Goal: Task Accomplishment & Management: Complete application form

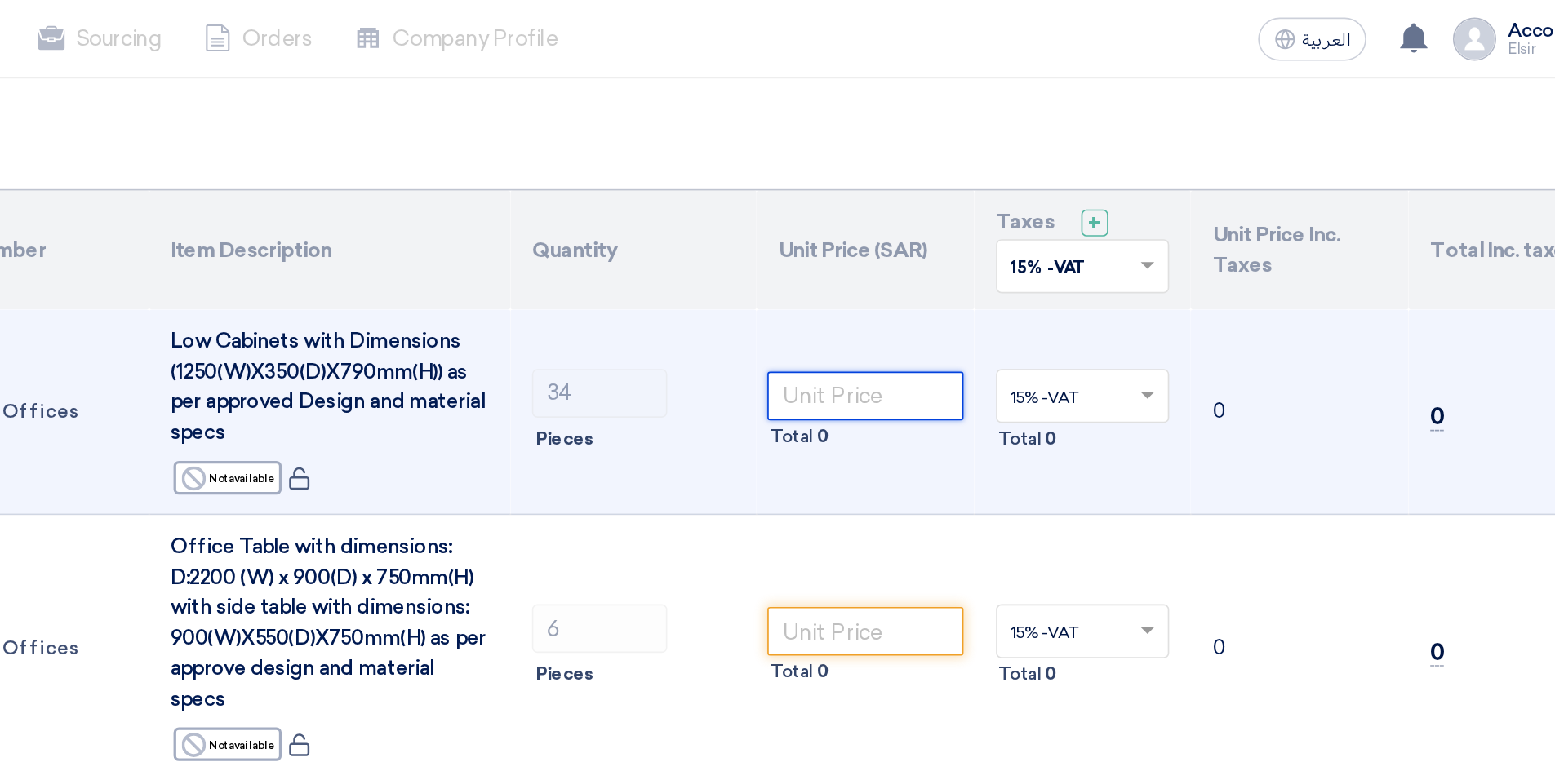
click at [855, 230] on input "number" at bounding box center [862, 239] width 118 height 29
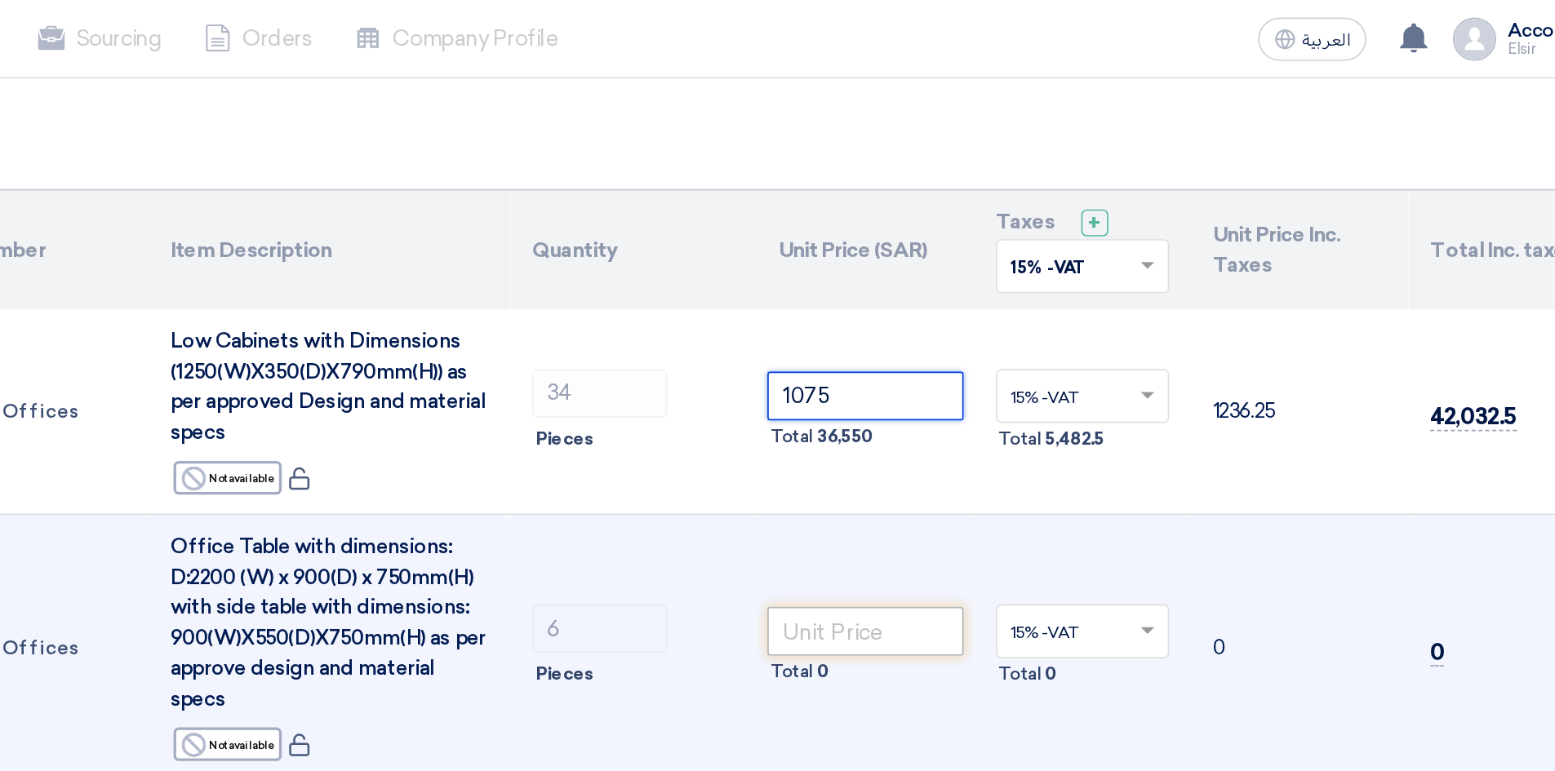
type input "1075"
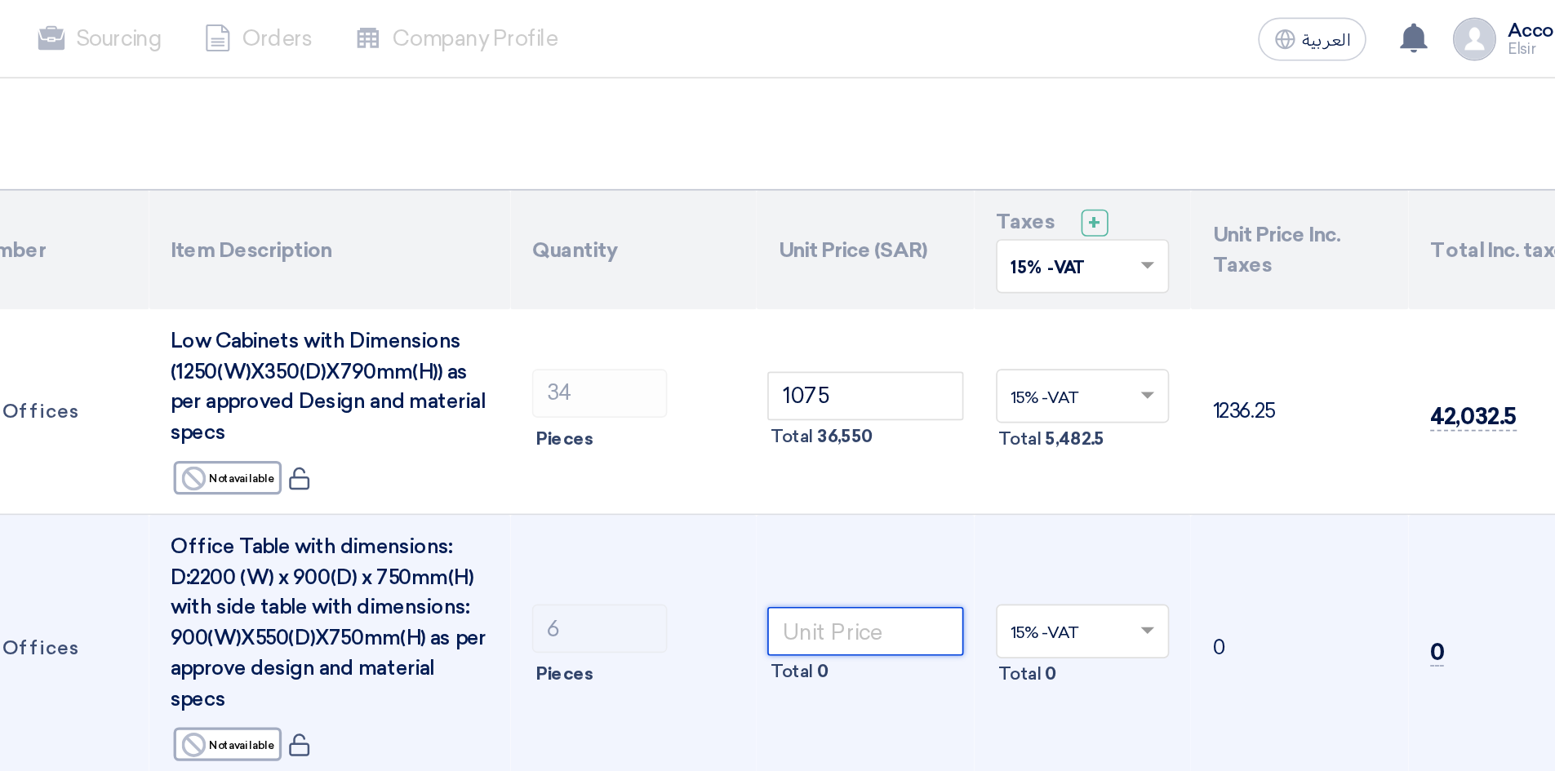
click at [845, 372] on input "number" at bounding box center [862, 381] width 118 height 29
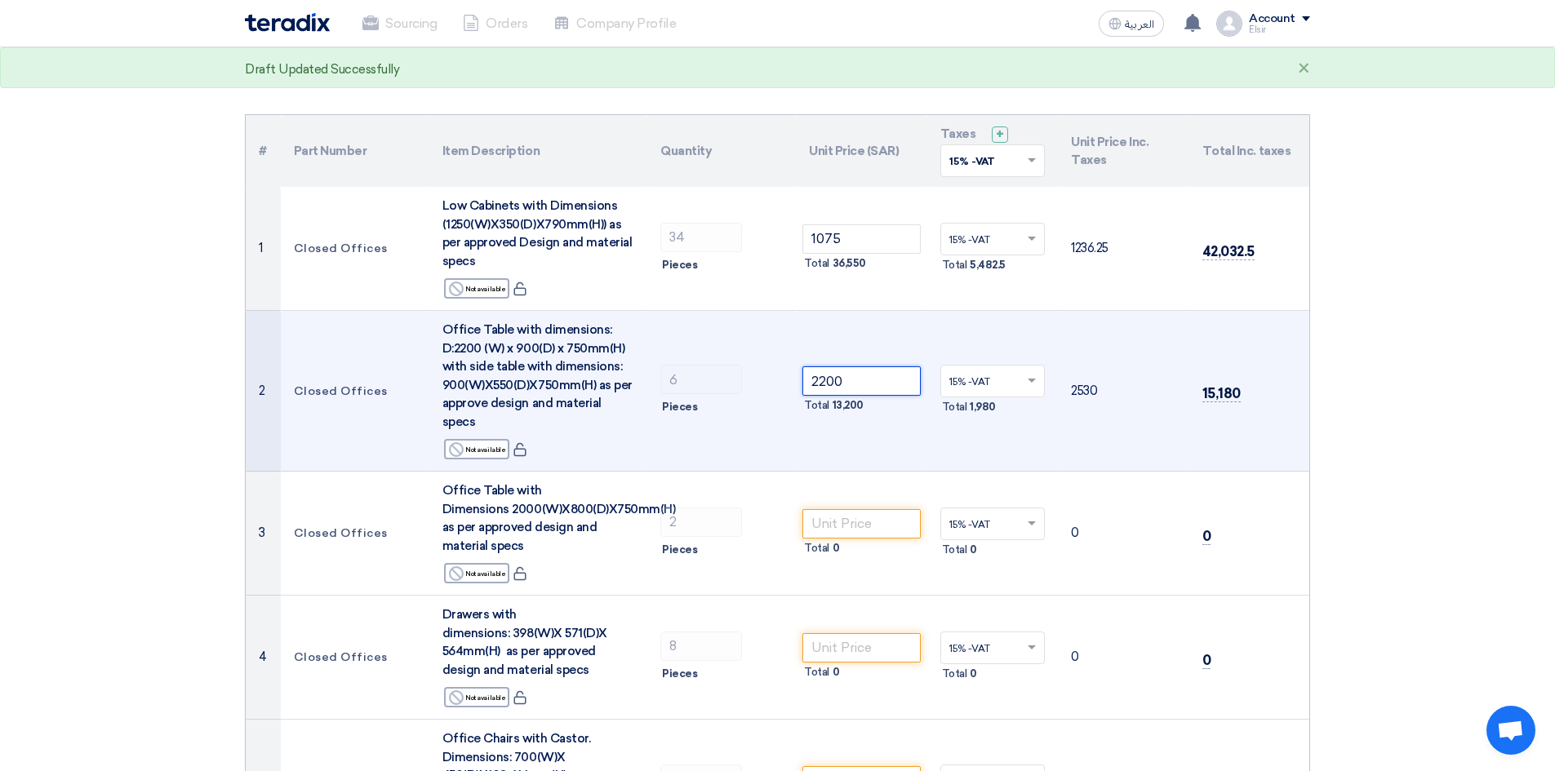
scroll to position [102, 0]
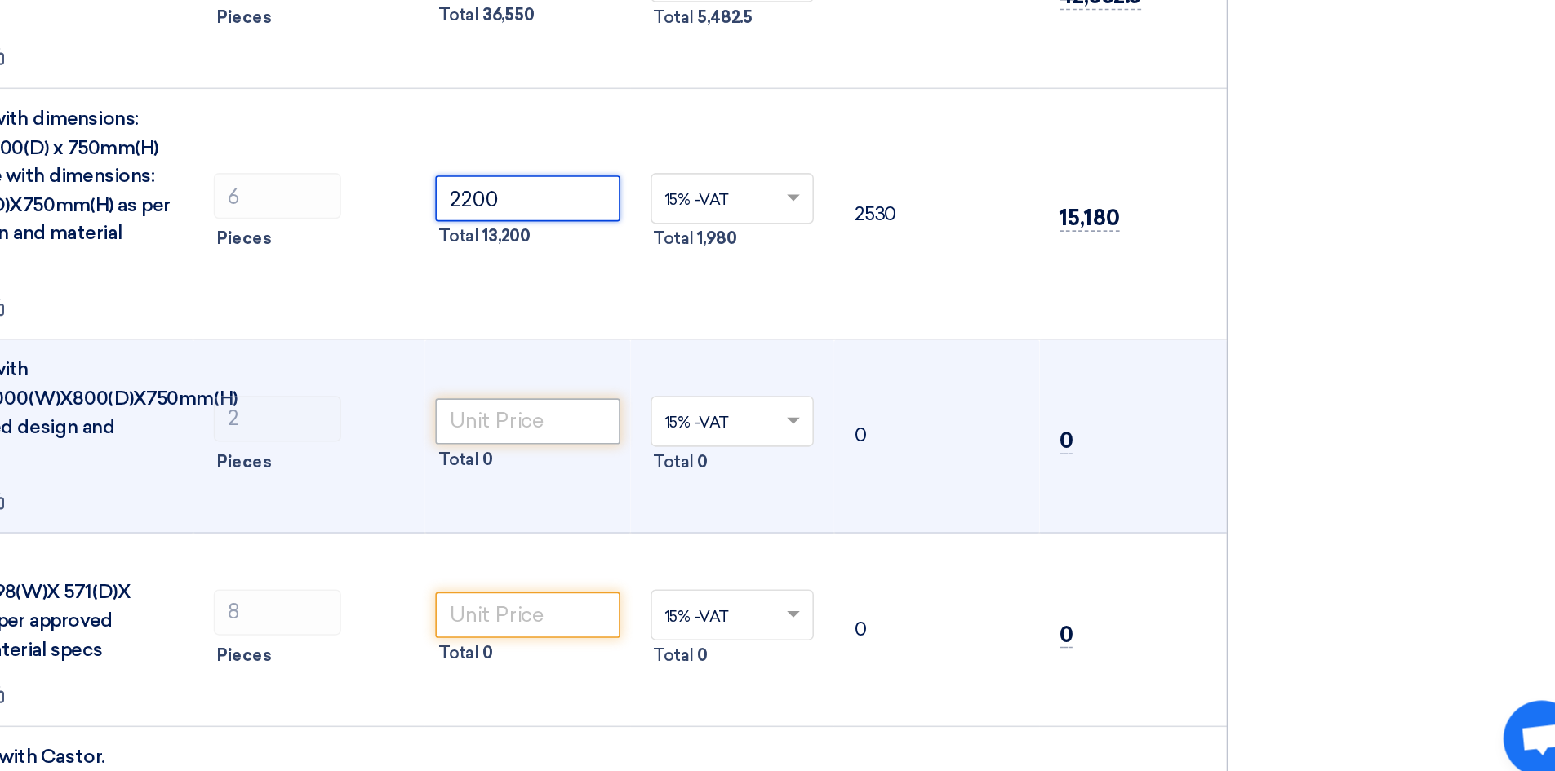
type input "2200"
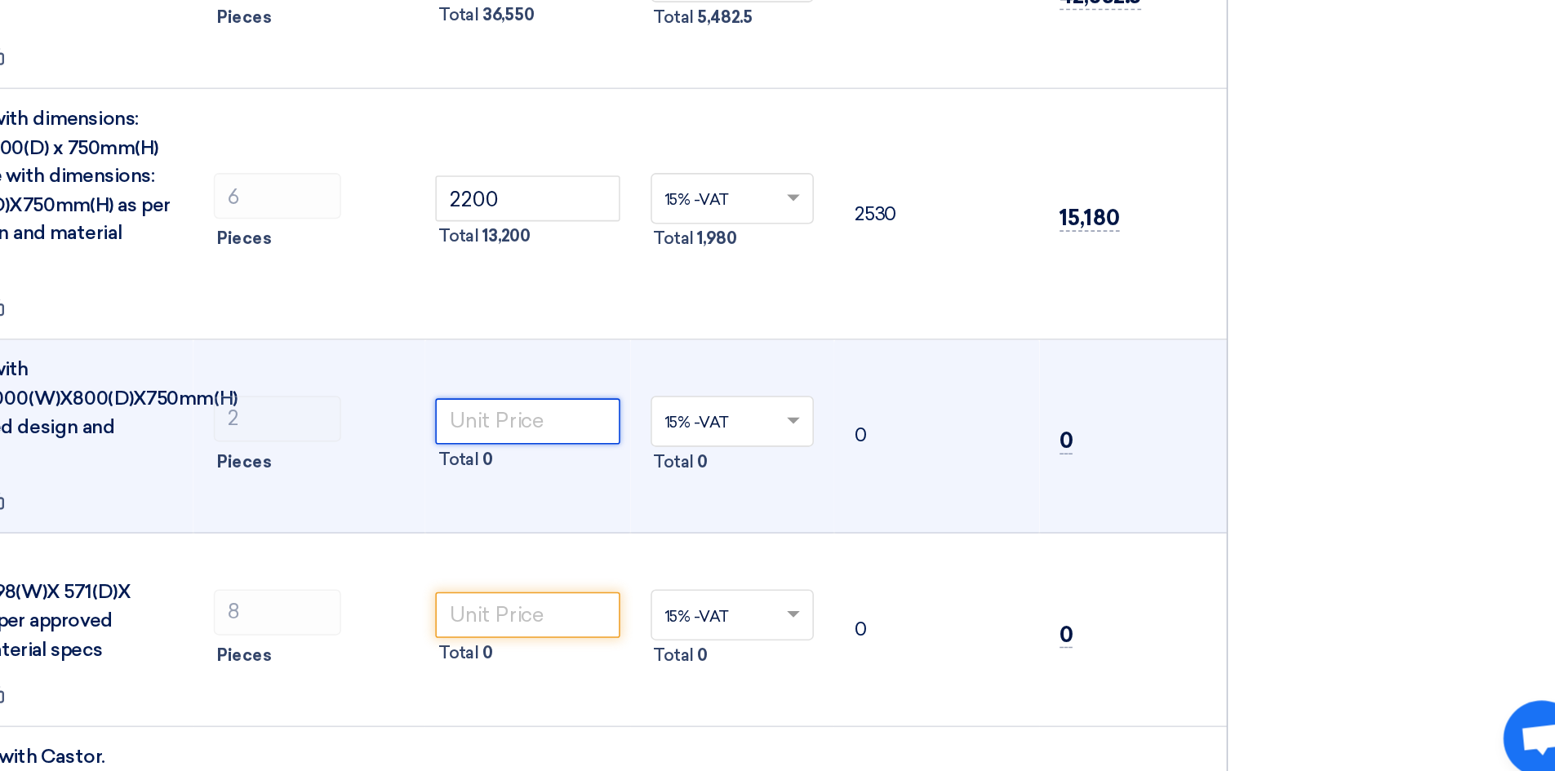
click at [870, 516] on input "number" at bounding box center [862, 527] width 118 height 29
click at [772, 564] on td "2 Pieces" at bounding box center [721, 537] width 149 height 124
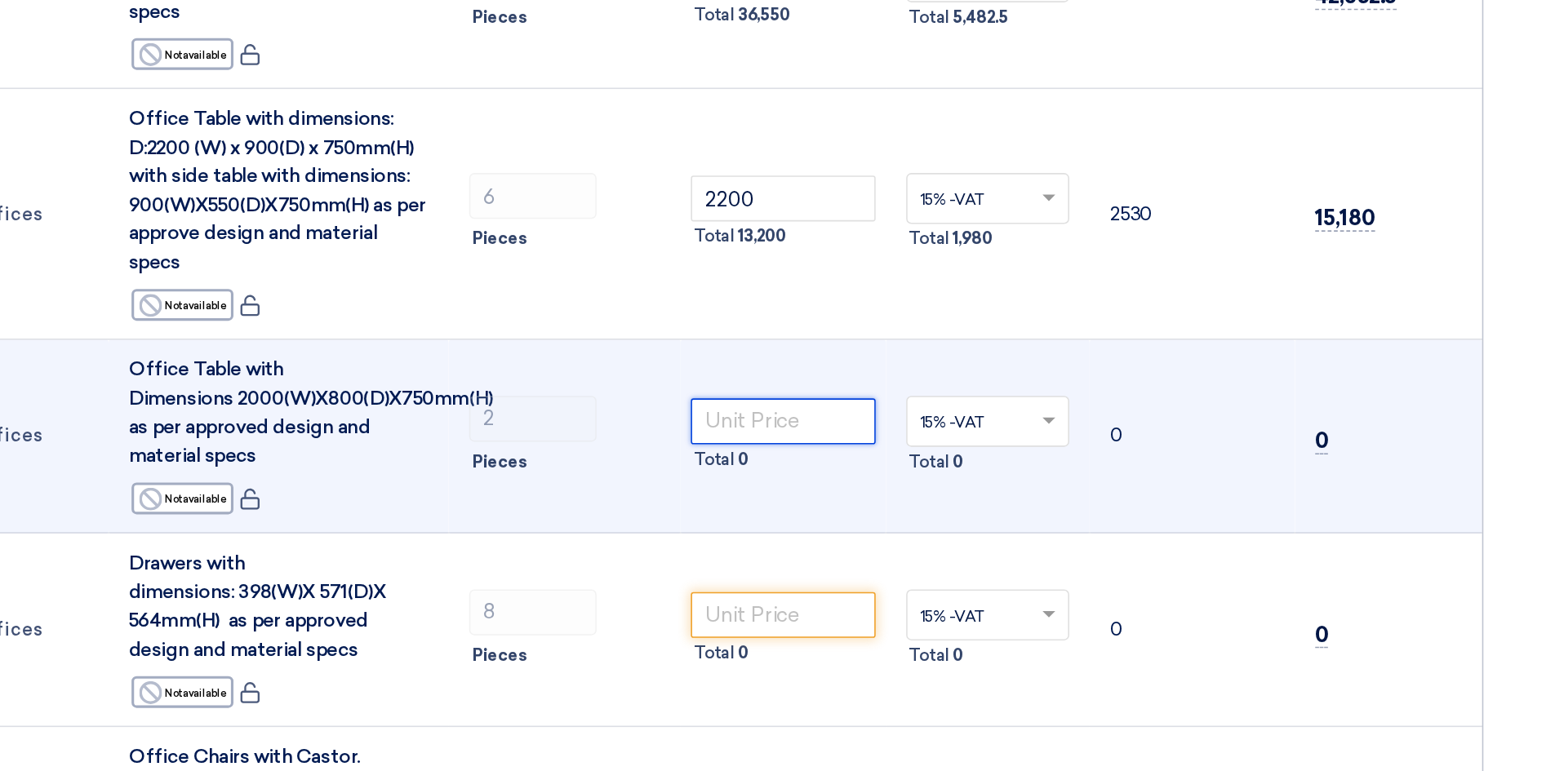
click at [820, 518] on input "number" at bounding box center [862, 527] width 118 height 29
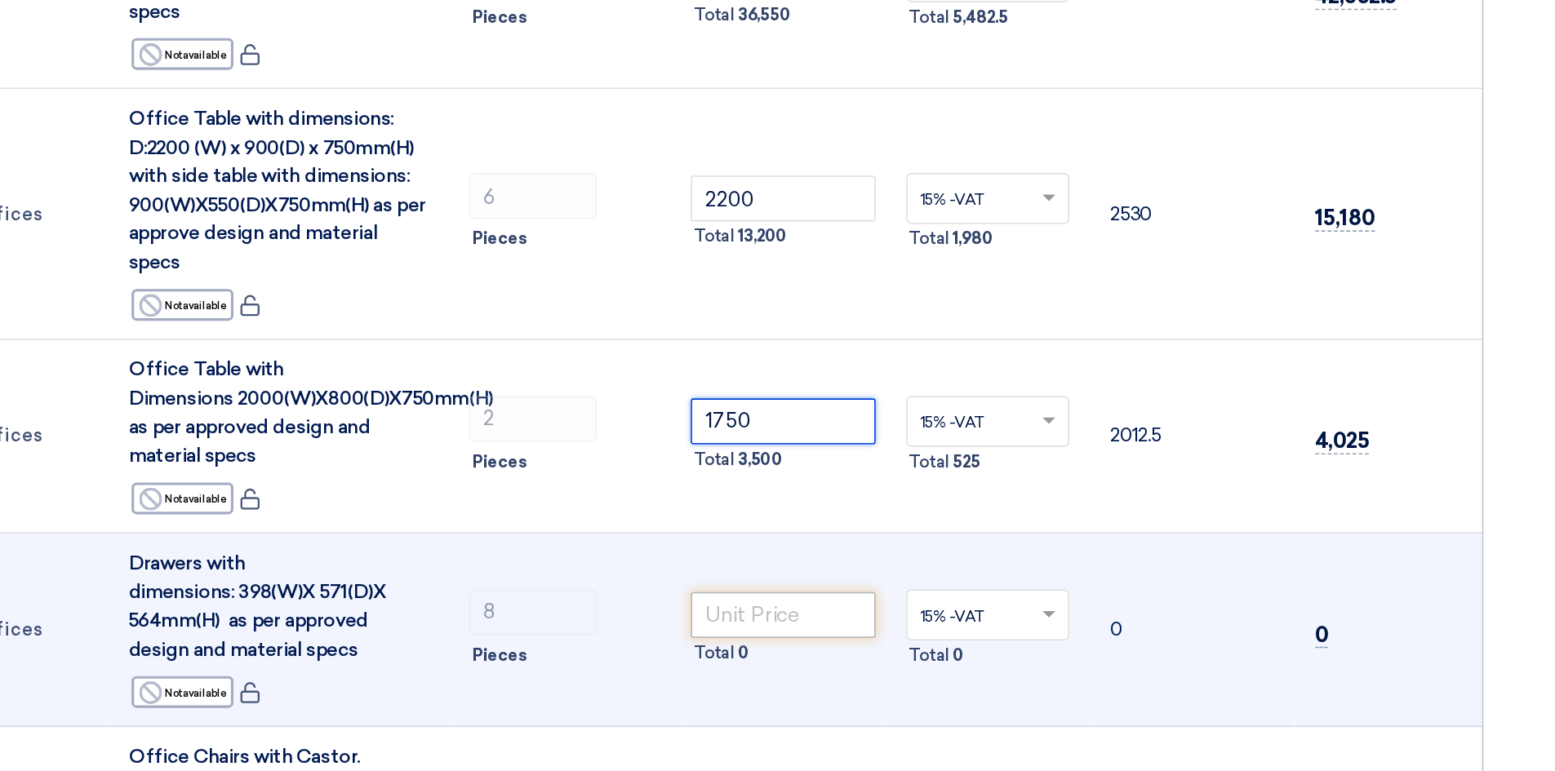
type input "1750"
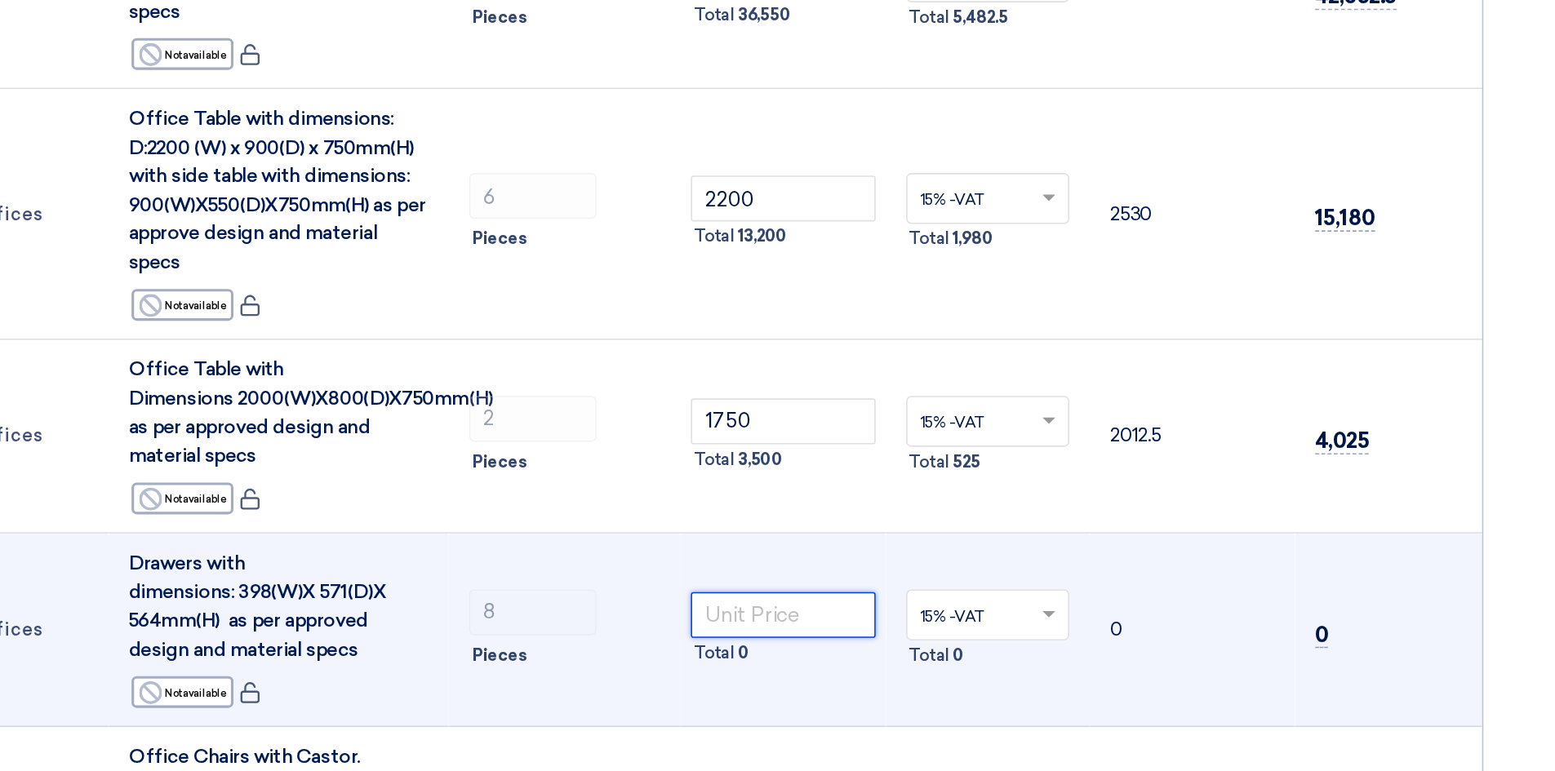
click at [831, 637] on input "number" at bounding box center [862, 651] width 118 height 29
type input "450"
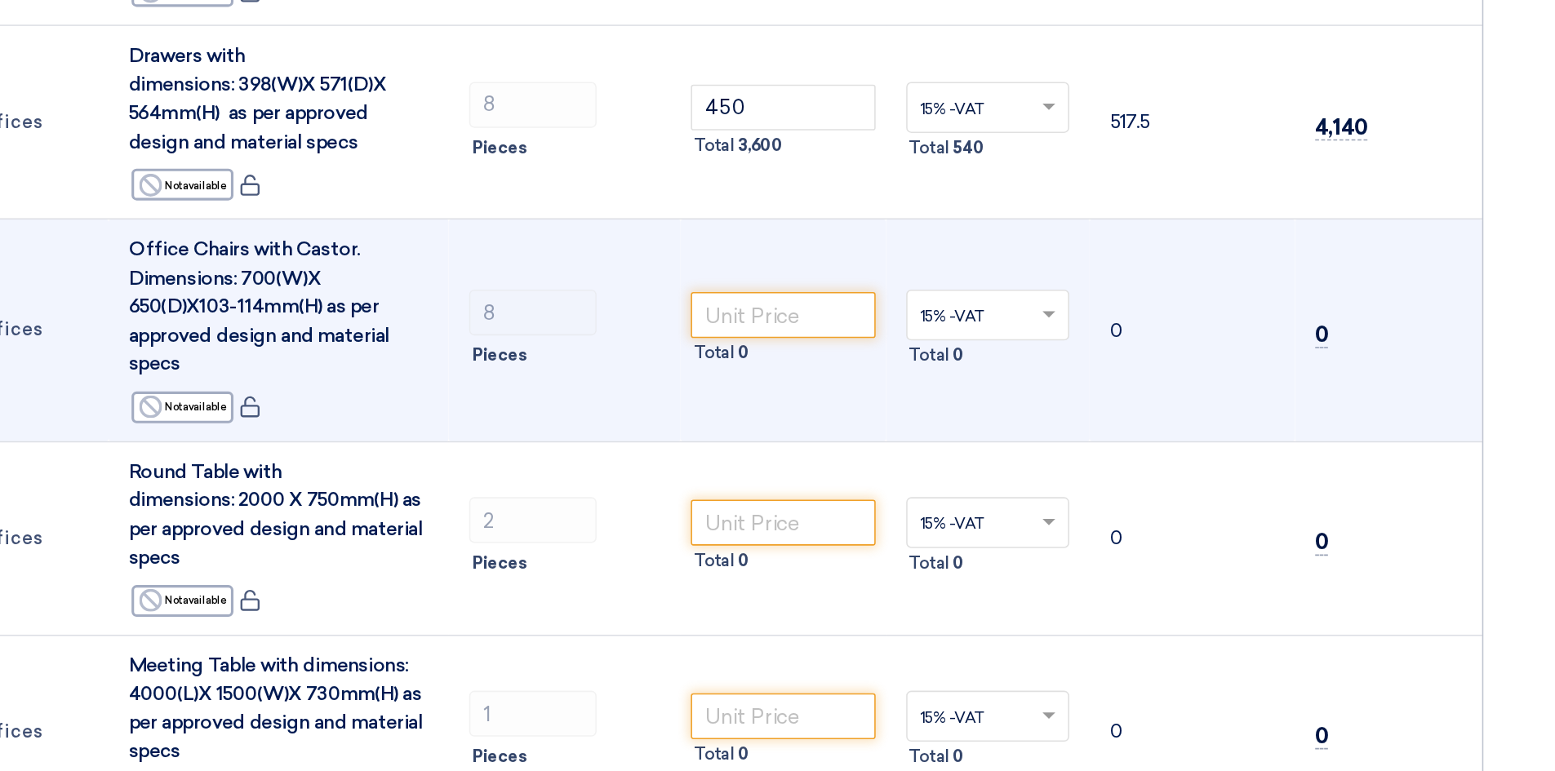
scroll to position [440, 0]
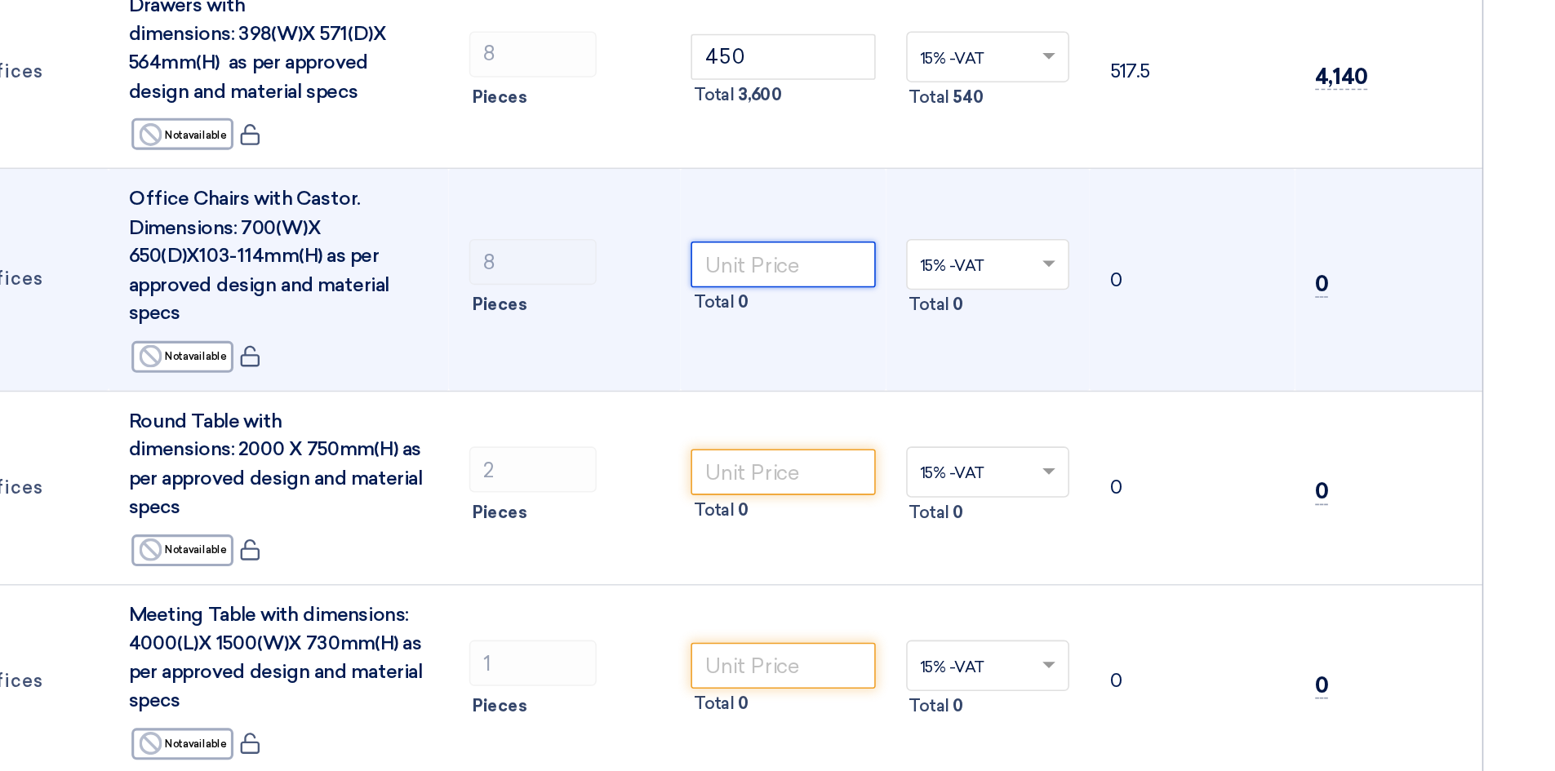
click at [874, 432] on input "number" at bounding box center [862, 446] width 118 height 29
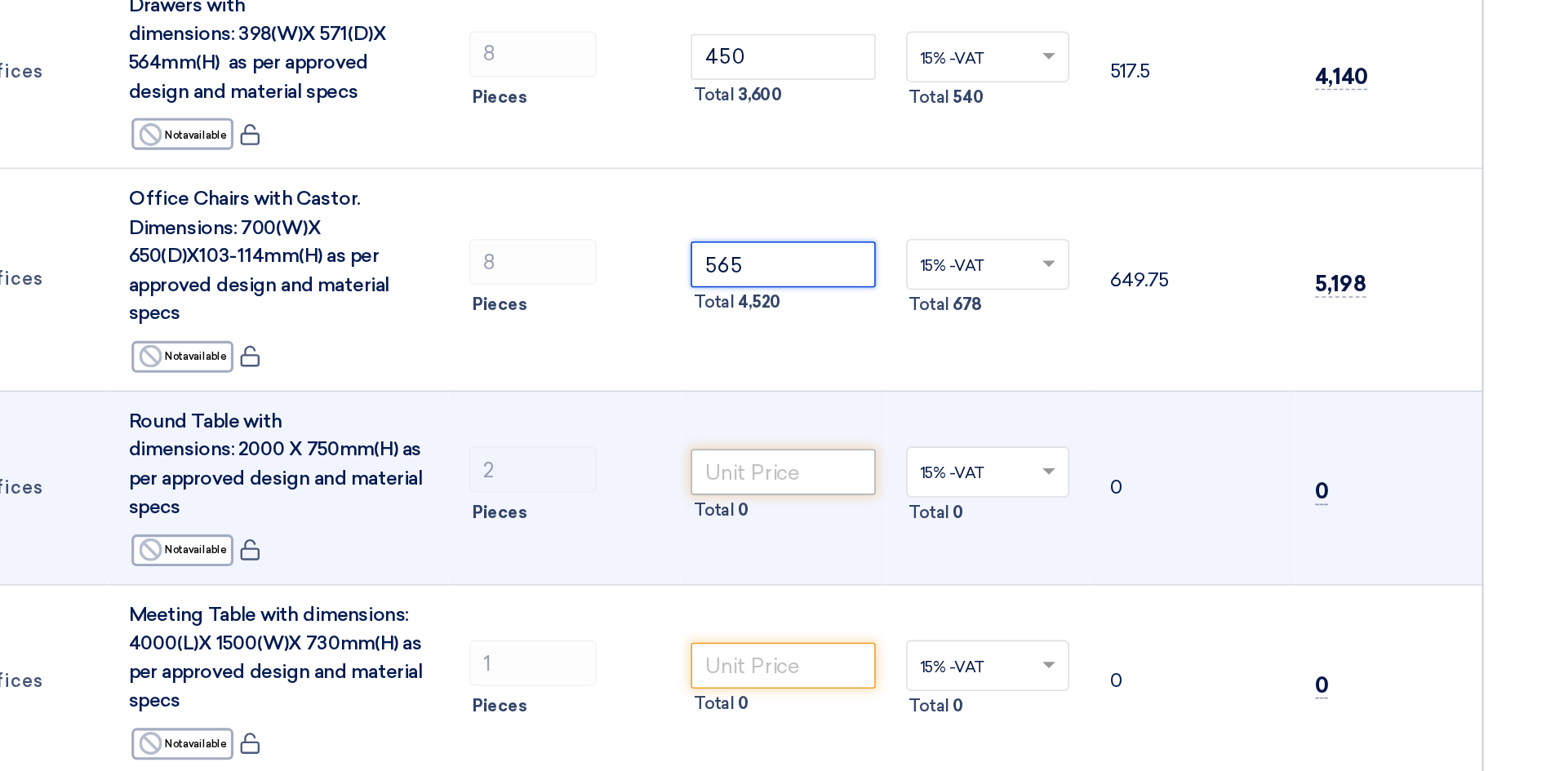
type input "565"
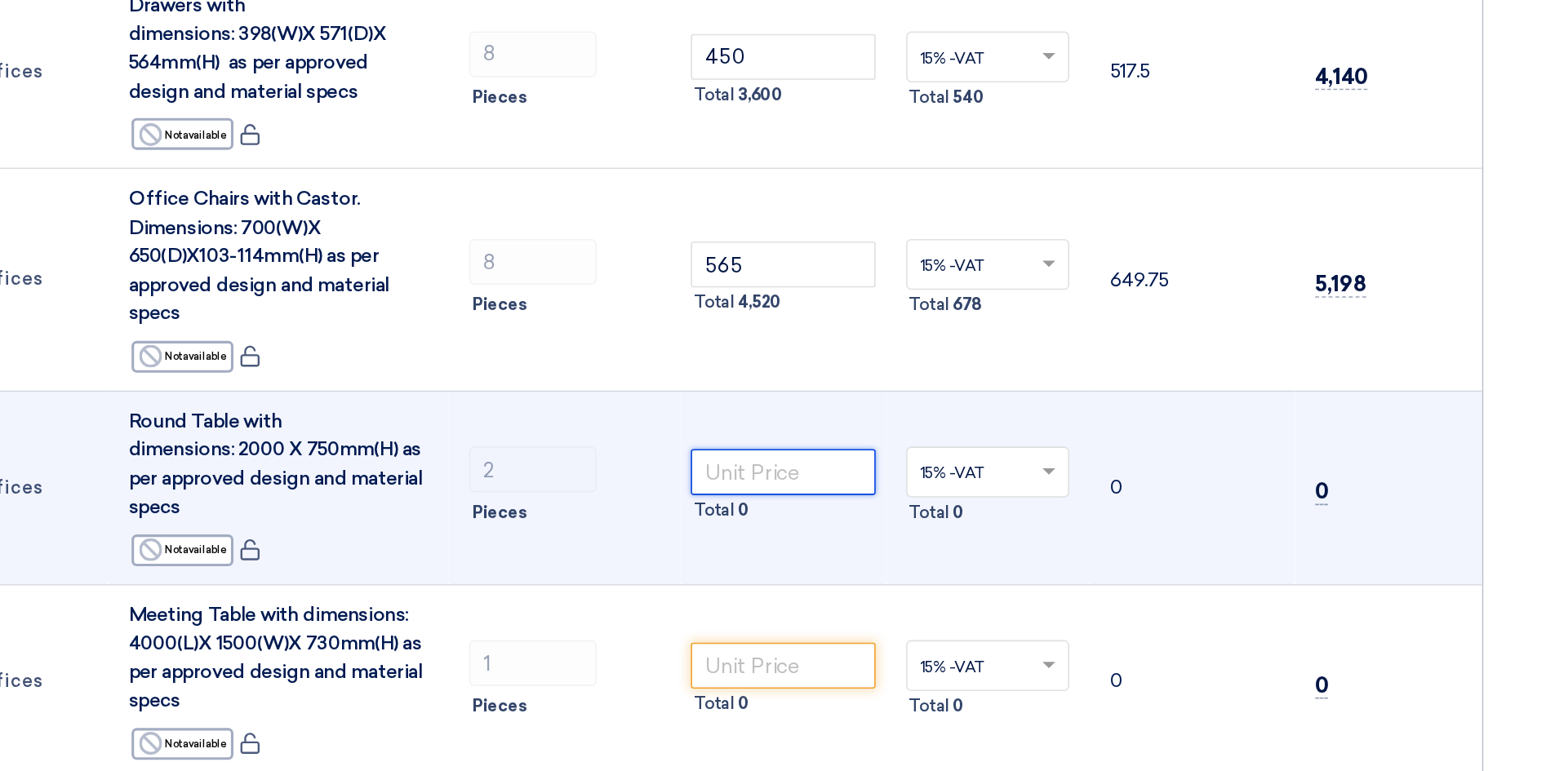
click at [897, 565] on input "number" at bounding box center [862, 579] width 118 height 29
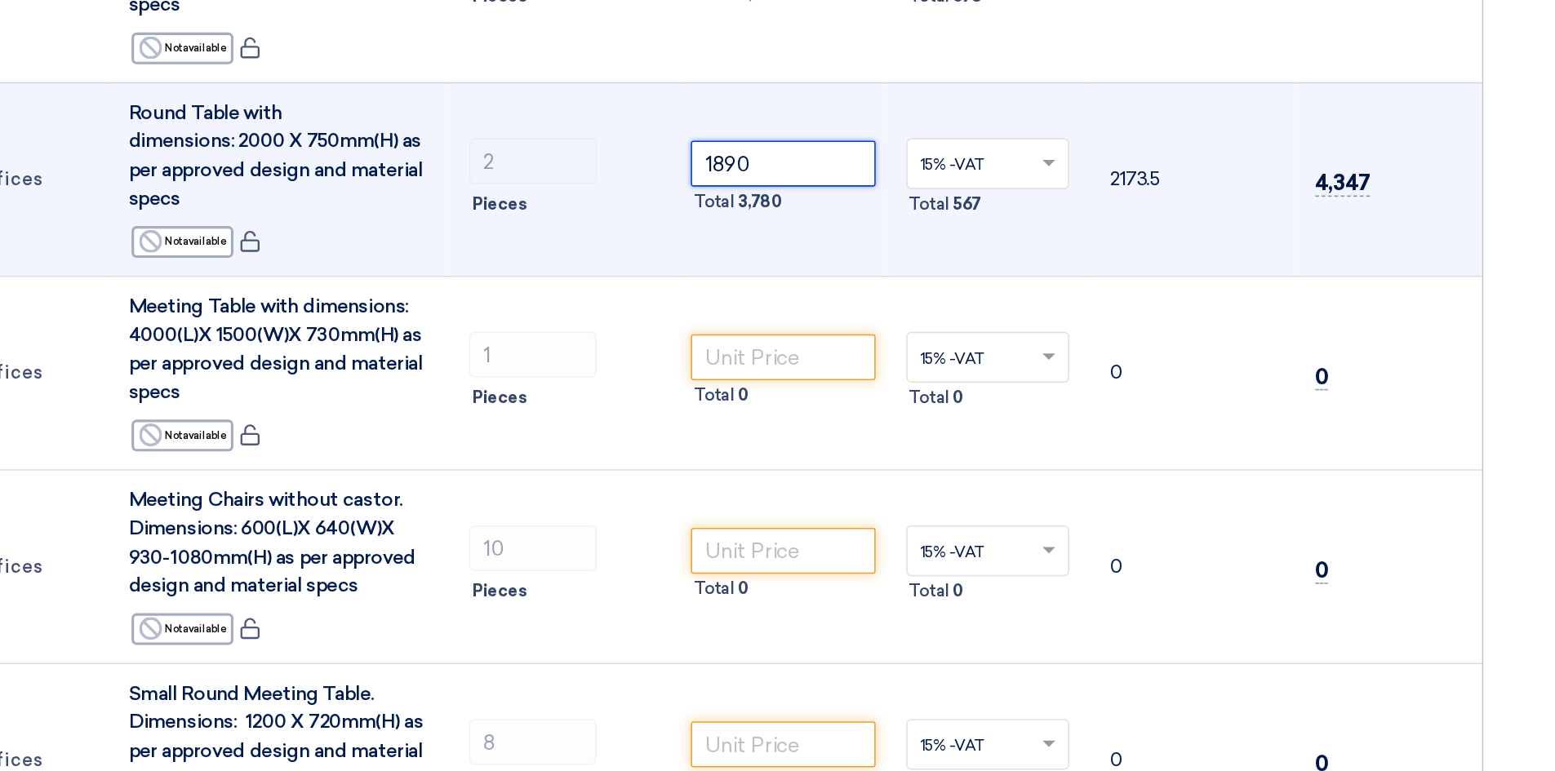
scroll to position [649, 0]
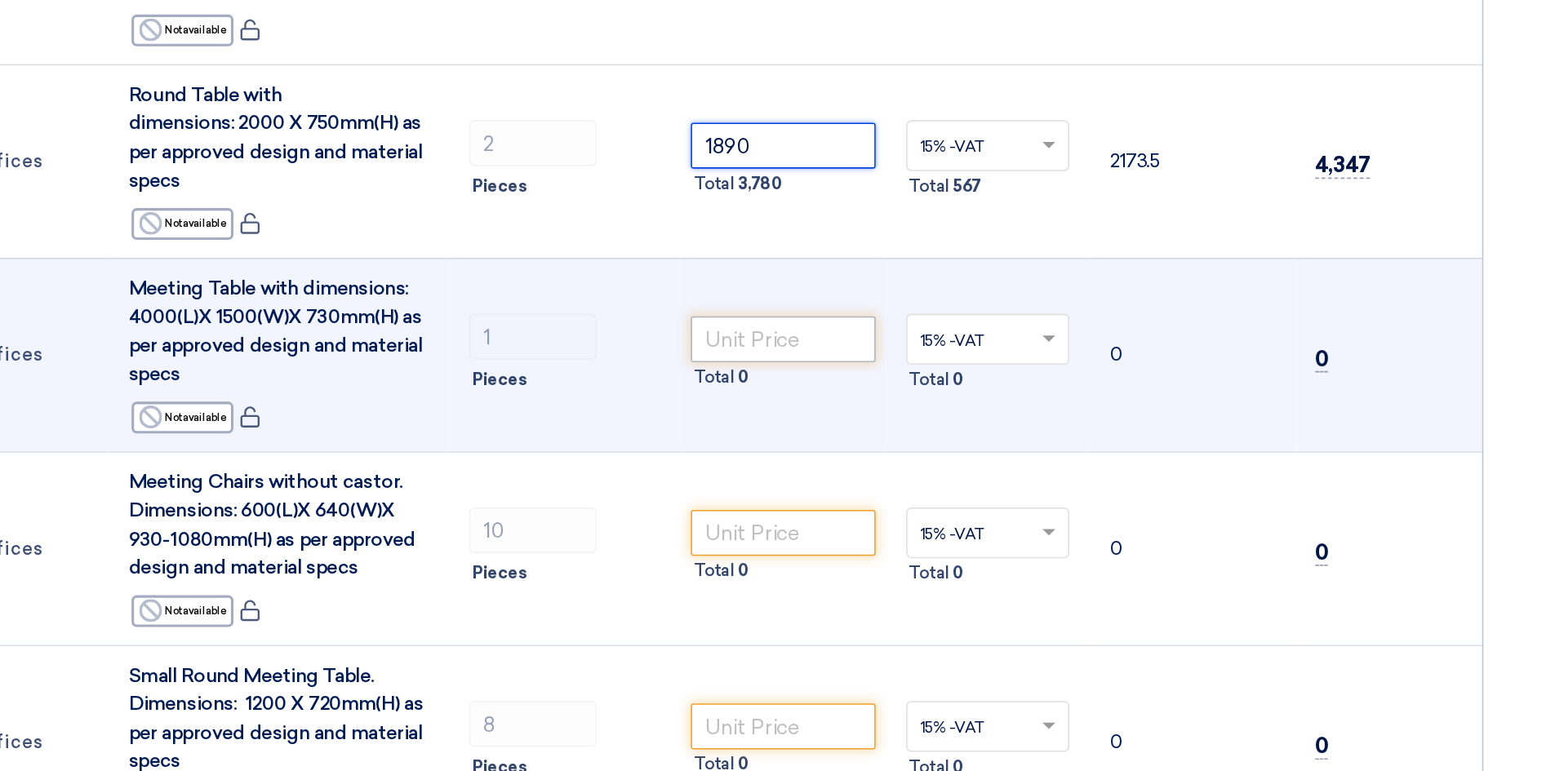
type input "1890"
click at [839, 480] on input "number" at bounding box center [862, 494] width 118 height 29
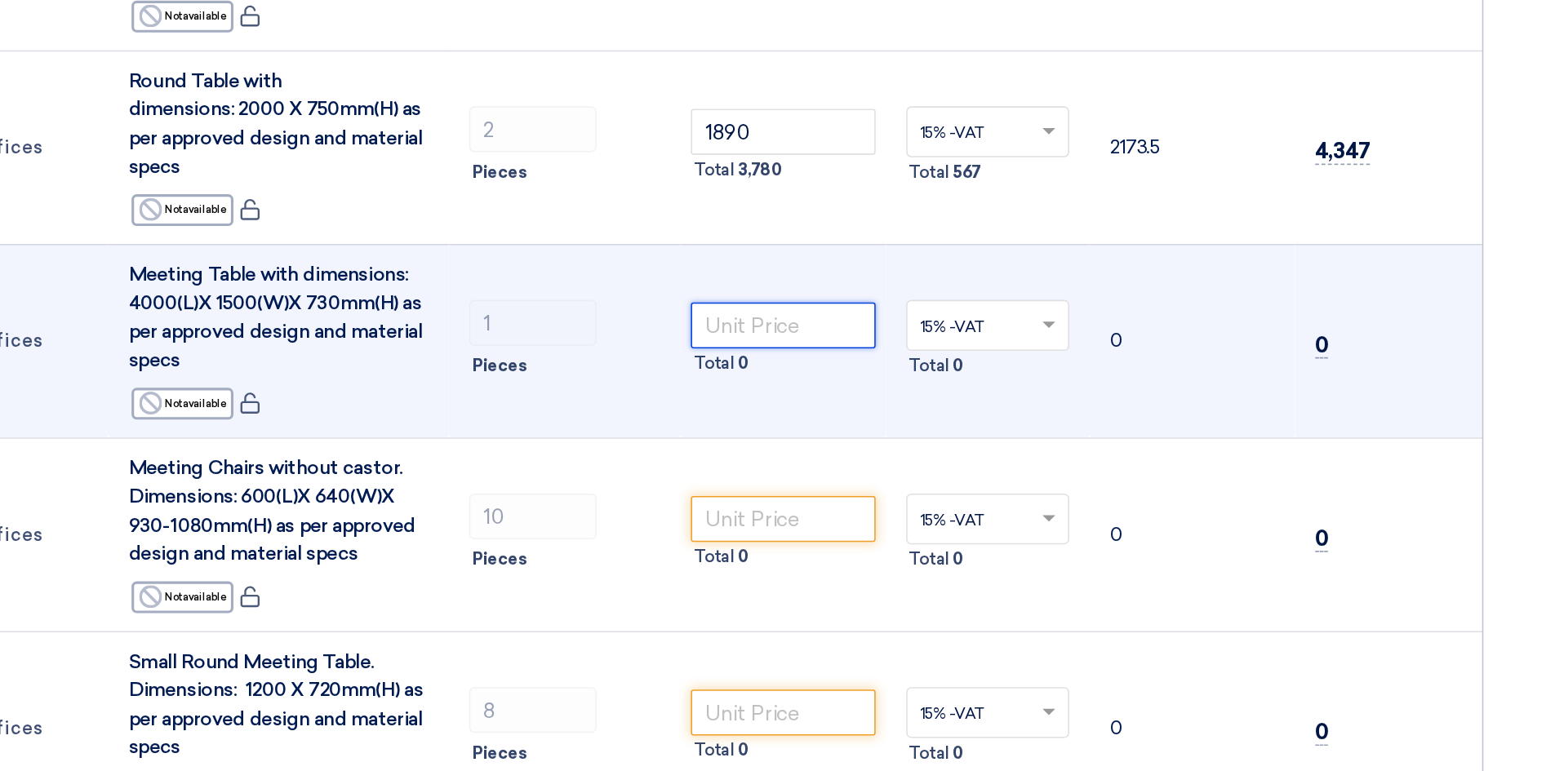
scroll to position [657, 0]
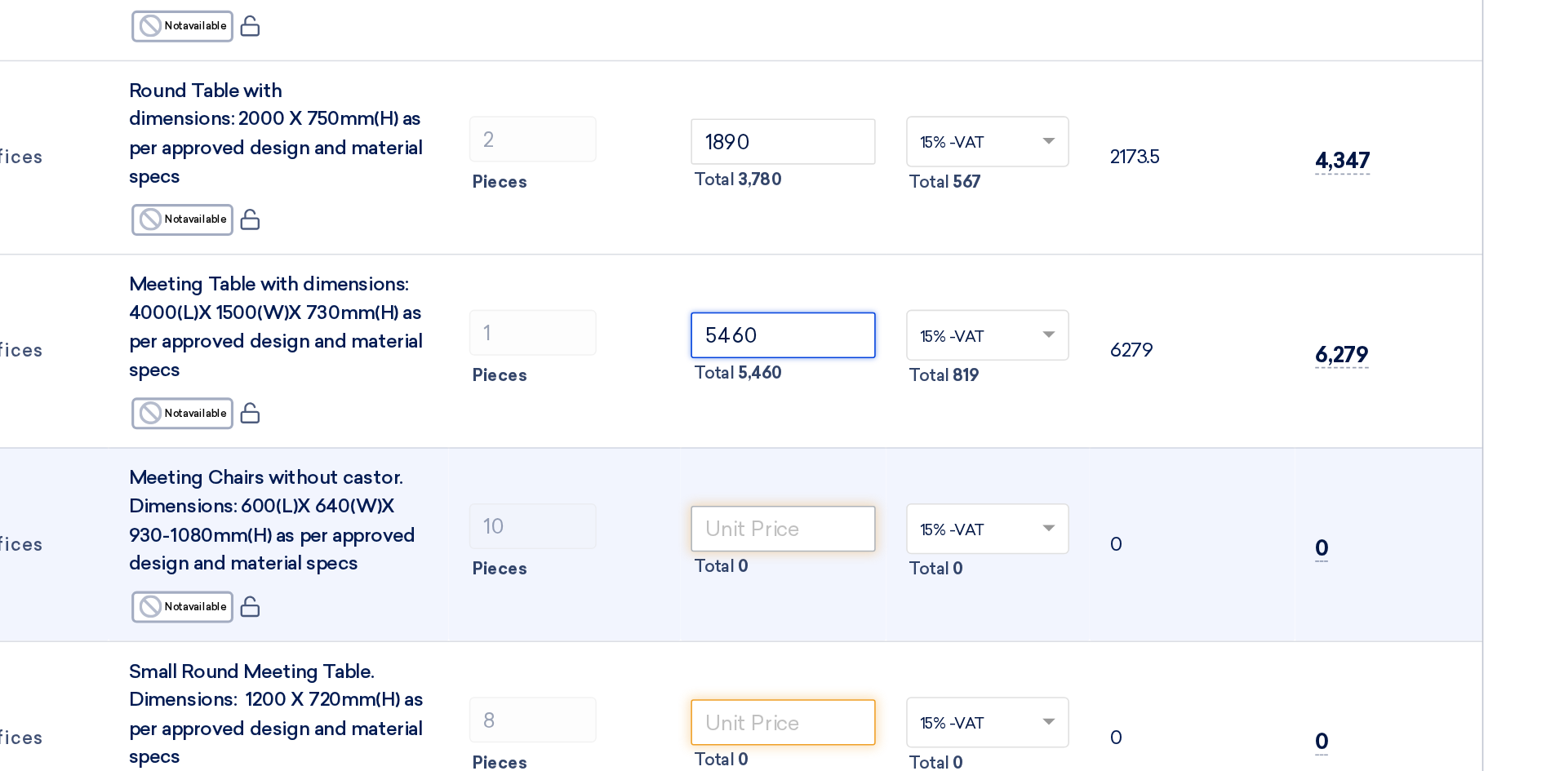
type input "5460"
click at [873, 596] on input "number" at bounding box center [862, 610] width 118 height 29
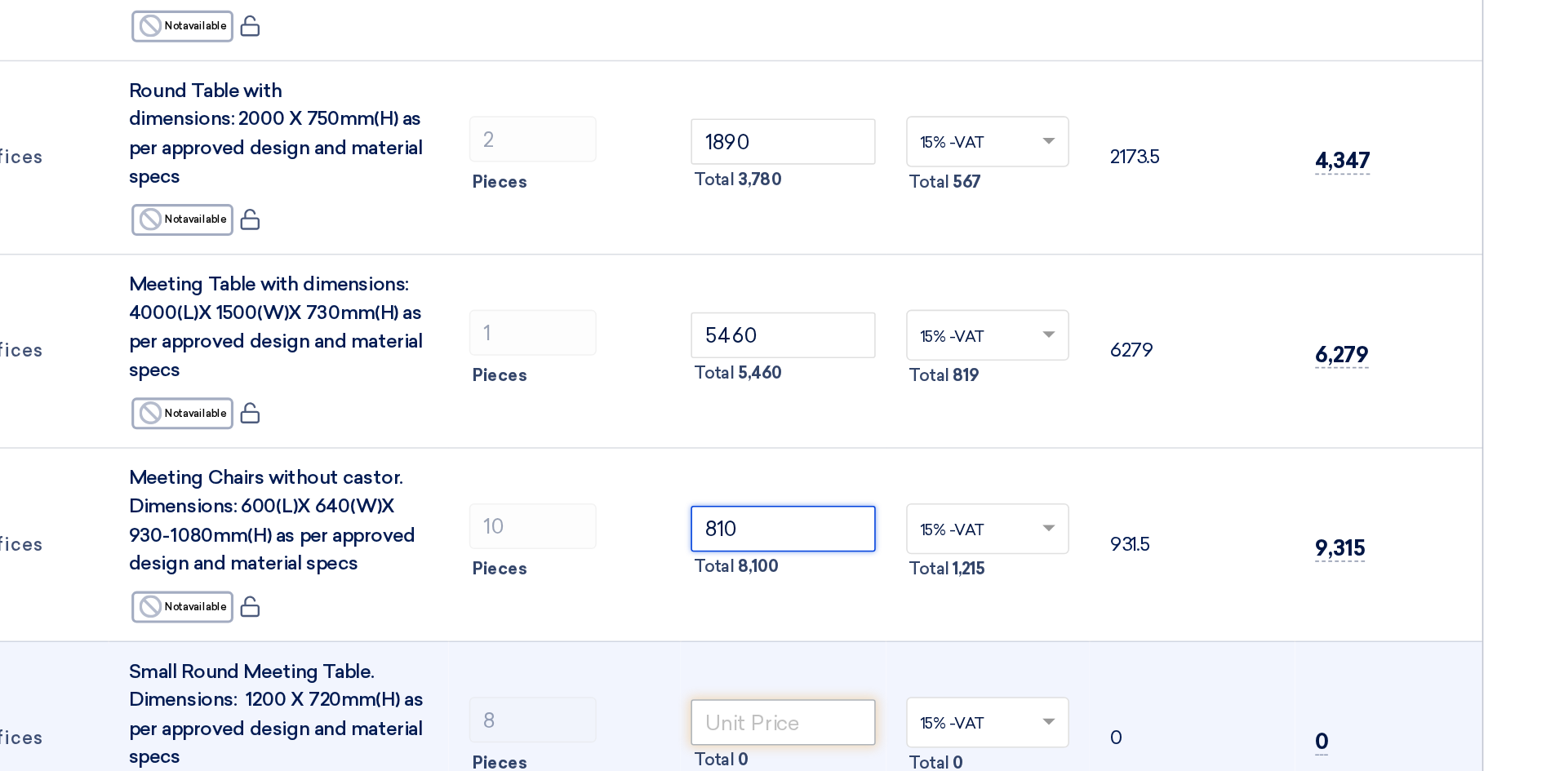
type input "810"
click at [887, 720] on input "number" at bounding box center [862, 734] width 118 height 29
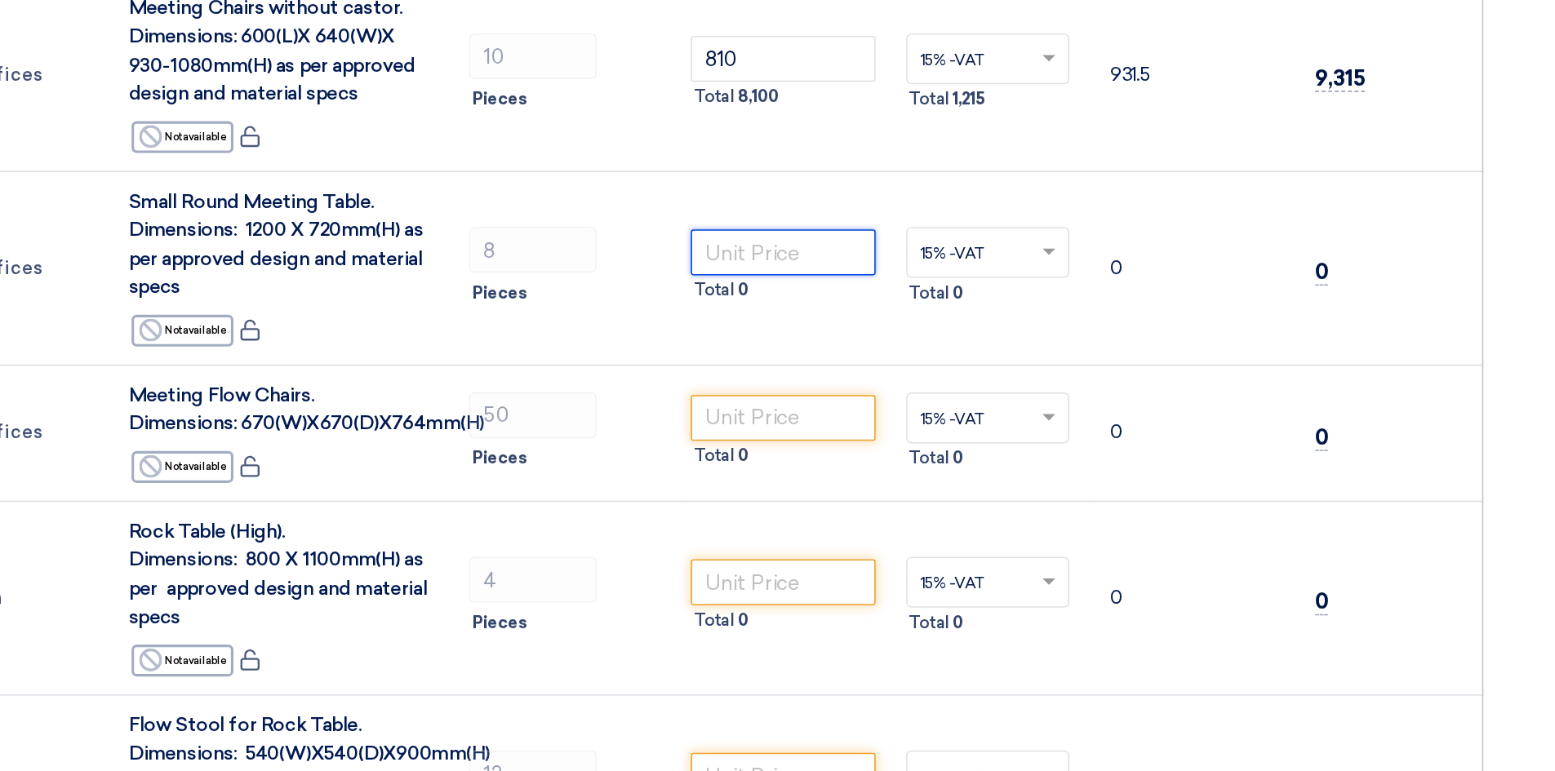
scroll to position [965, 0]
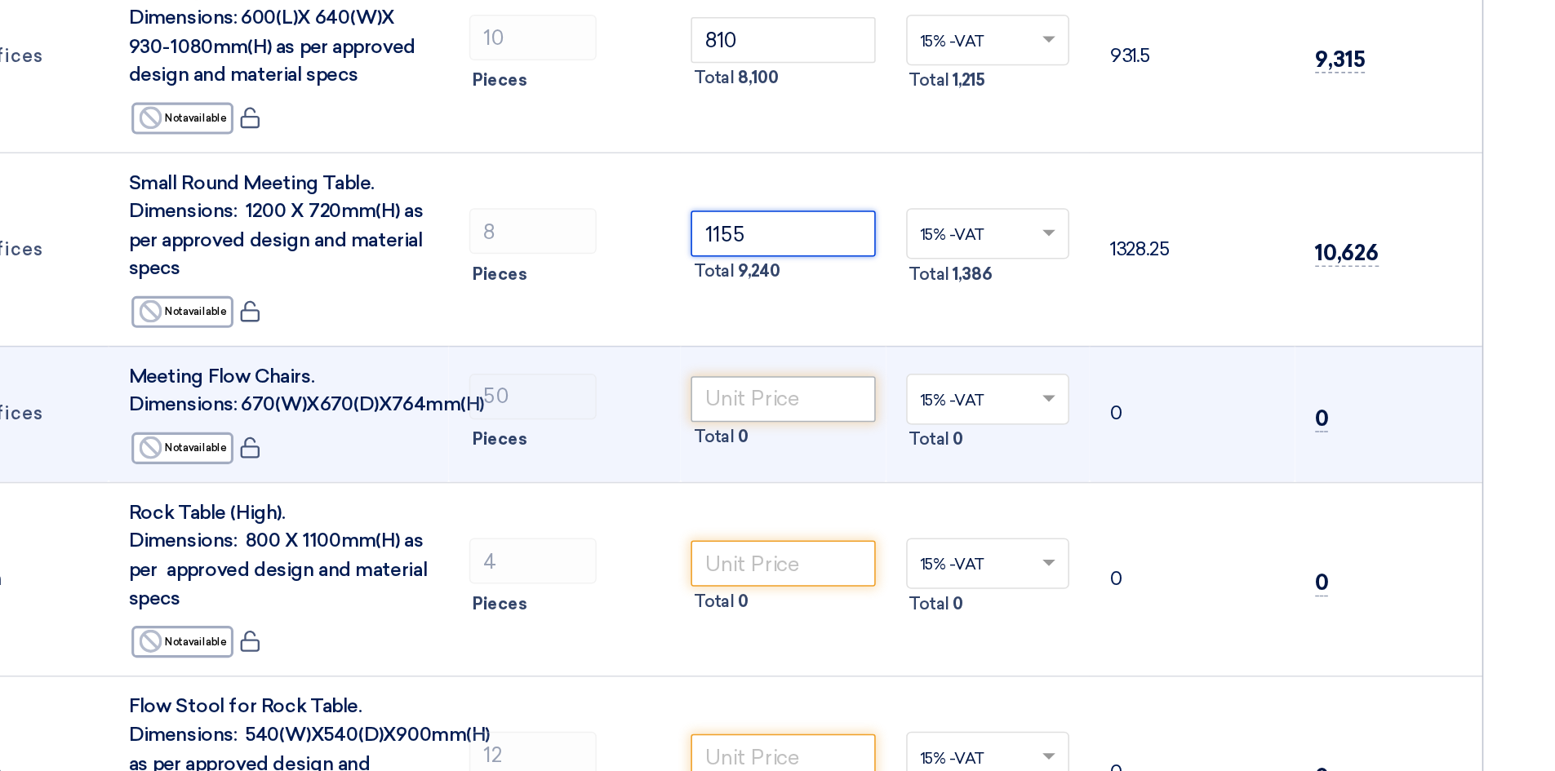
type input "1155"
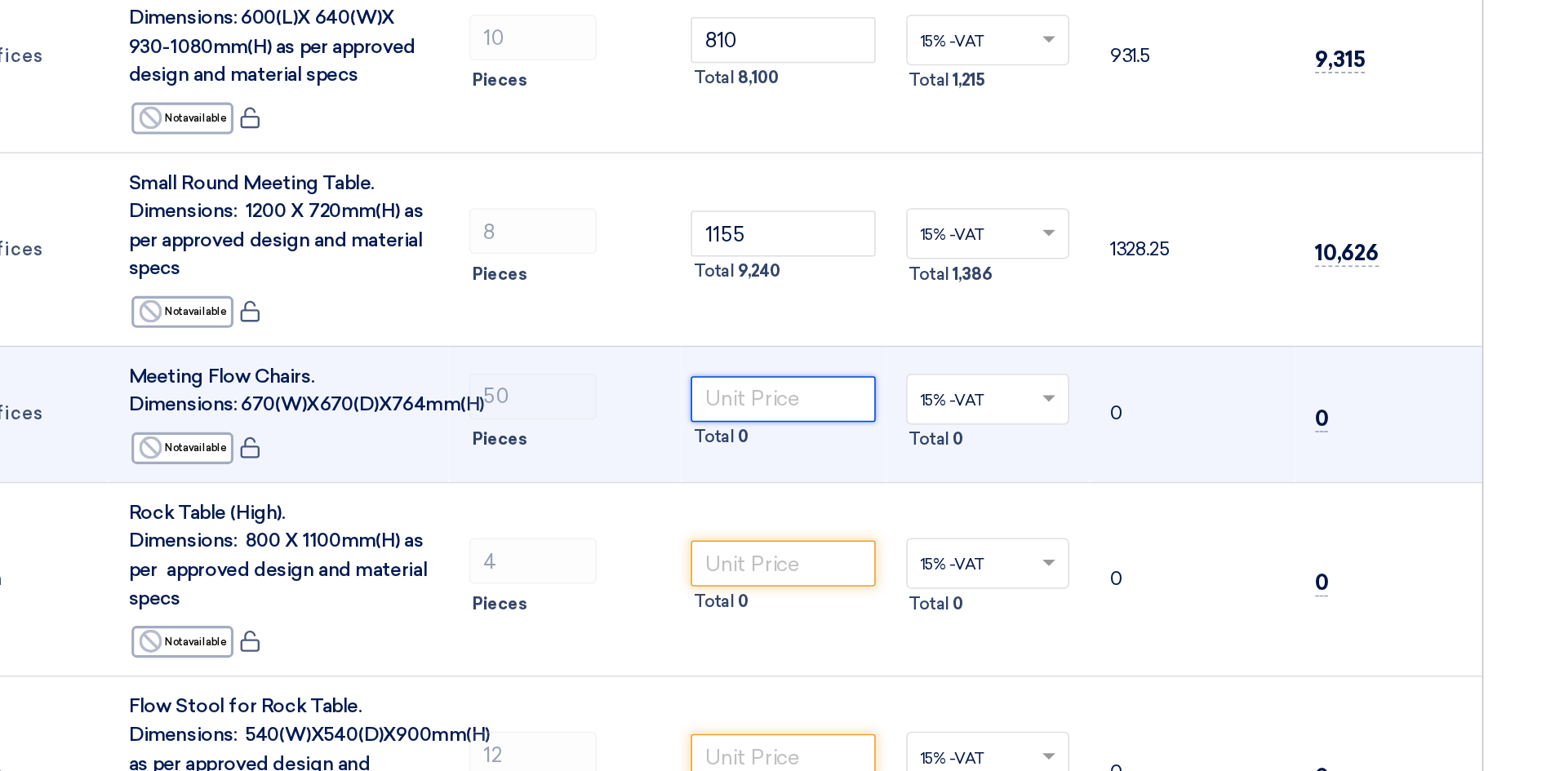
click at [829, 518] on input "number" at bounding box center [862, 532] width 118 height 29
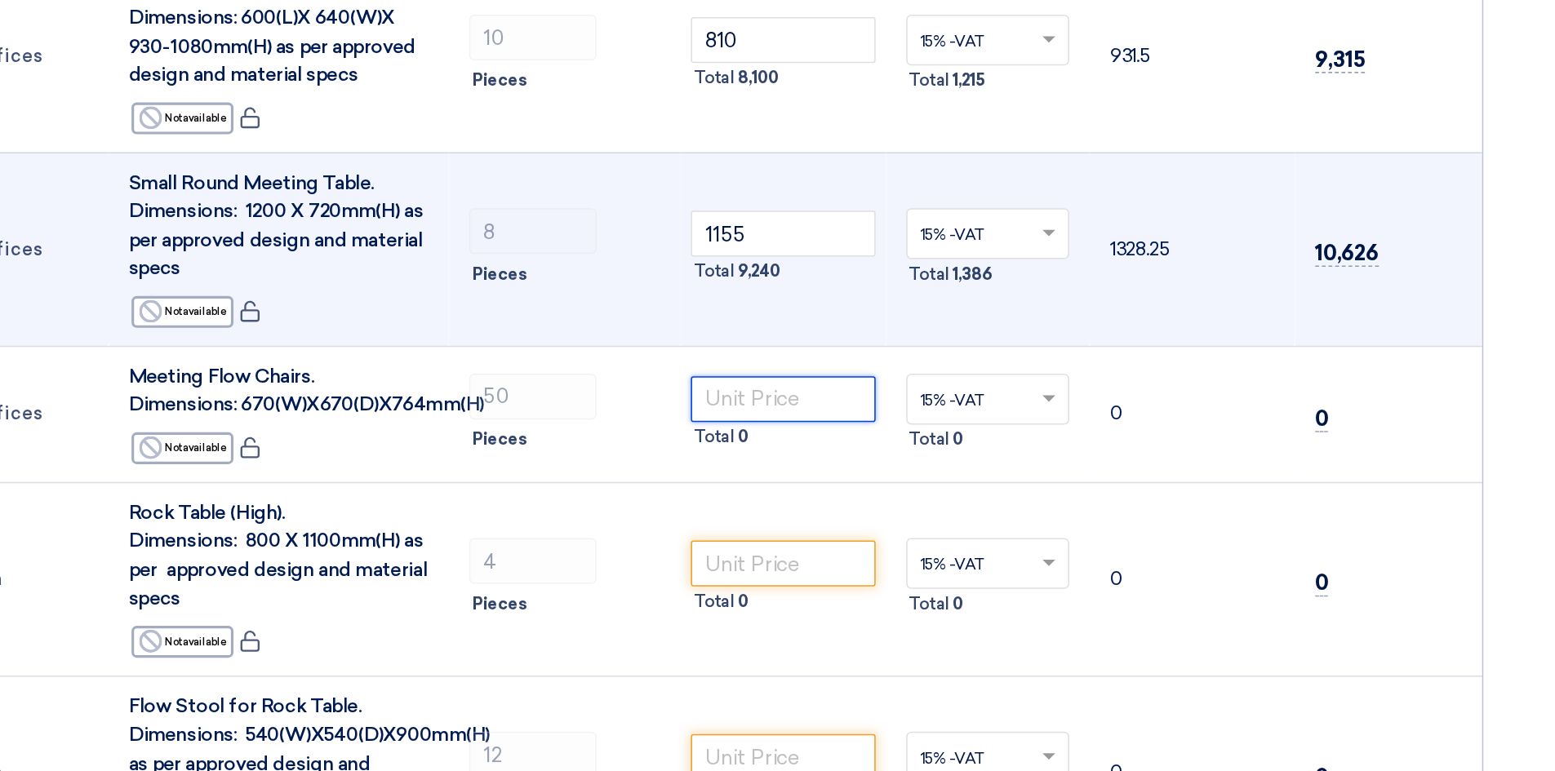
scroll to position [1017, 0]
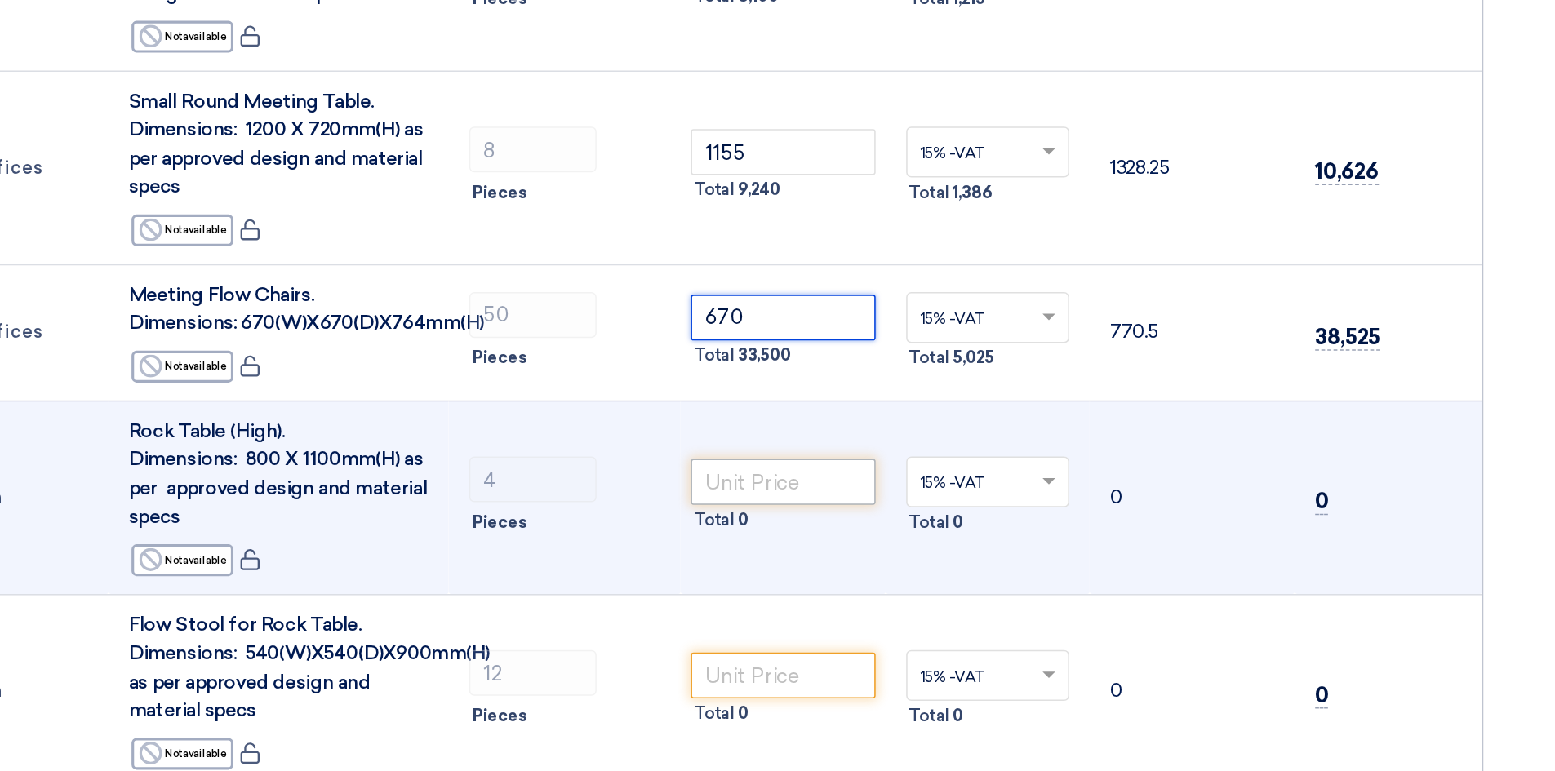
type input "670"
click at [847, 571] on input "number" at bounding box center [862, 585] width 118 height 29
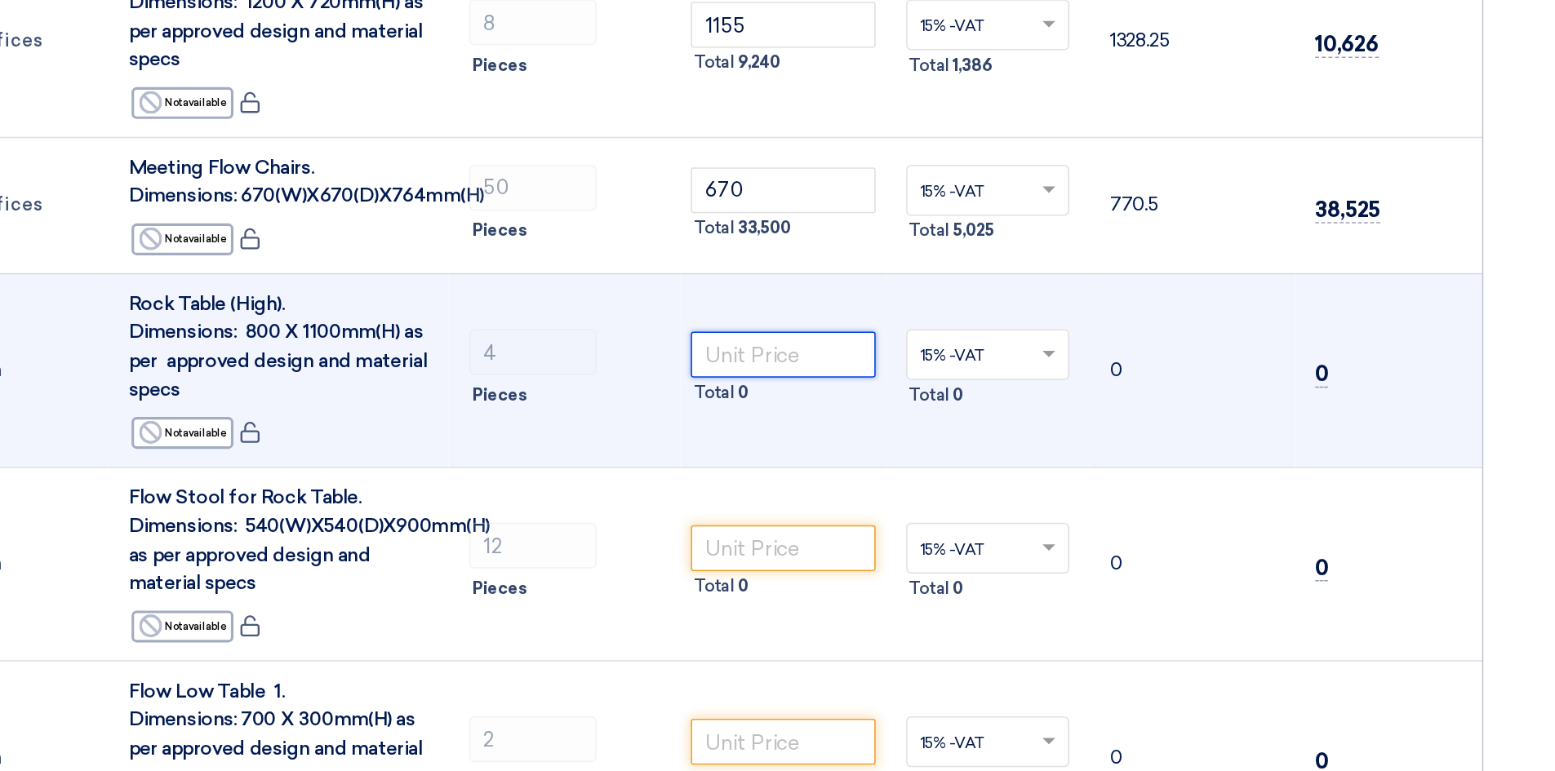
scroll to position [1122, 0]
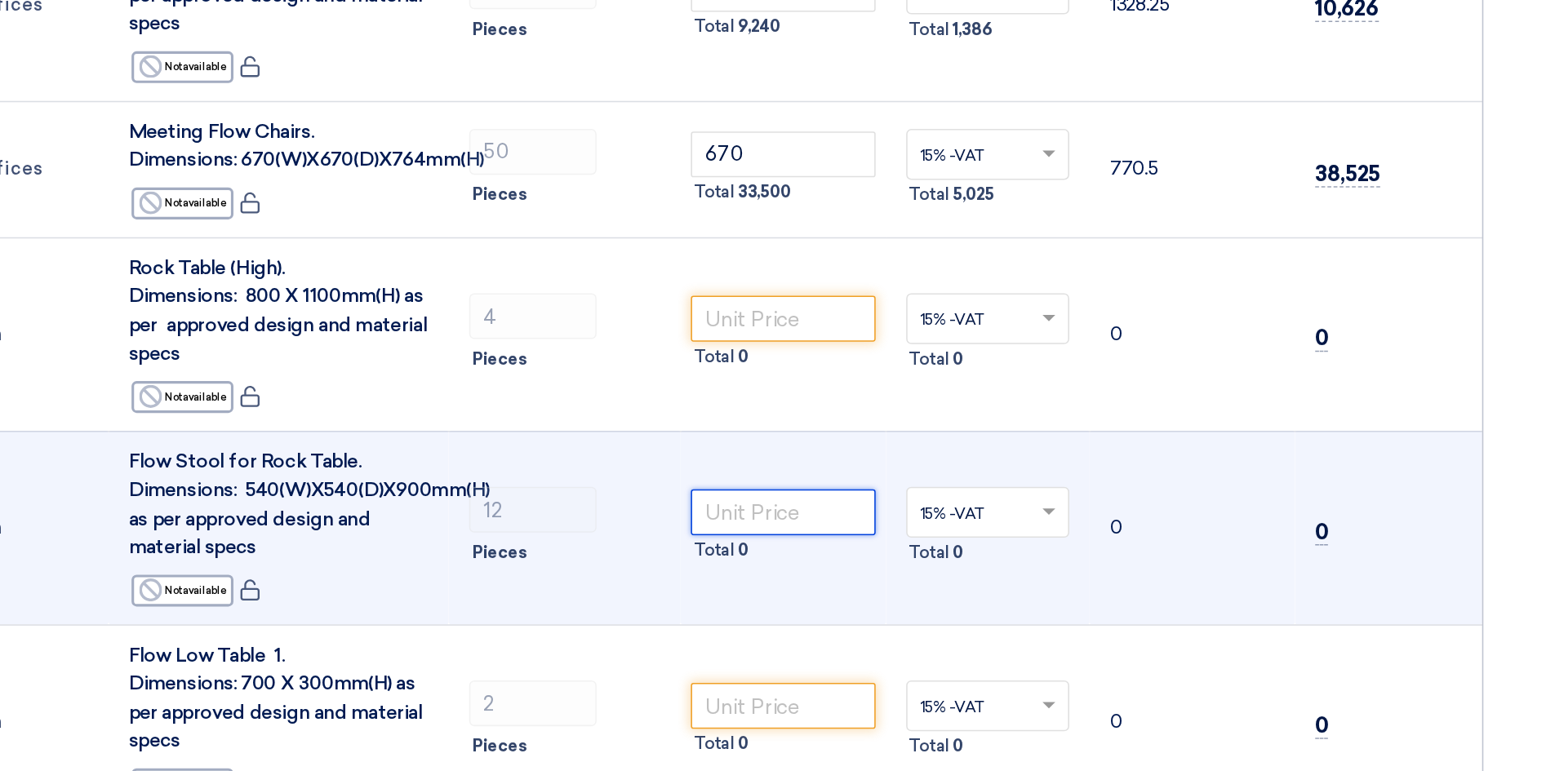
click at [838, 591] on input "number" at bounding box center [862, 605] width 118 height 29
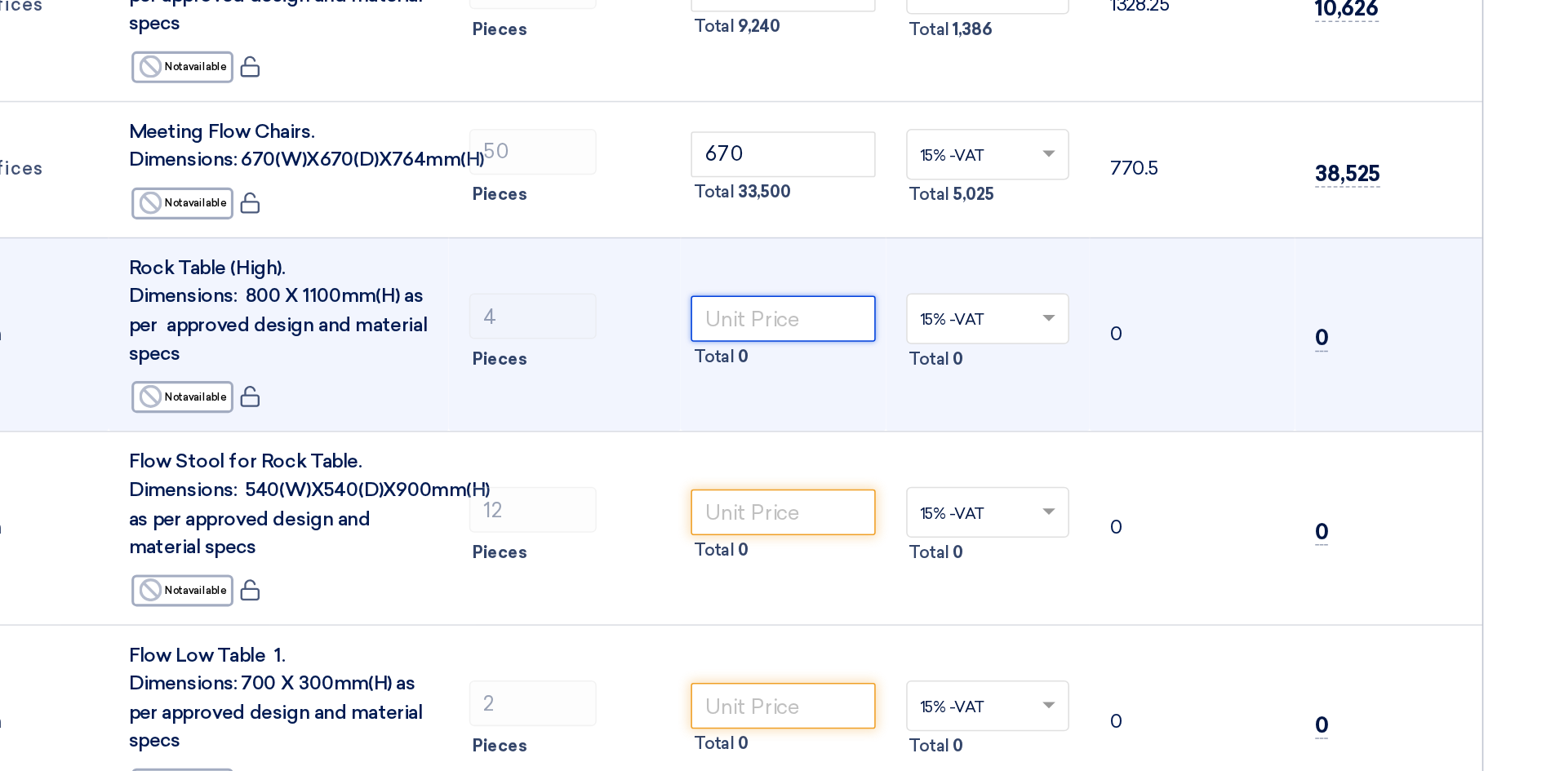
click at [862, 467] on input "number" at bounding box center [862, 481] width 118 height 29
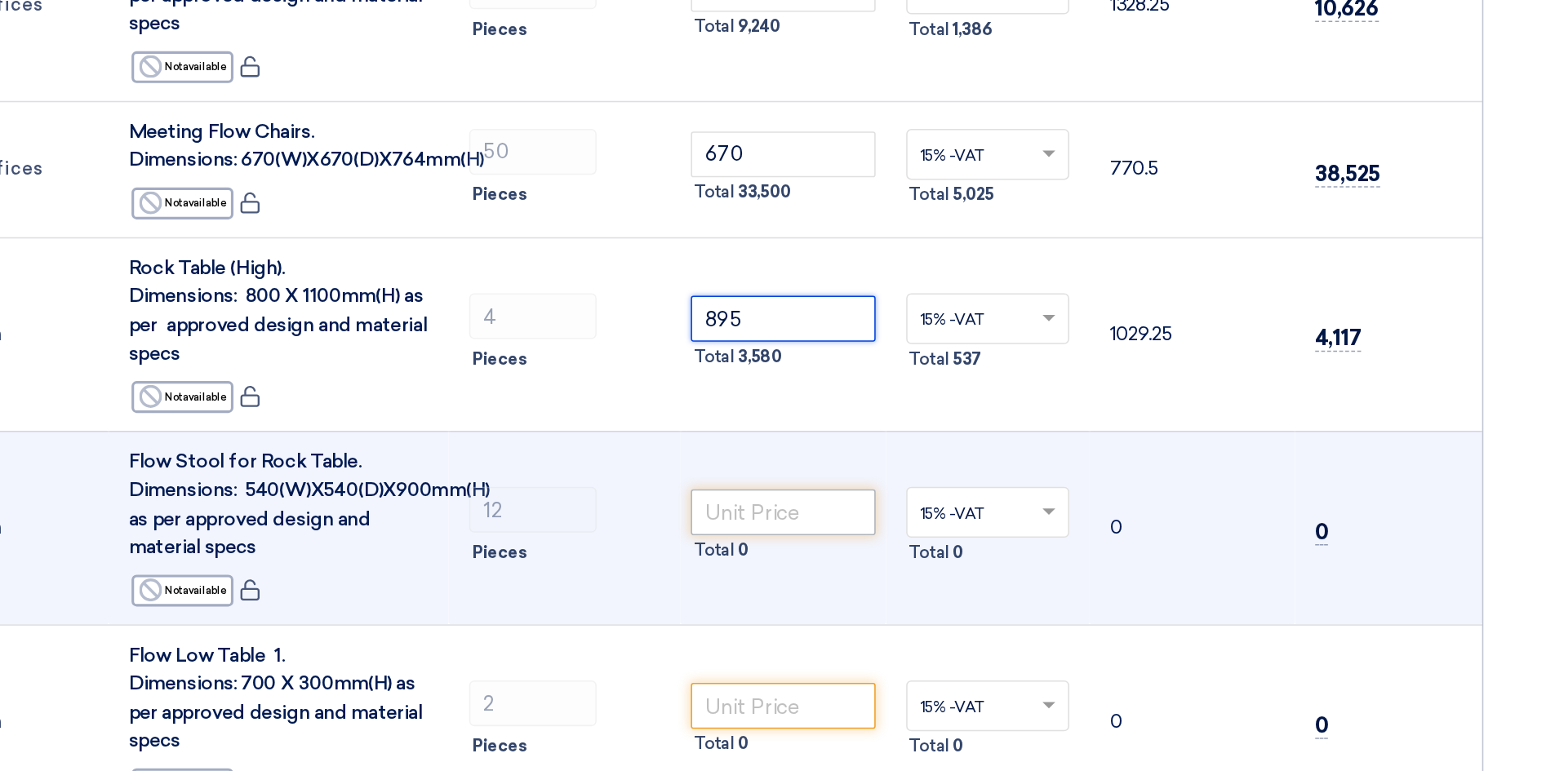
type input "895"
click at [828, 591] on input "number" at bounding box center [862, 605] width 118 height 29
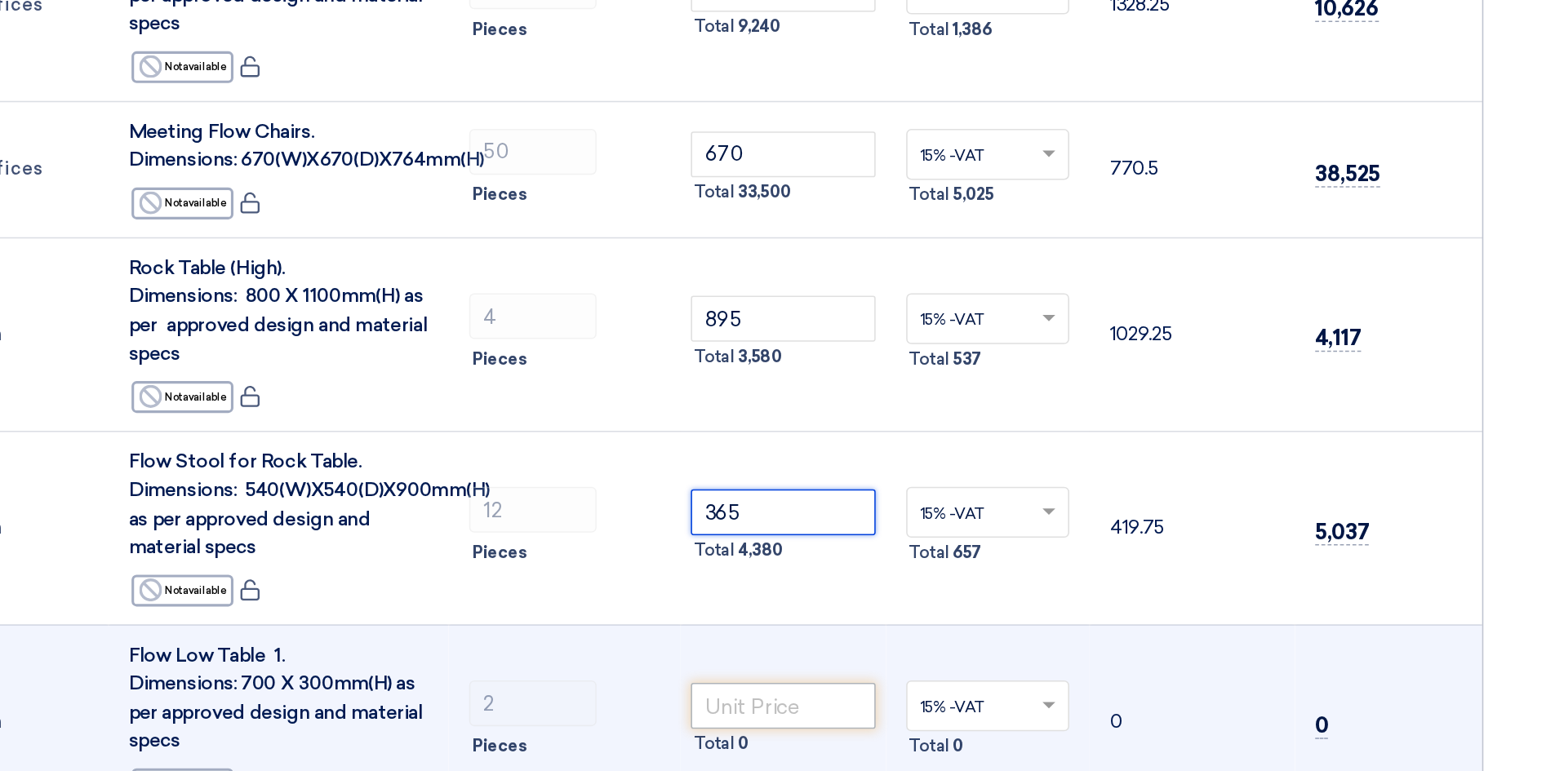
type input "365"
click at [856, 715] on input "number" at bounding box center [862, 729] width 118 height 29
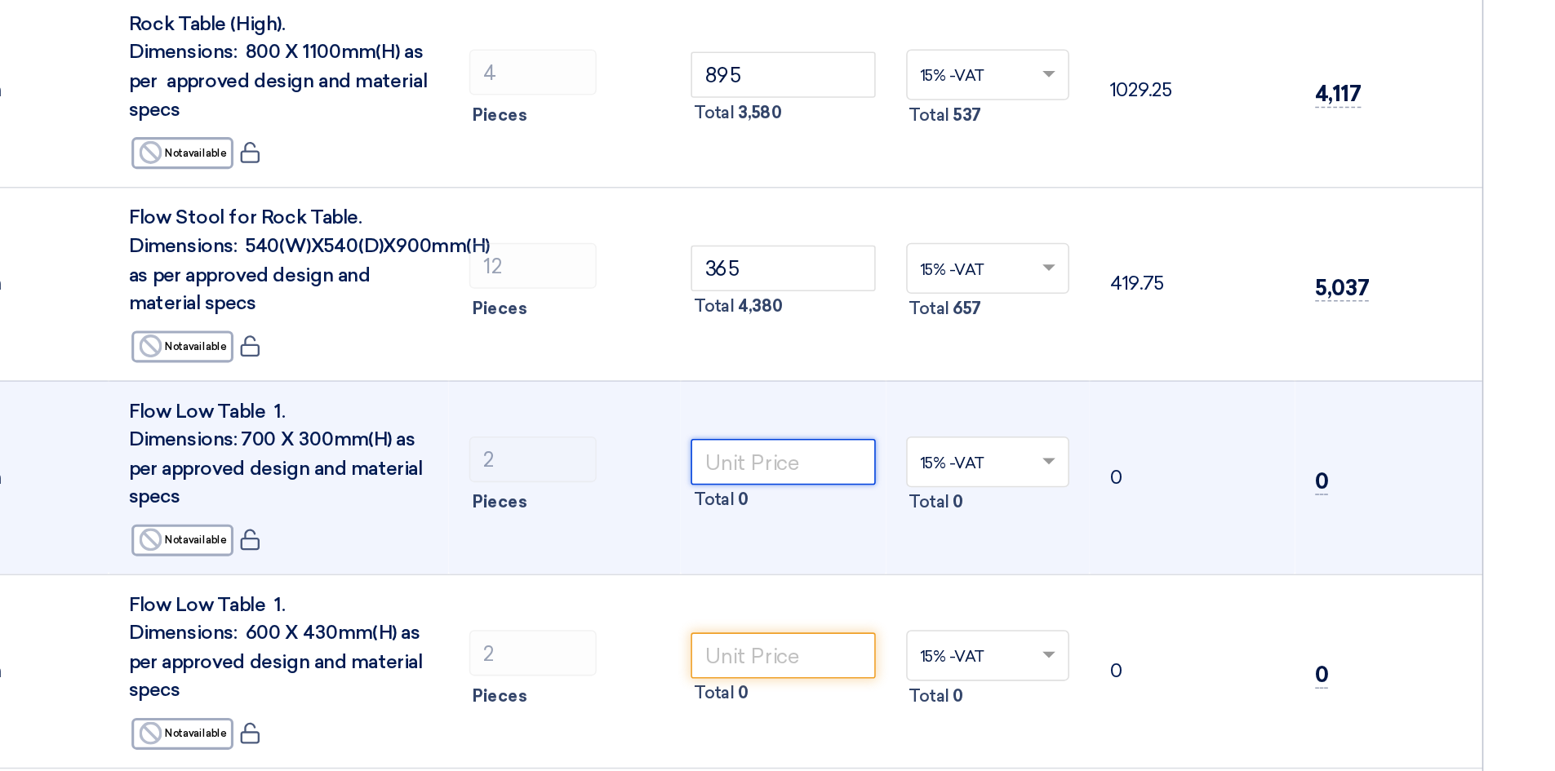
scroll to position [1277, 0]
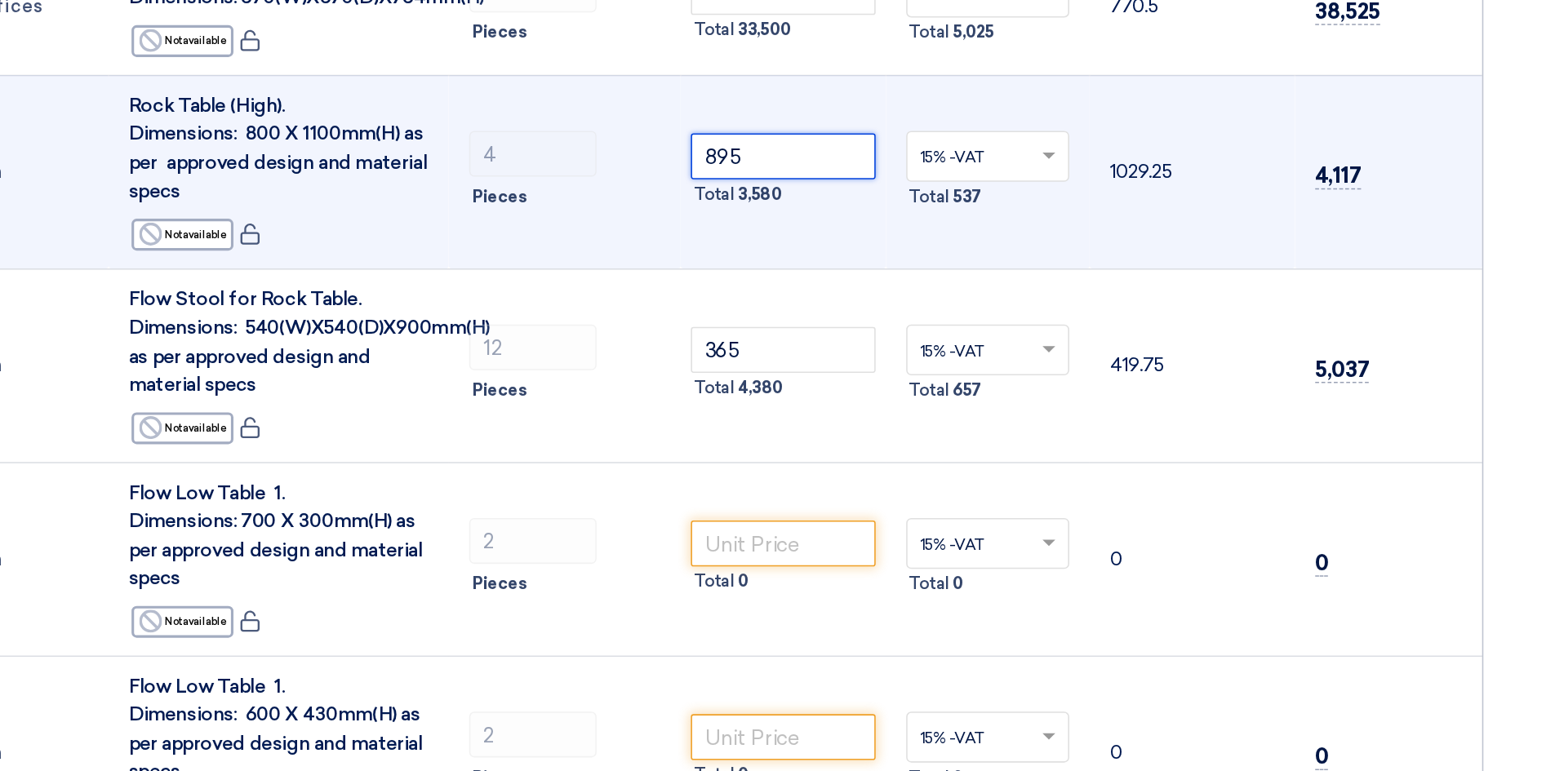
click at [852, 312] on input "895" at bounding box center [862, 326] width 118 height 29
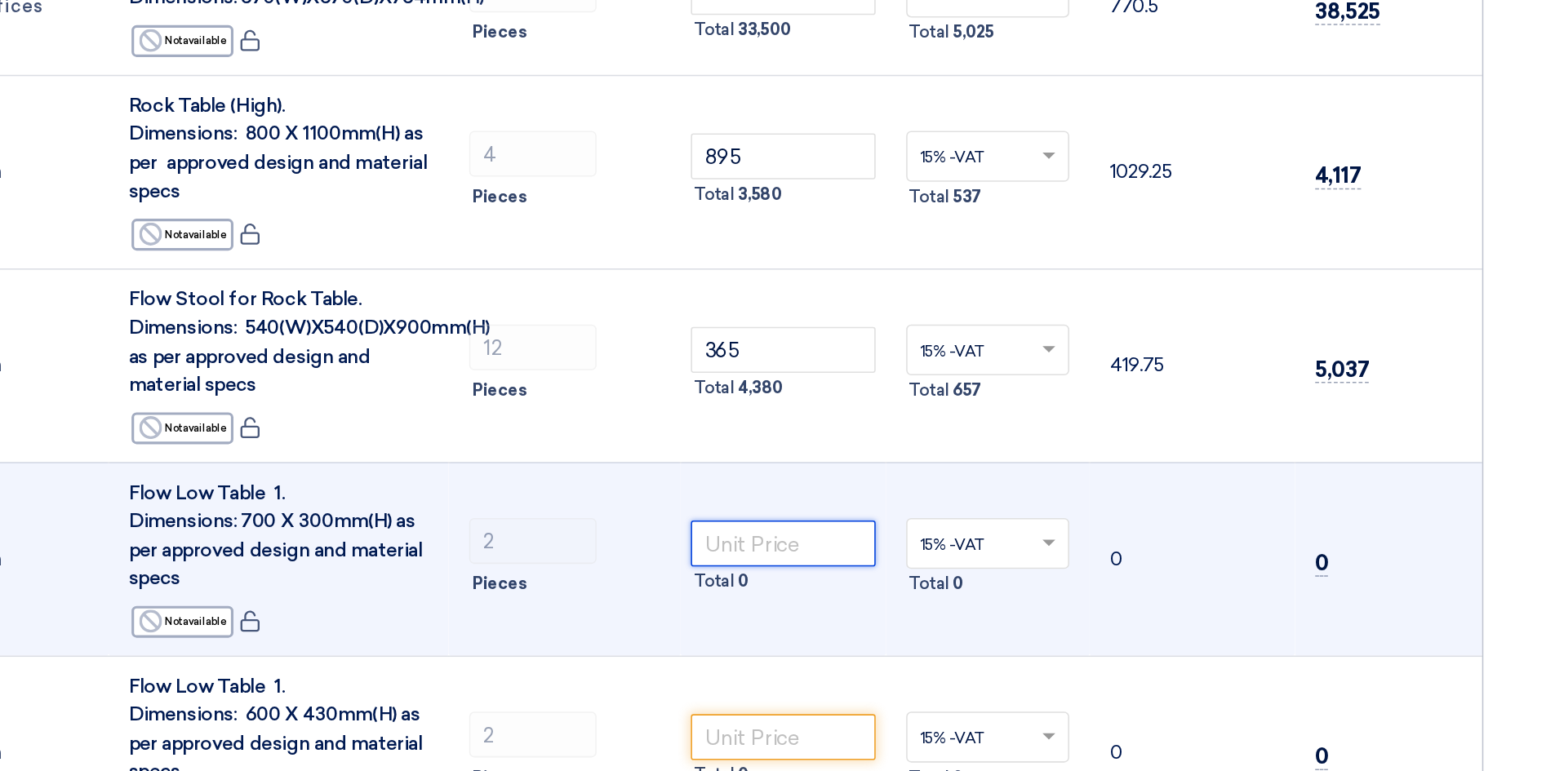
click at [813, 560] on input "number" at bounding box center [862, 574] width 118 height 29
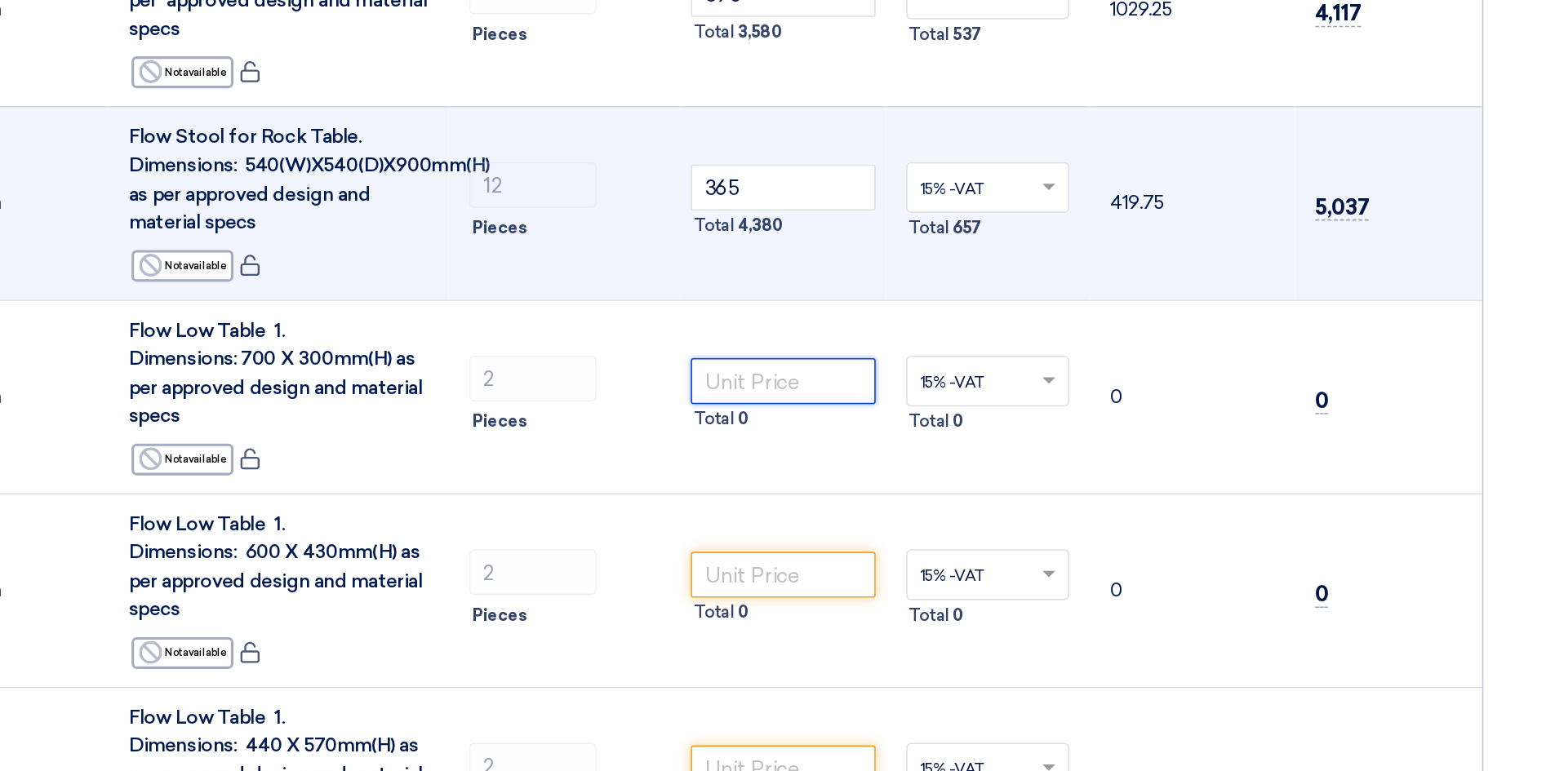
scroll to position [1328, 0]
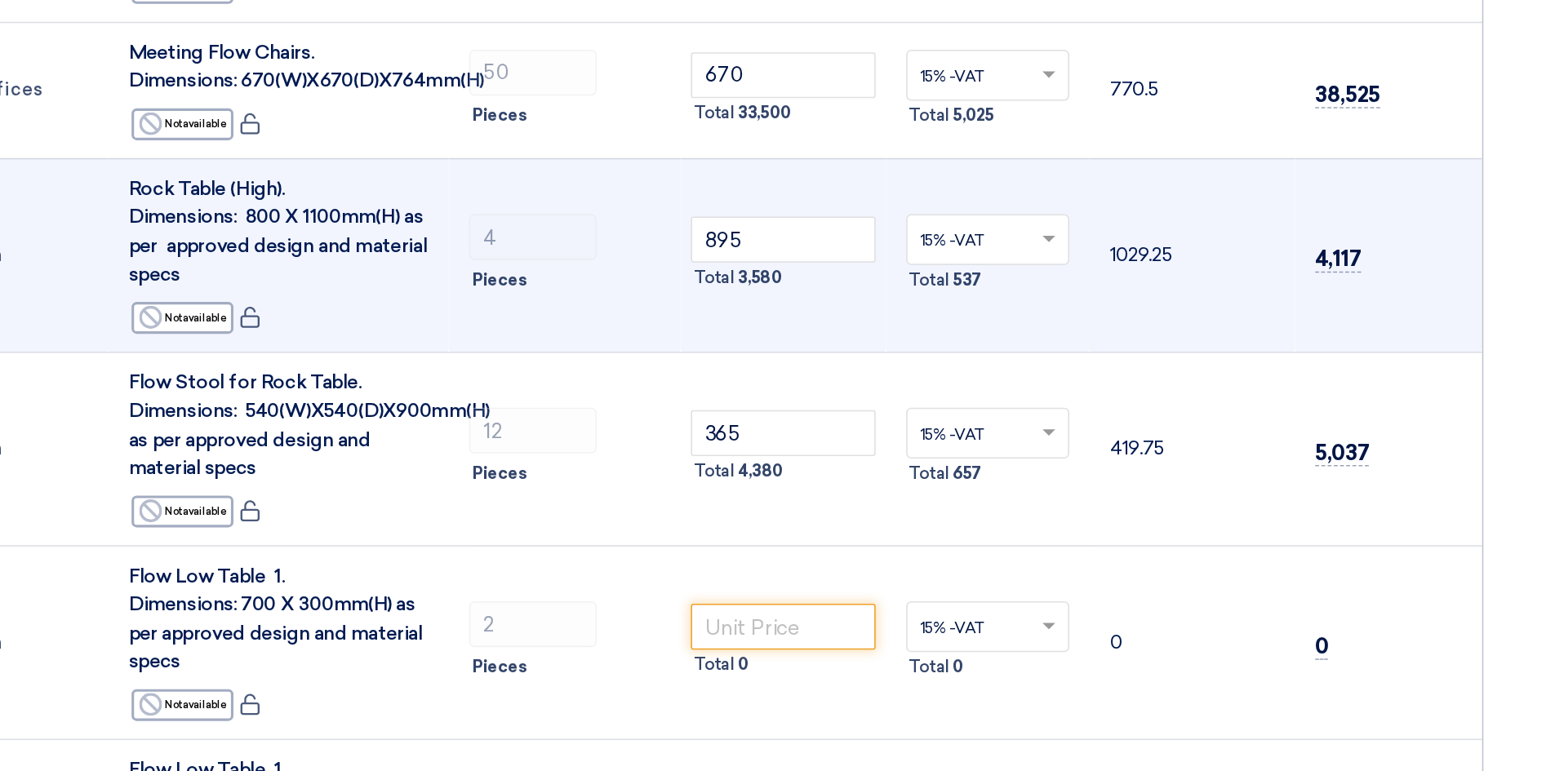
click at [567, 235] on span "Rock Table (High). Dimensions: 800 X 1100mm(H) as per approved design and mater…" at bounding box center [537, 270] width 191 height 70
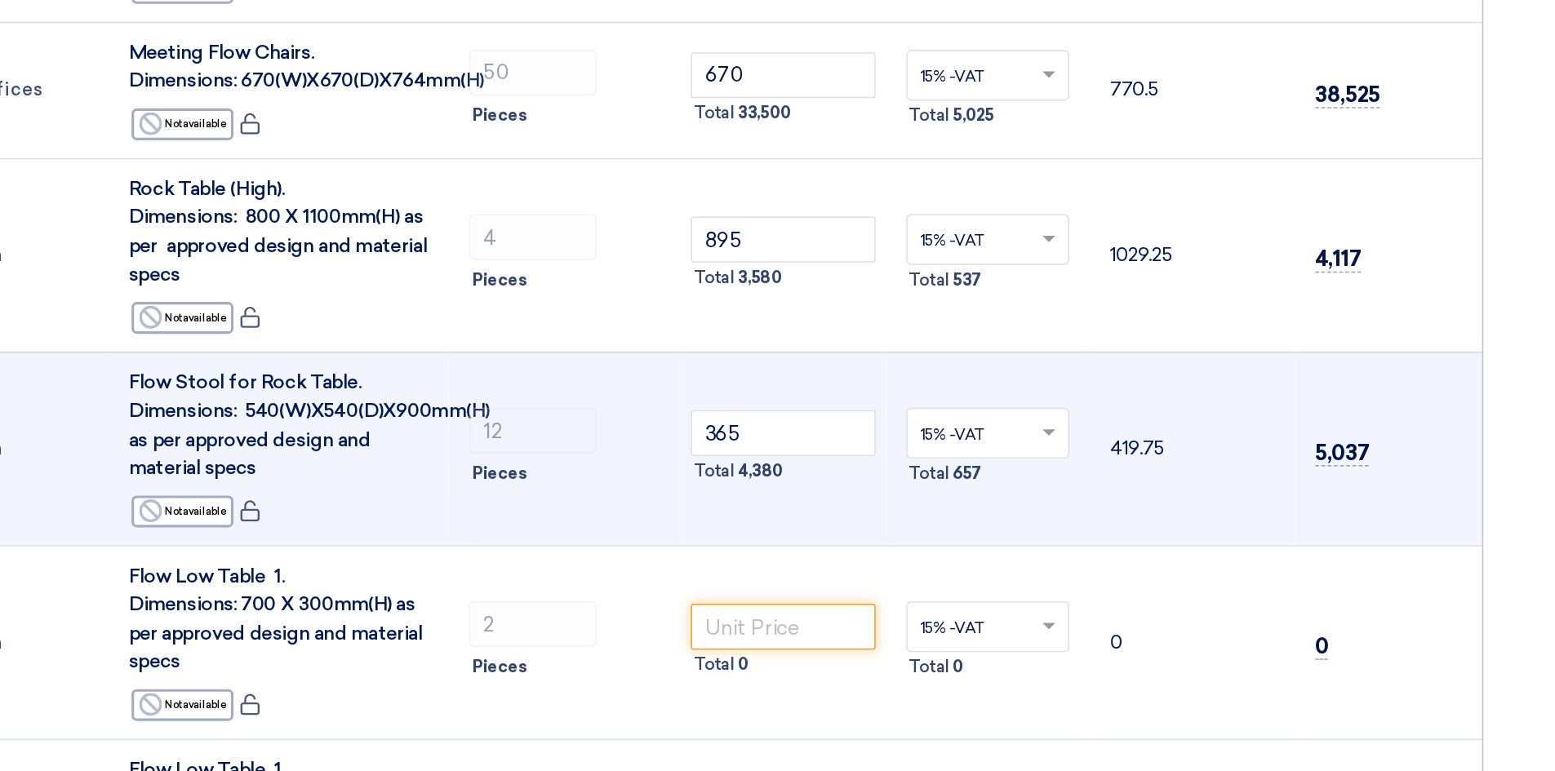
click at [518, 359] on span "Flow Stool for Rock Table. Dimensions: 540(W)X540(D)X900mm(H) as per approved d…" at bounding box center [557, 394] width 231 height 70
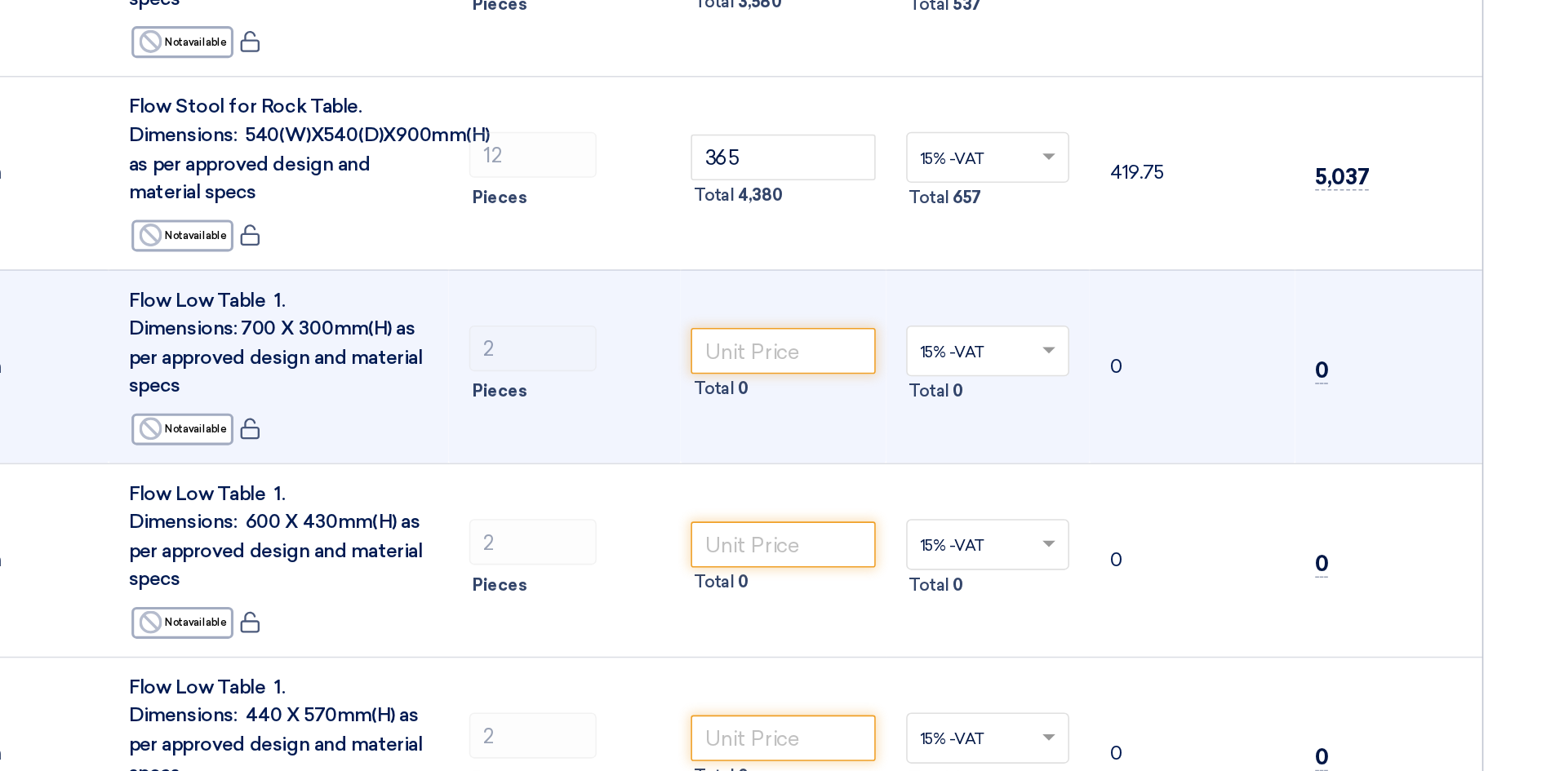
scroll to position [1381, 0]
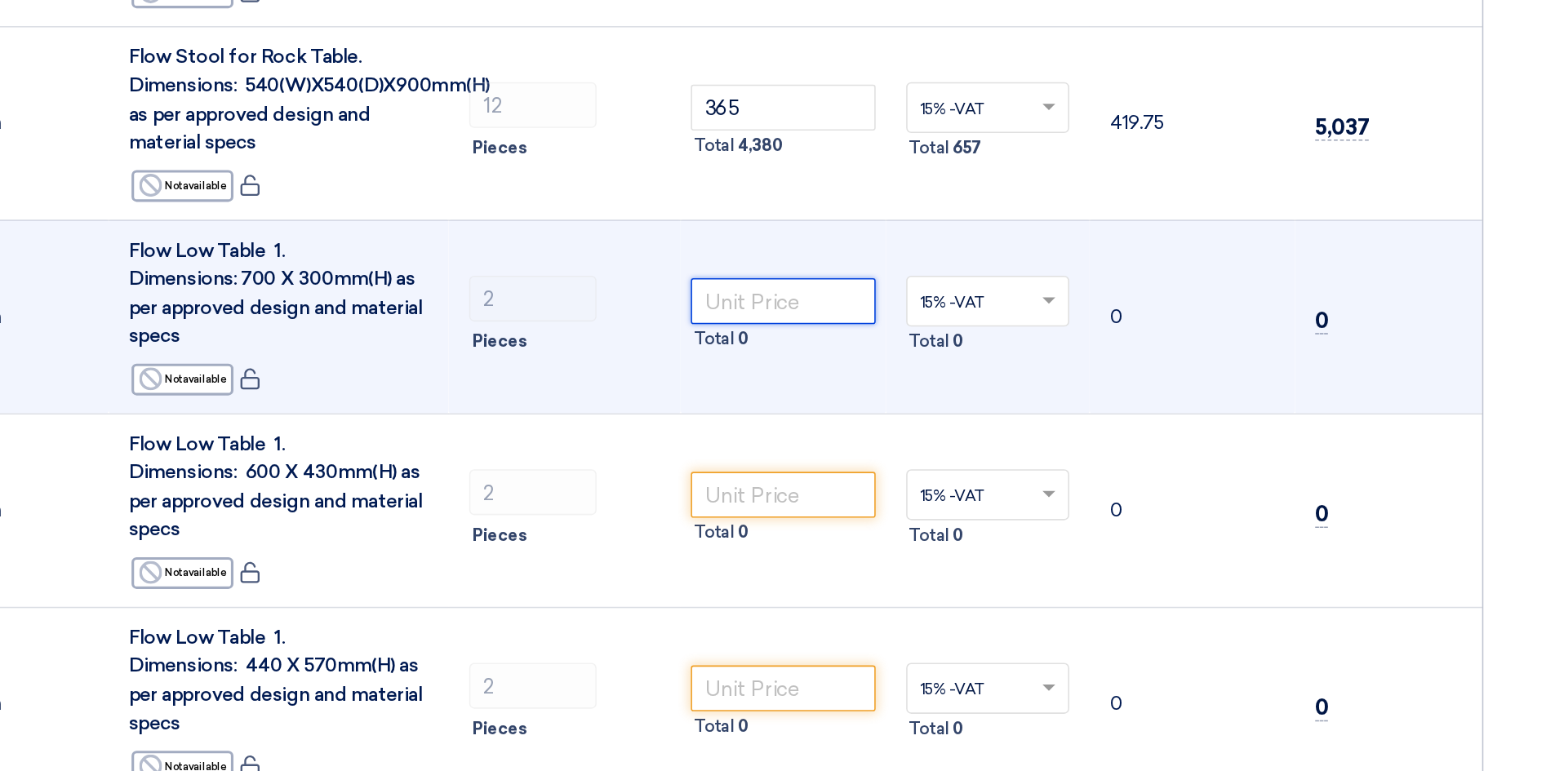
click at [837, 456] on input "number" at bounding box center [862, 470] width 118 height 29
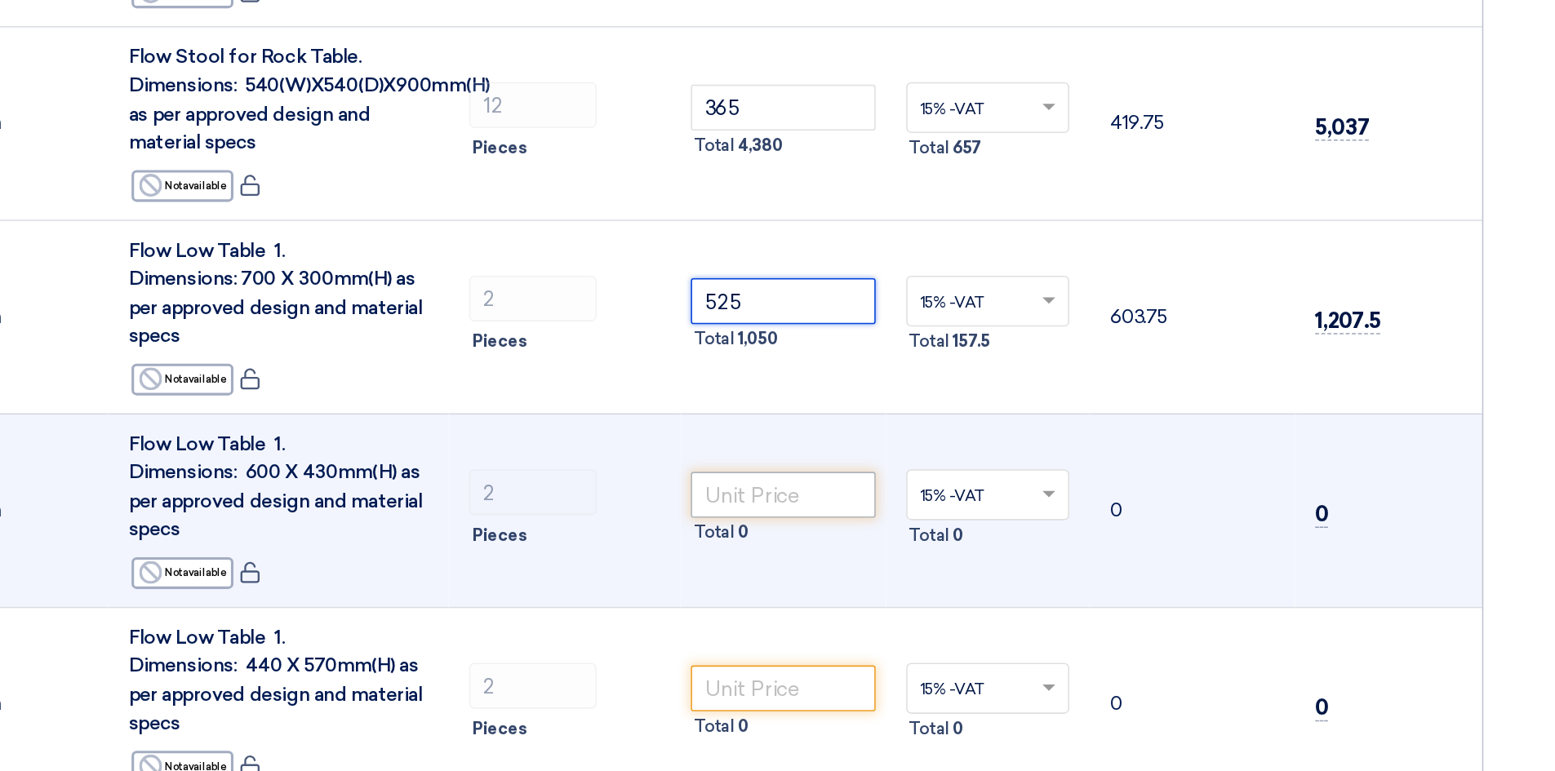
type input "525"
click at [883, 580] on input "number" at bounding box center [862, 594] width 118 height 29
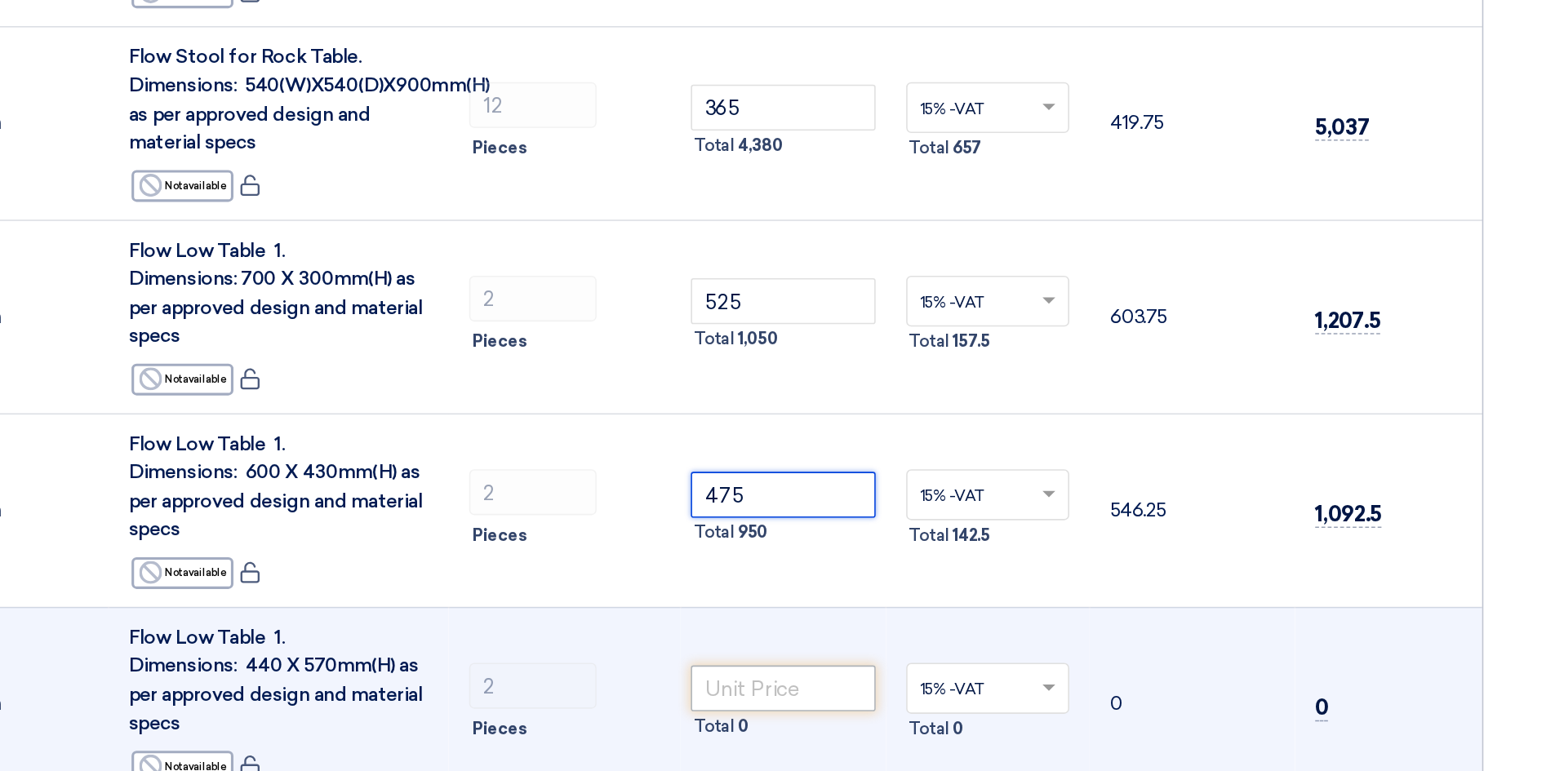
type input "475"
click at [894, 704] on input "number" at bounding box center [862, 718] width 118 height 29
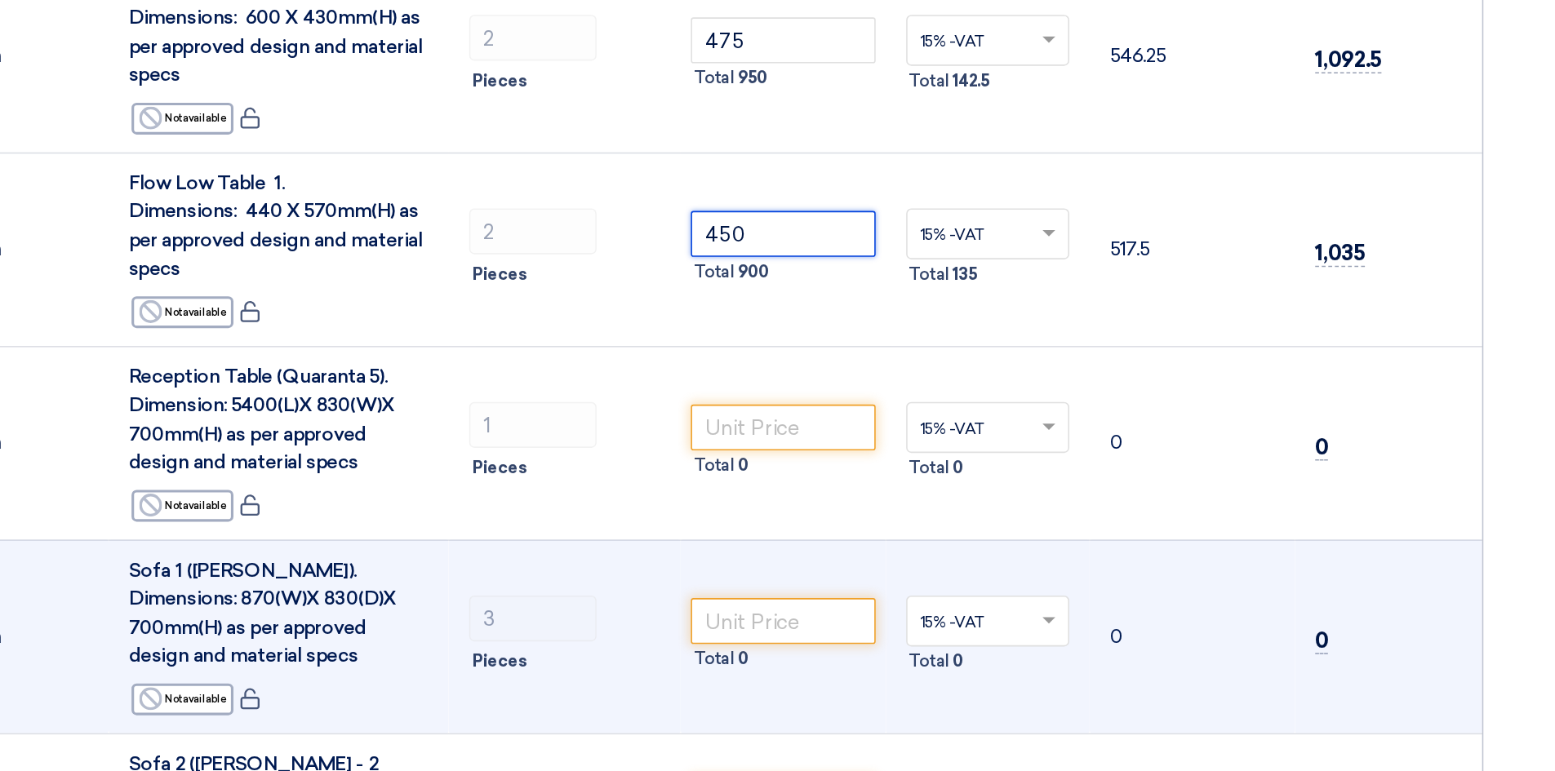
scroll to position [1696, 0]
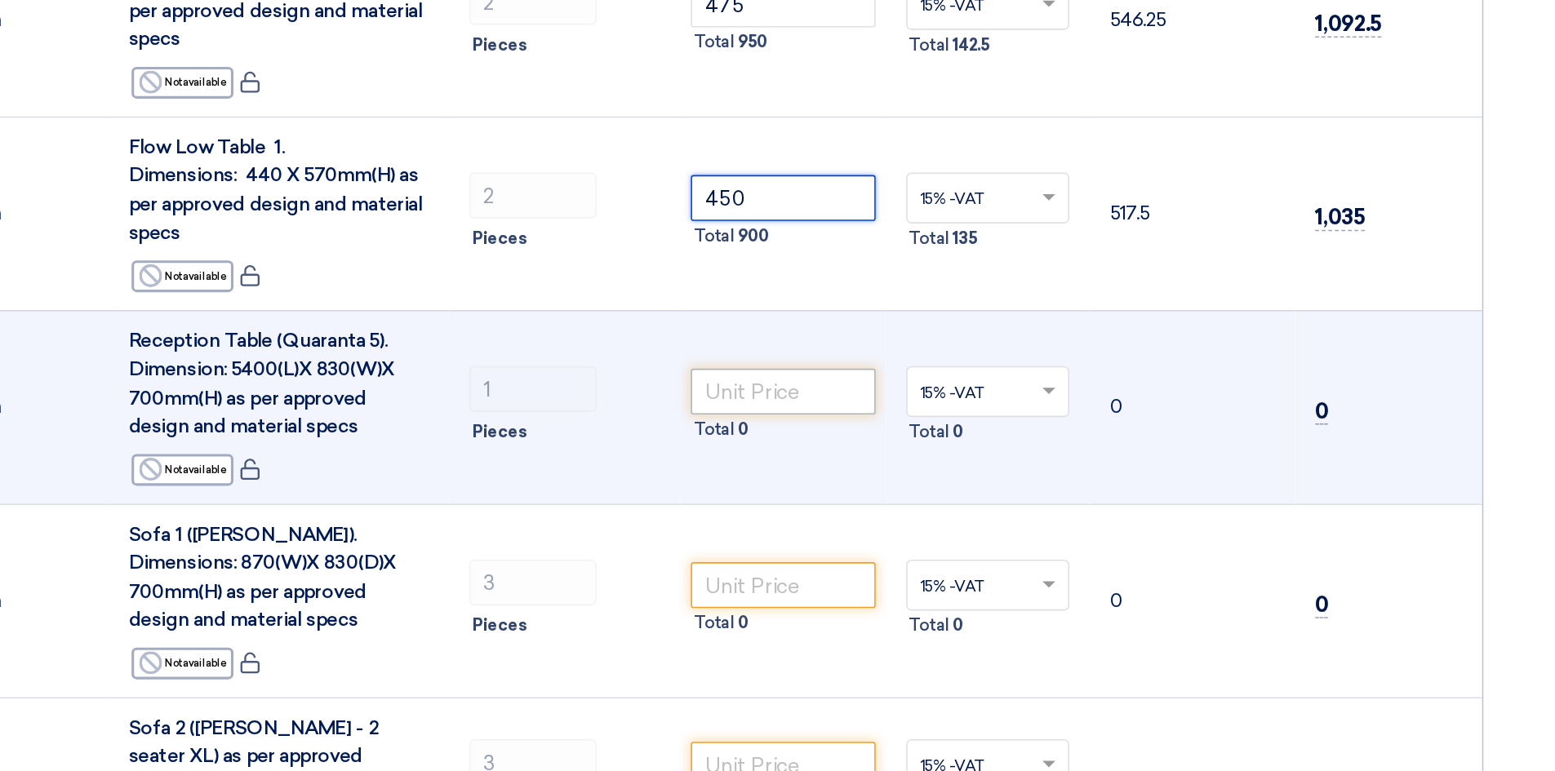
type input "450"
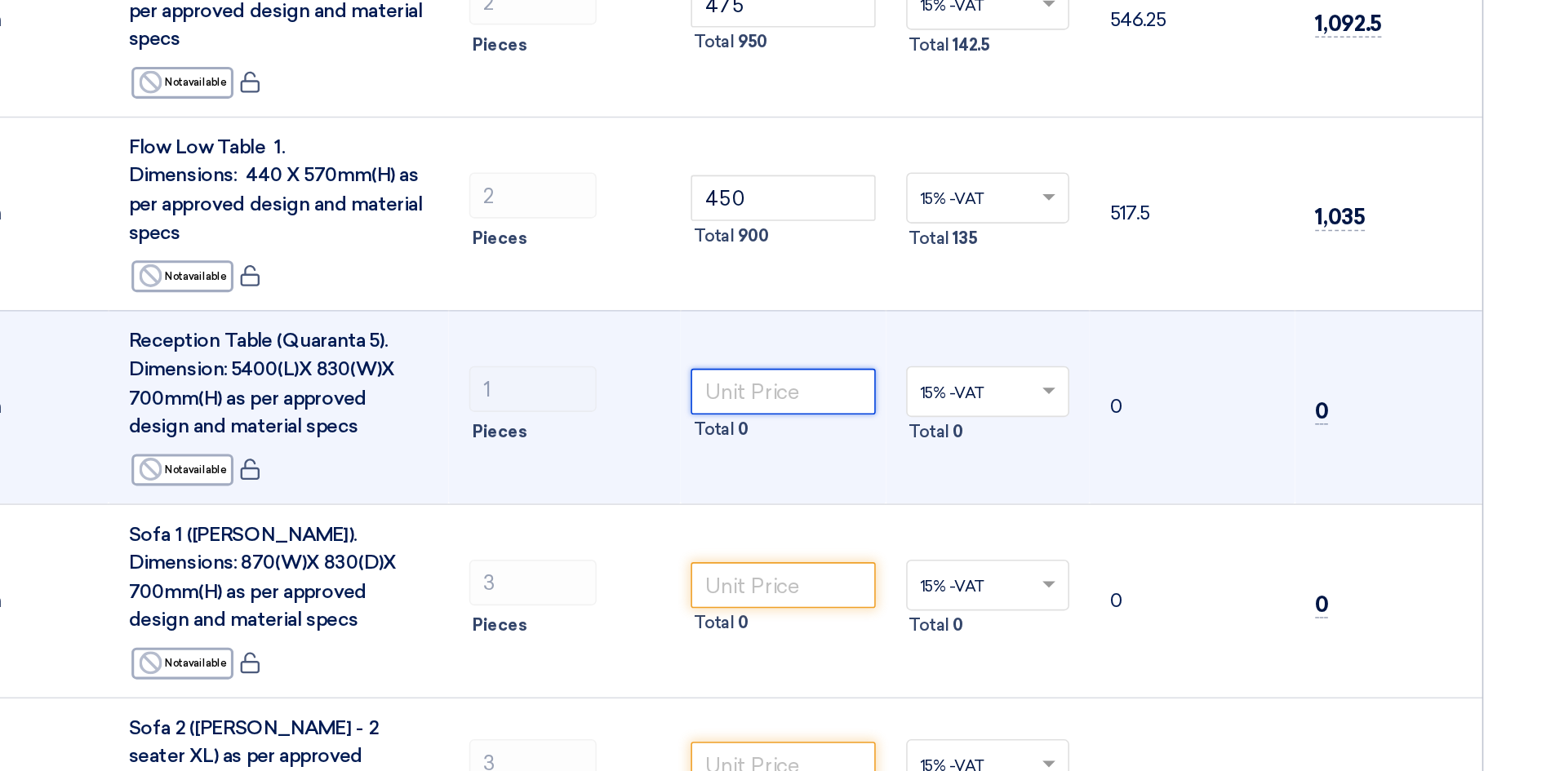
click at [845, 514] on input "number" at bounding box center [862, 528] width 118 height 29
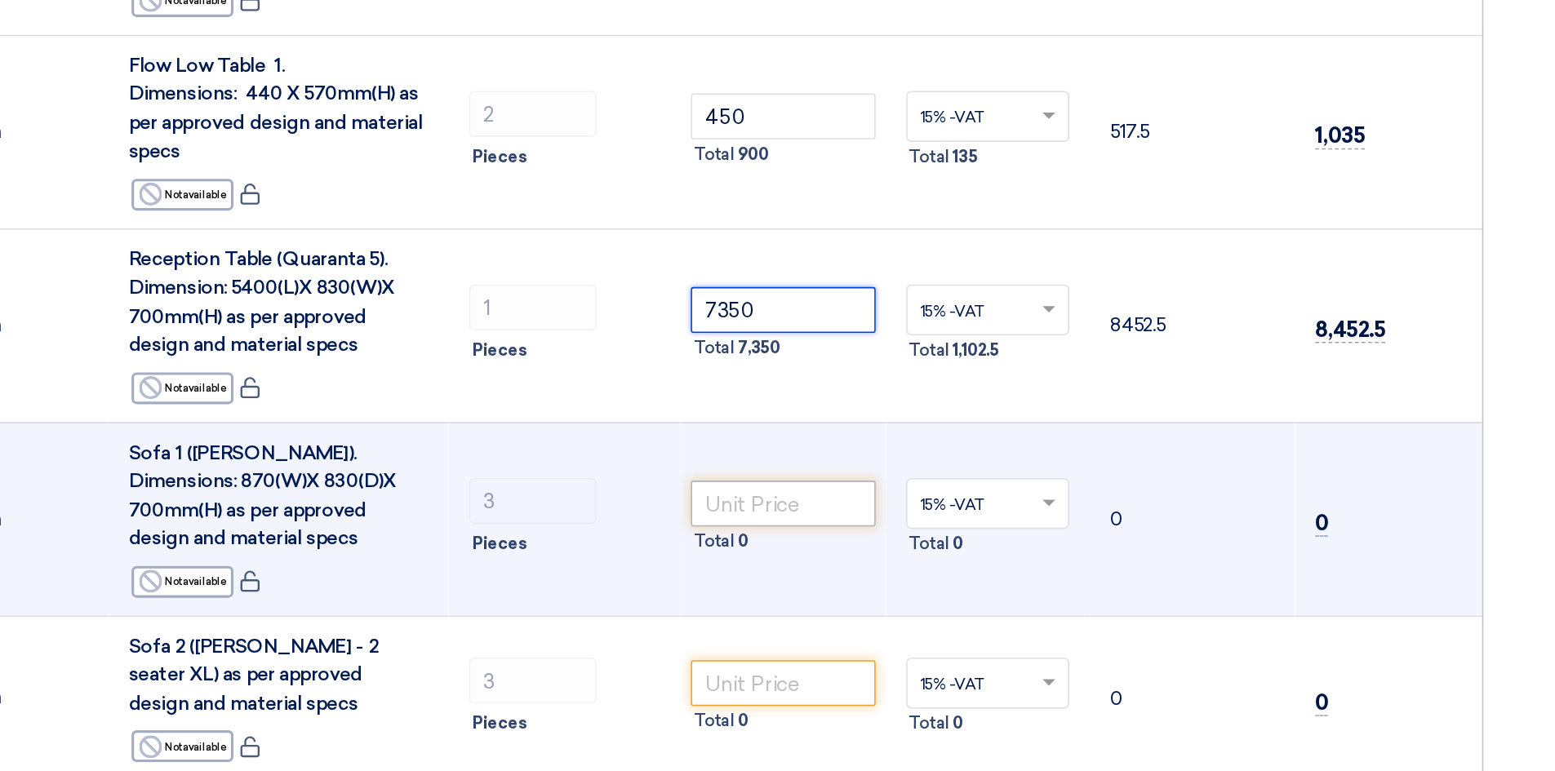
type input "7350"
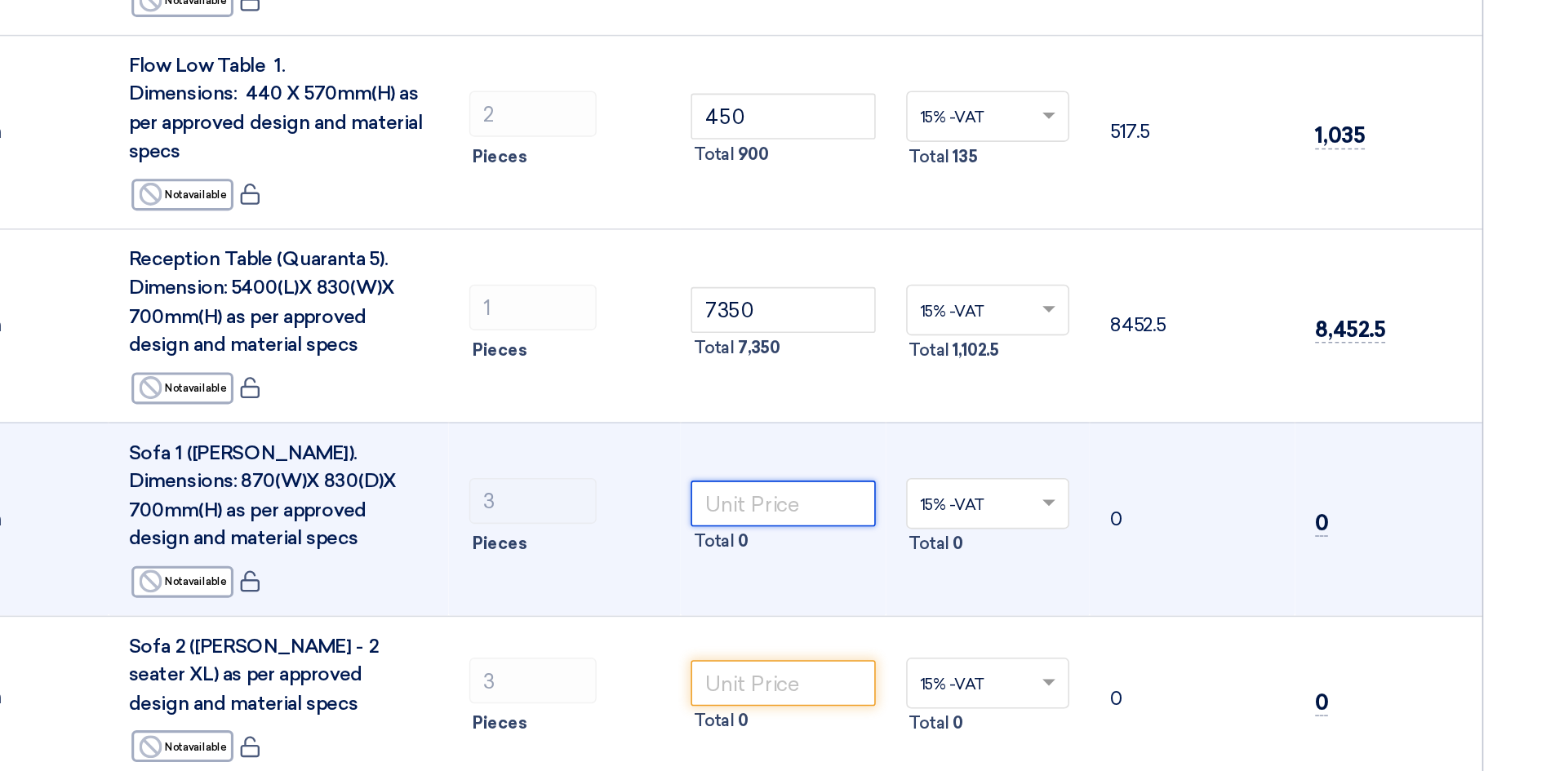
click at [869, 585] on input "number" at bounding box center [862, 599] width 118 height 29
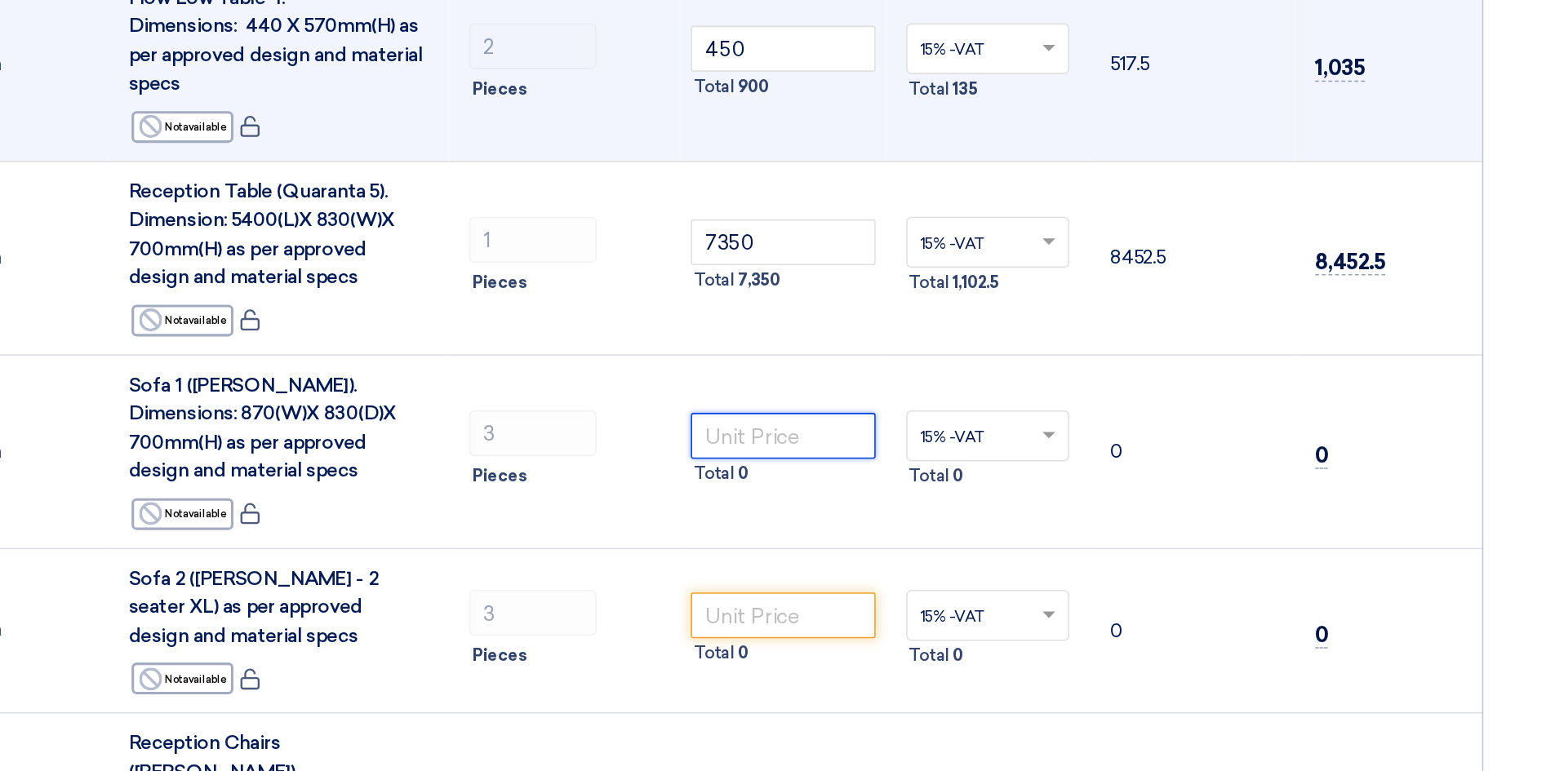
scroll to position [1852, 0]
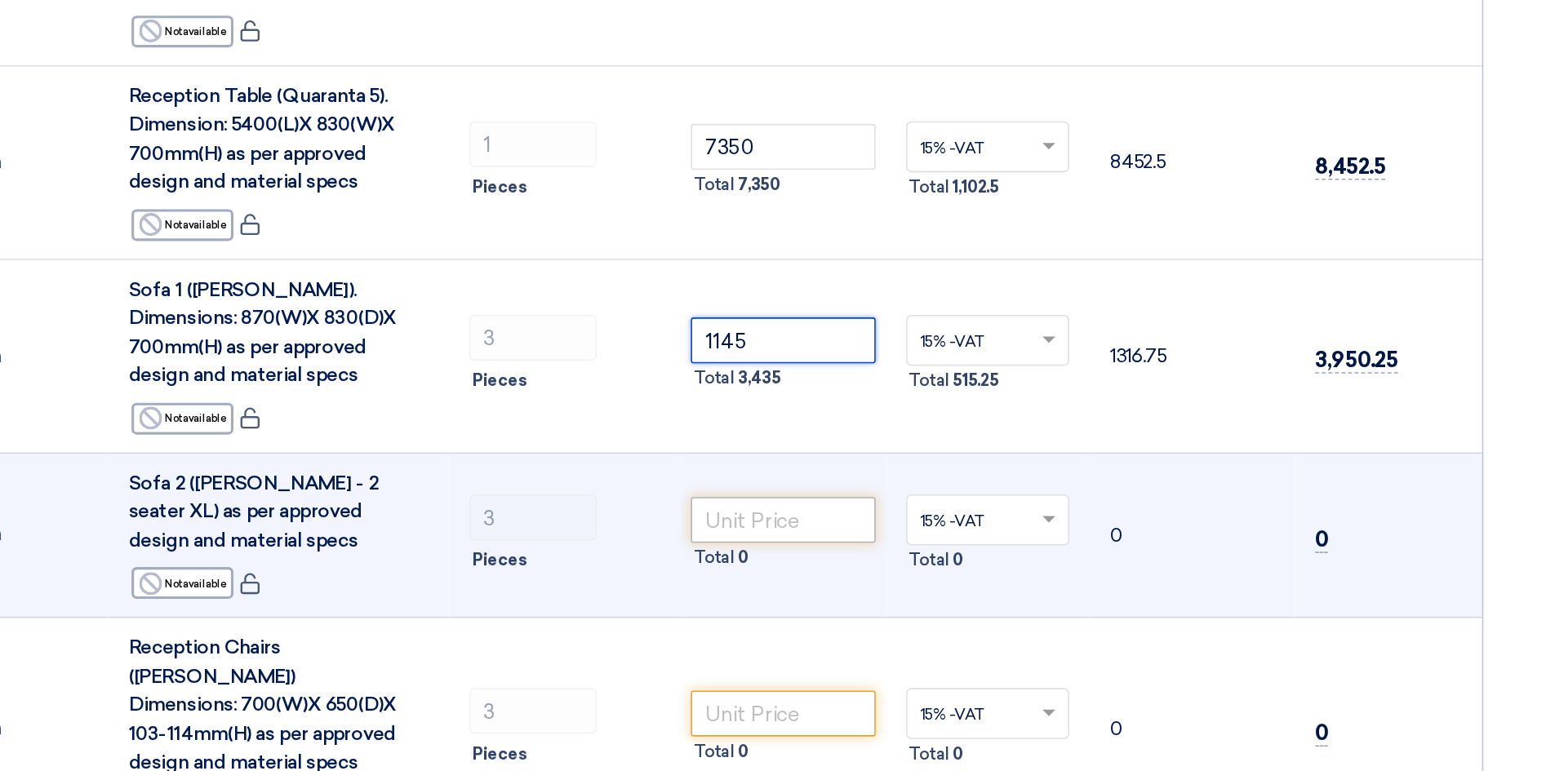
type input "1145"
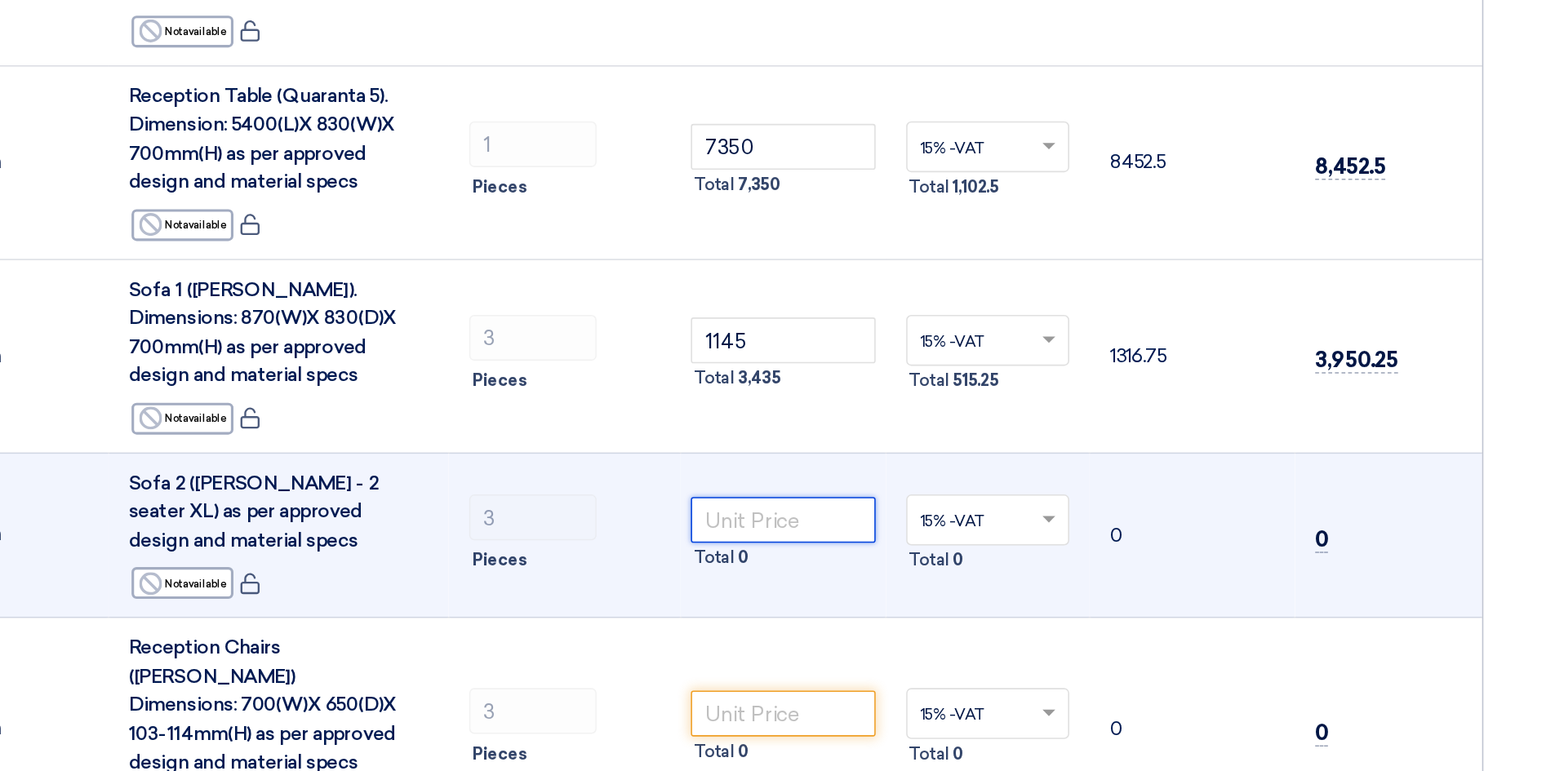
click at [834, 596] on input "number" at bounding box center [862, 610] width 118 height 29
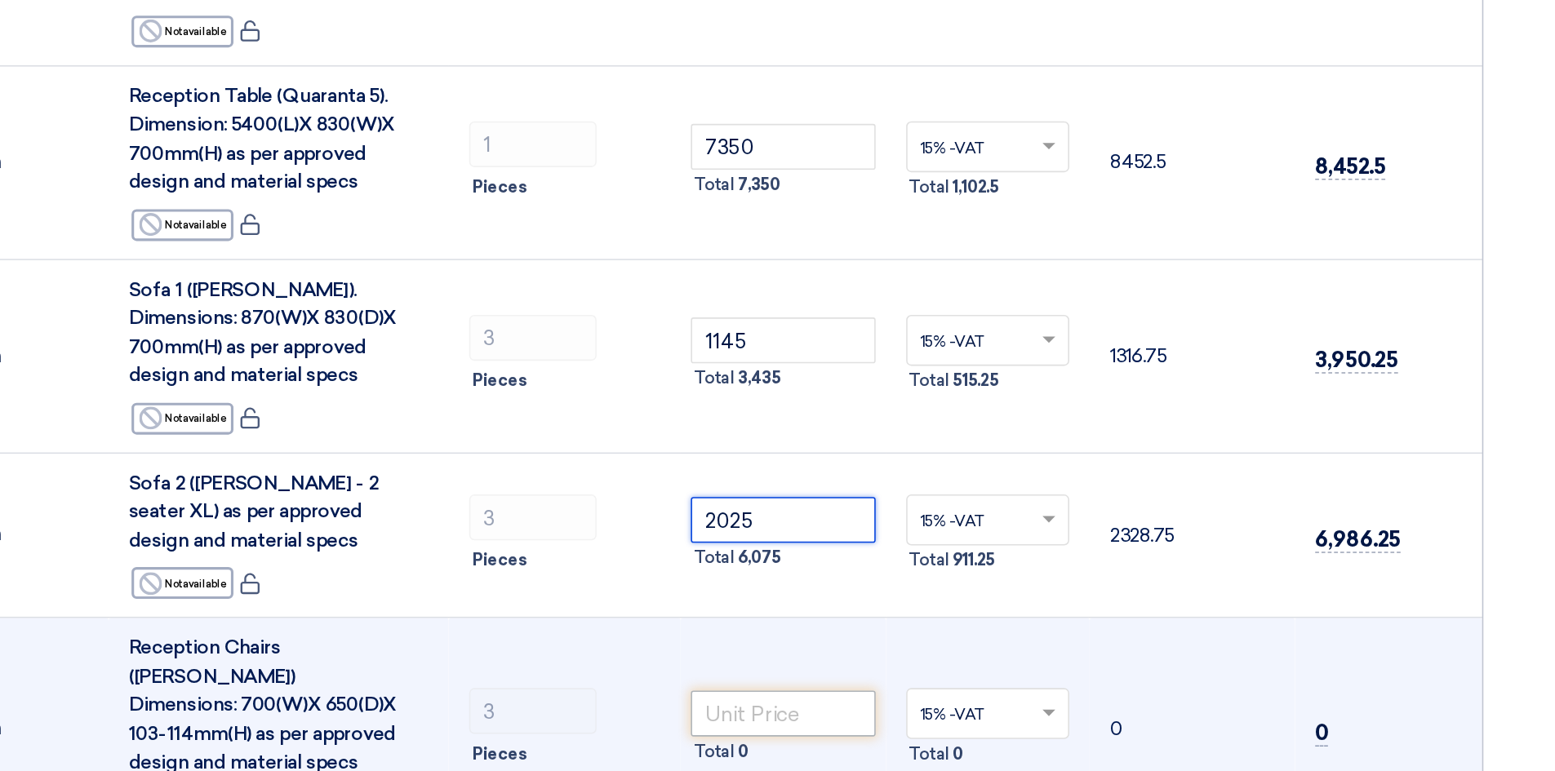
type input "2025"
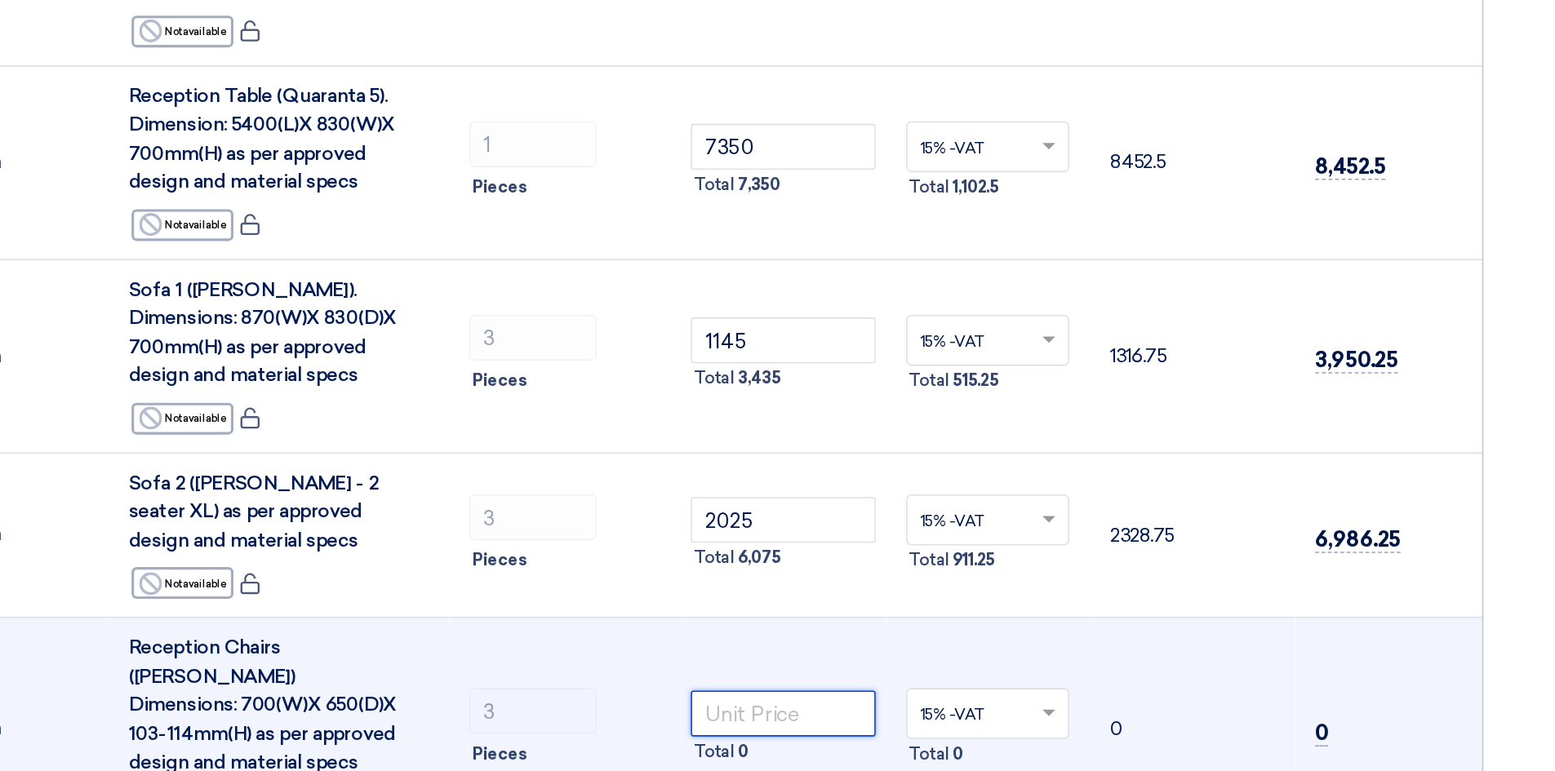
click at [840, 720] on input "number" at bounding box center [862, 734] width 118 height 29
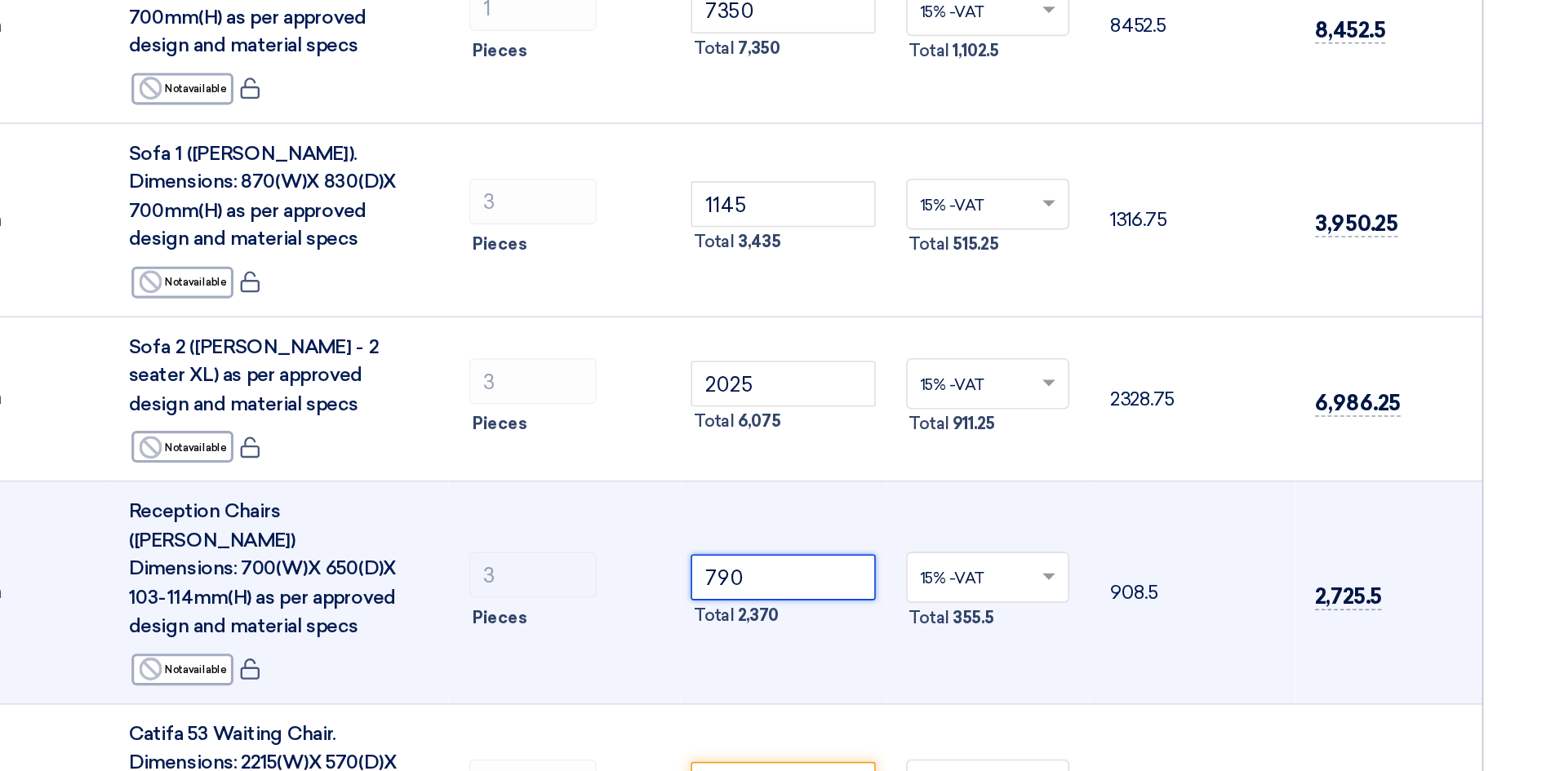
scroll to position [1957, 0]
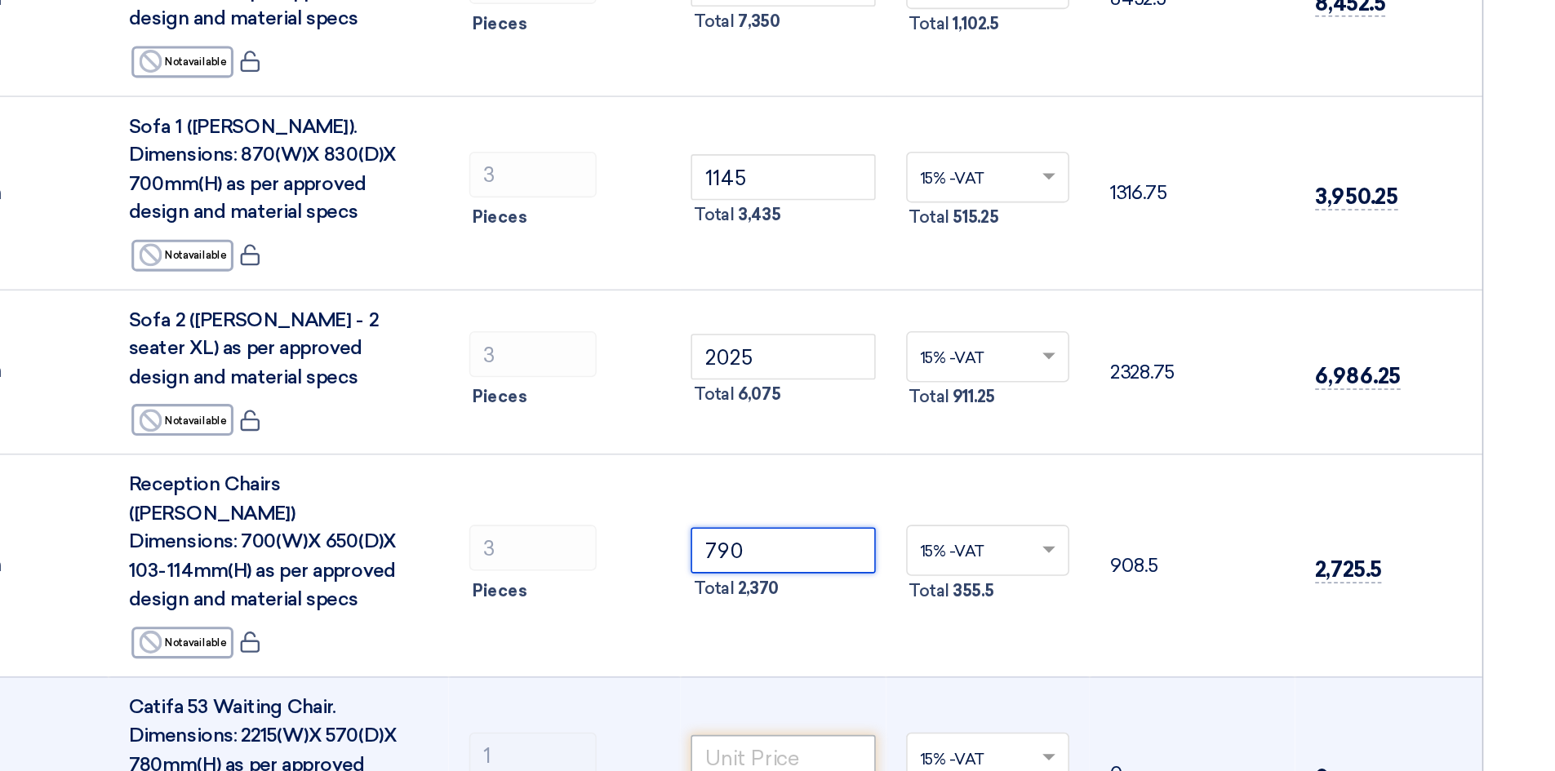
type input "790"
click at [835, 749] on input "number" at bounding box center [862, 763] width 118 height 29
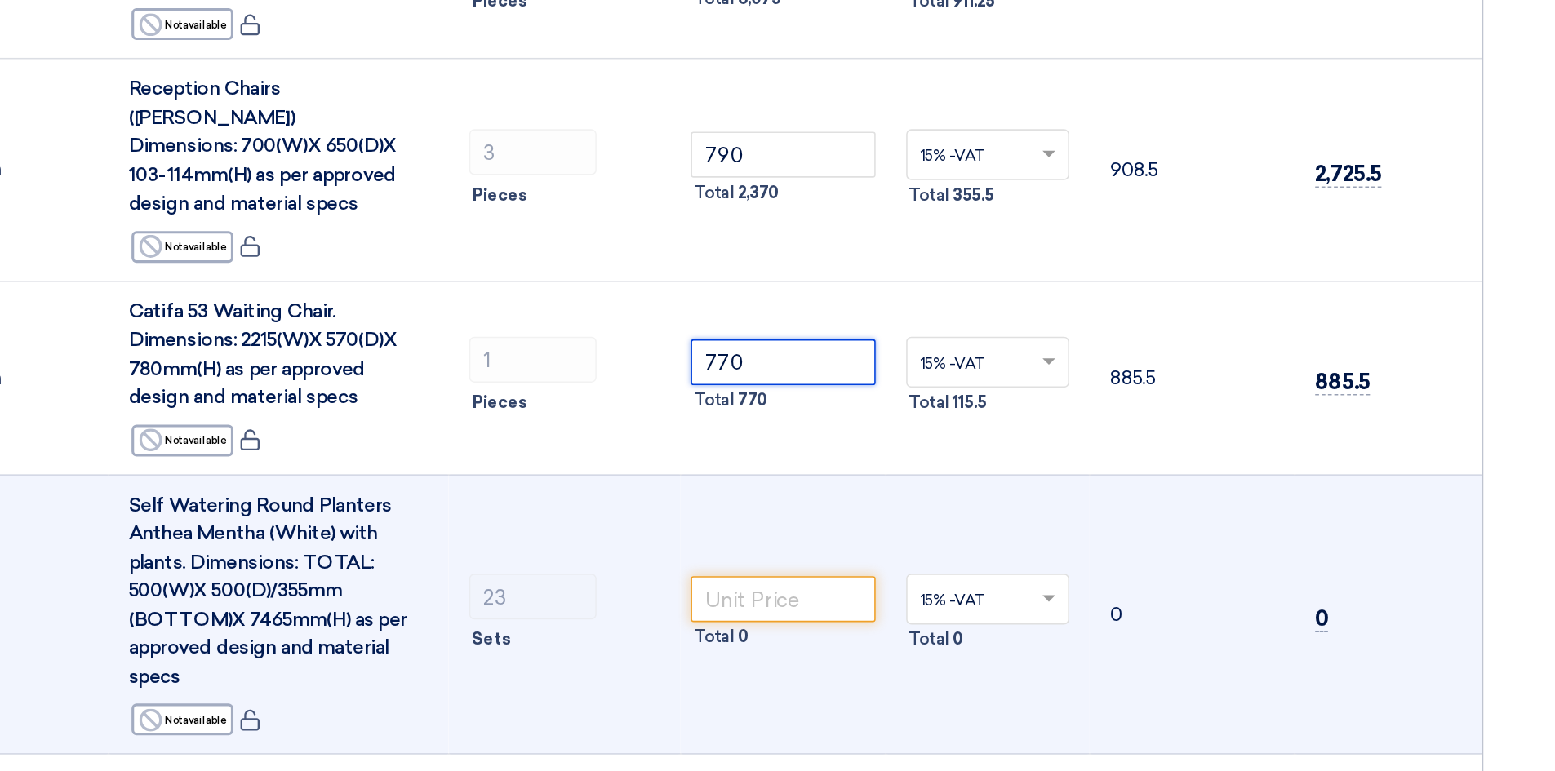
scroll to position [2218, 0]
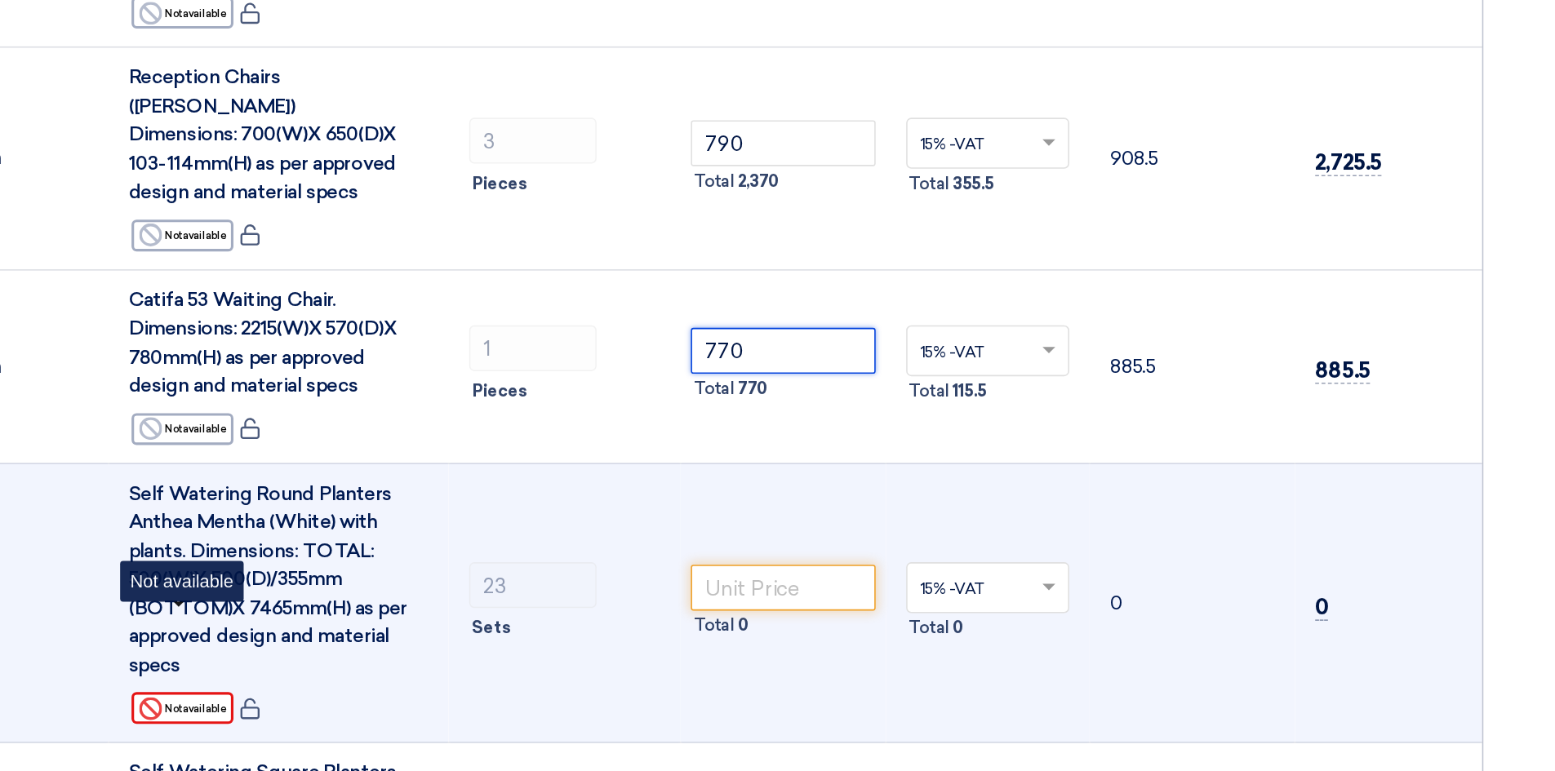
type input "770"
click at [471, 721] on div "Reject Not available" at bounding box center [476, 731] width 65 height 20
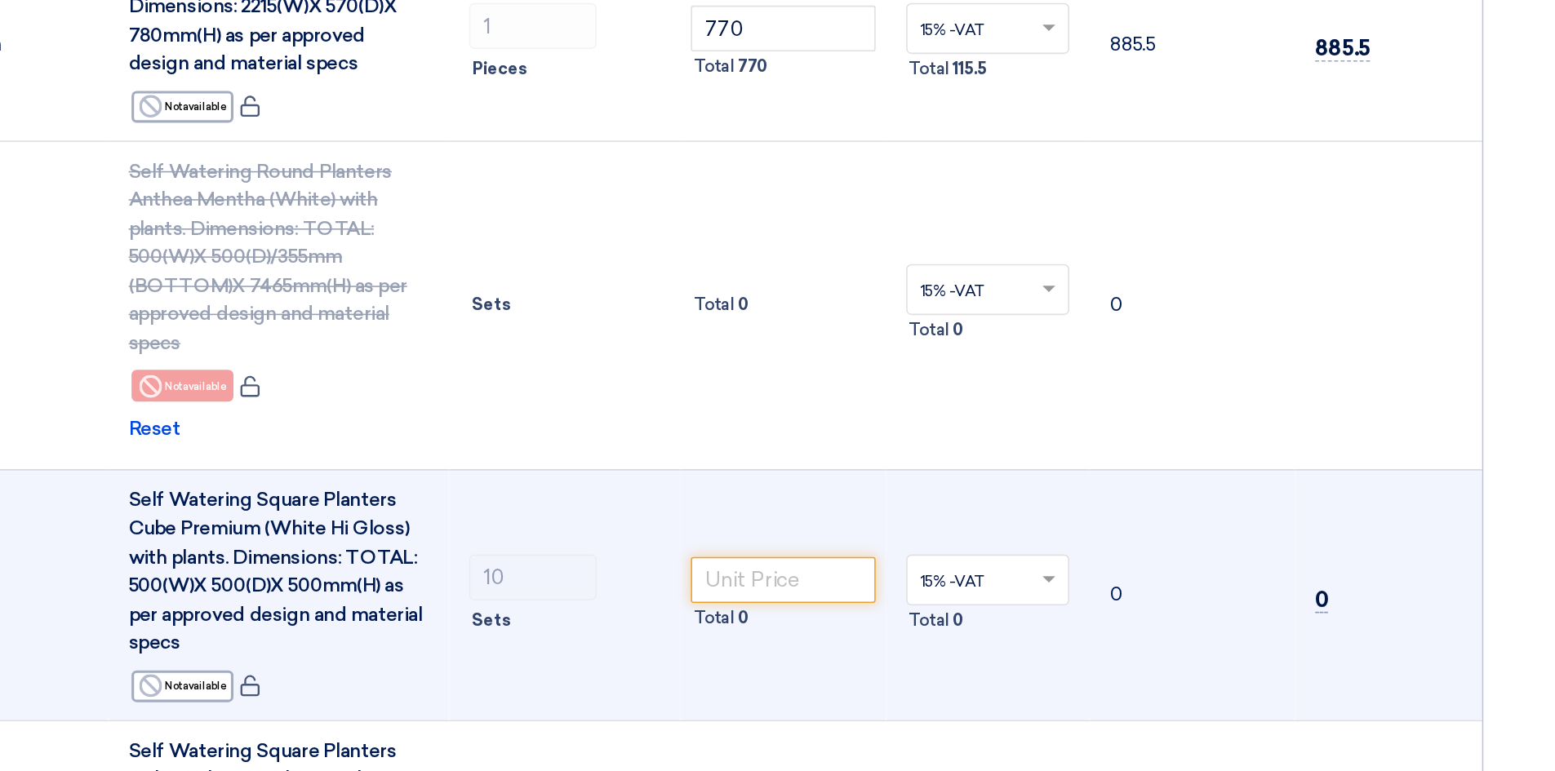
scroll to position [2427, 0]
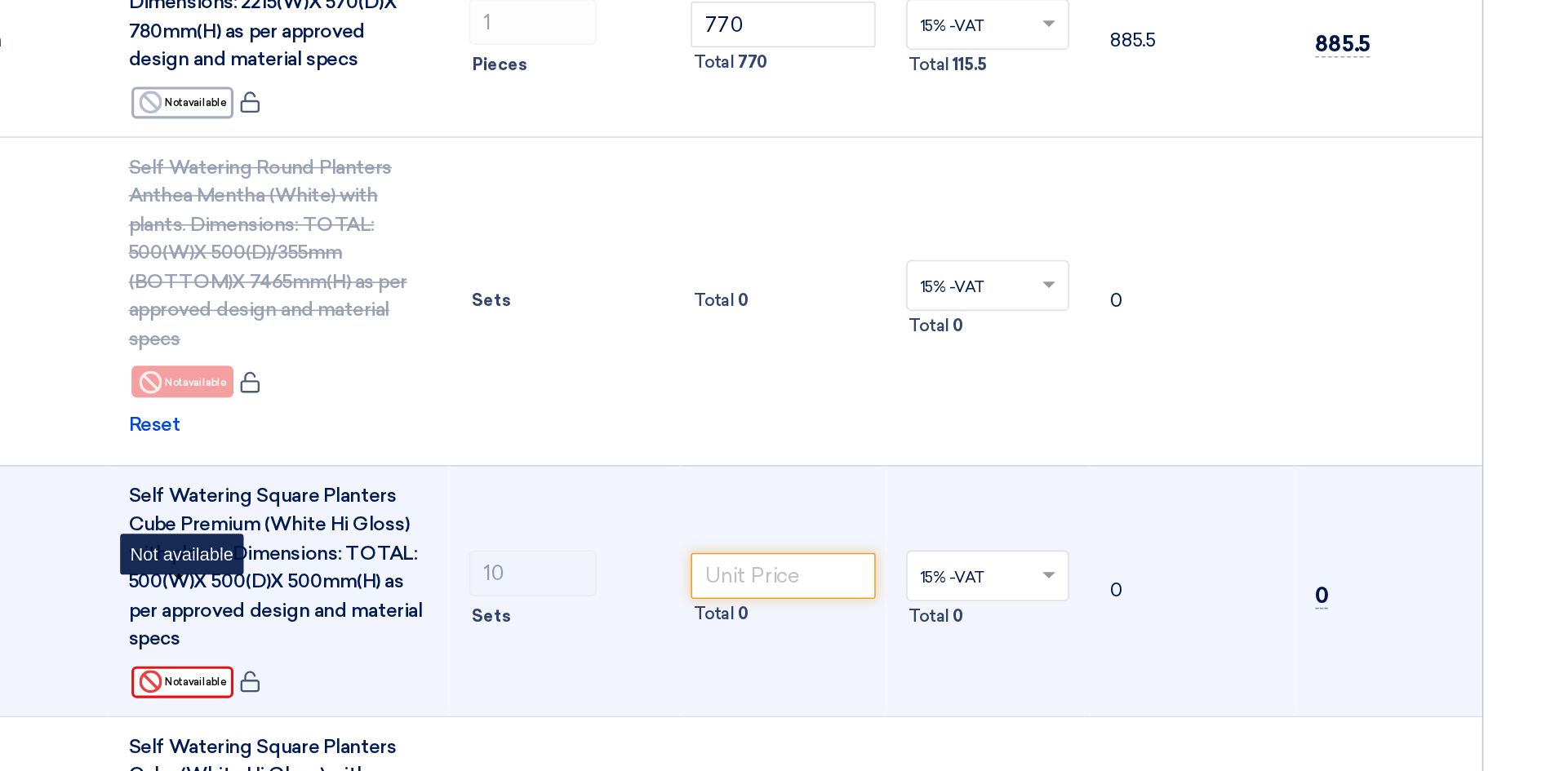
click at [474, 705] on div "Reject Not available" at bounding box center [476, 715] width 65 height 20
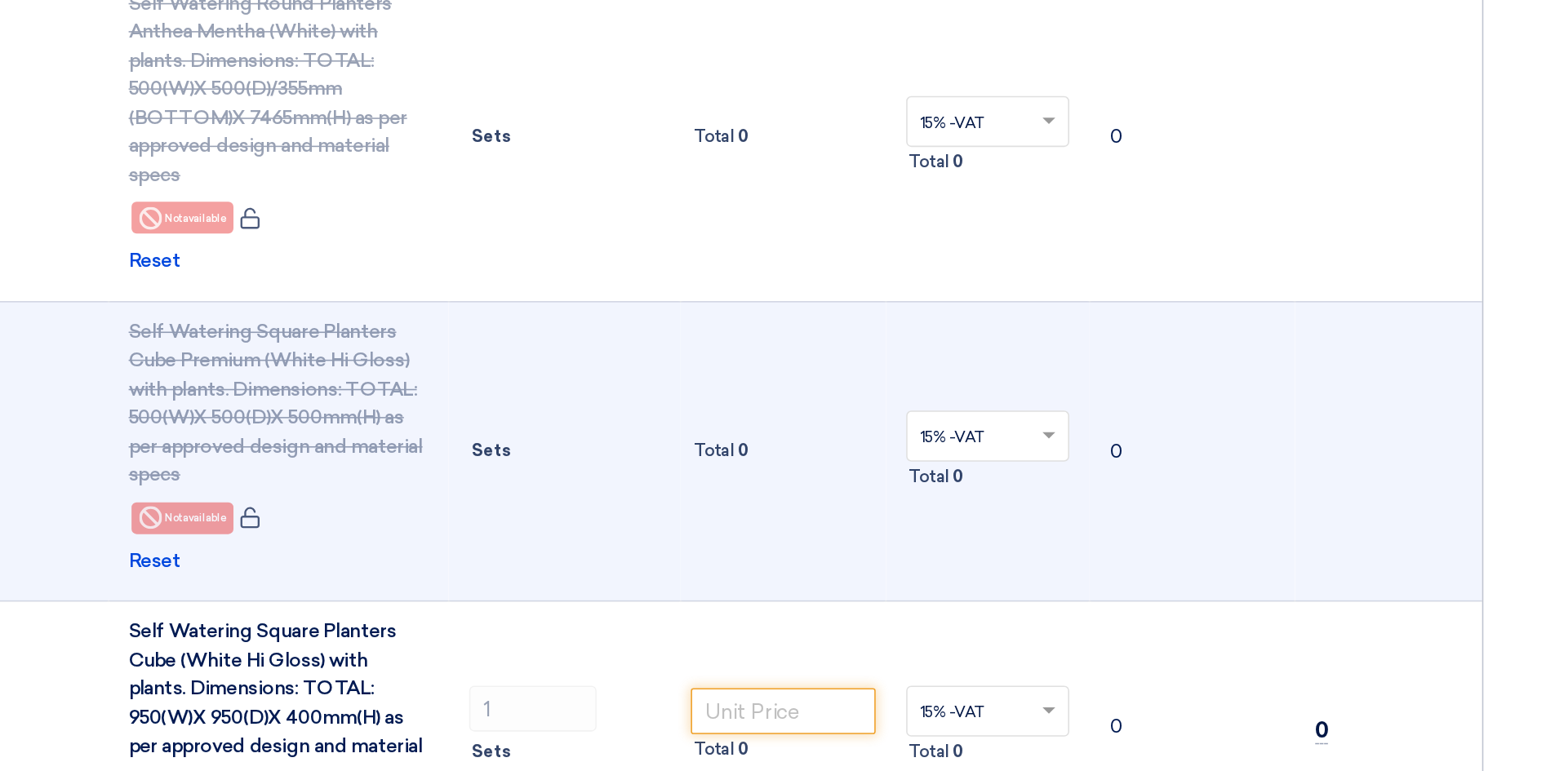
scroll to position [2585, 0]
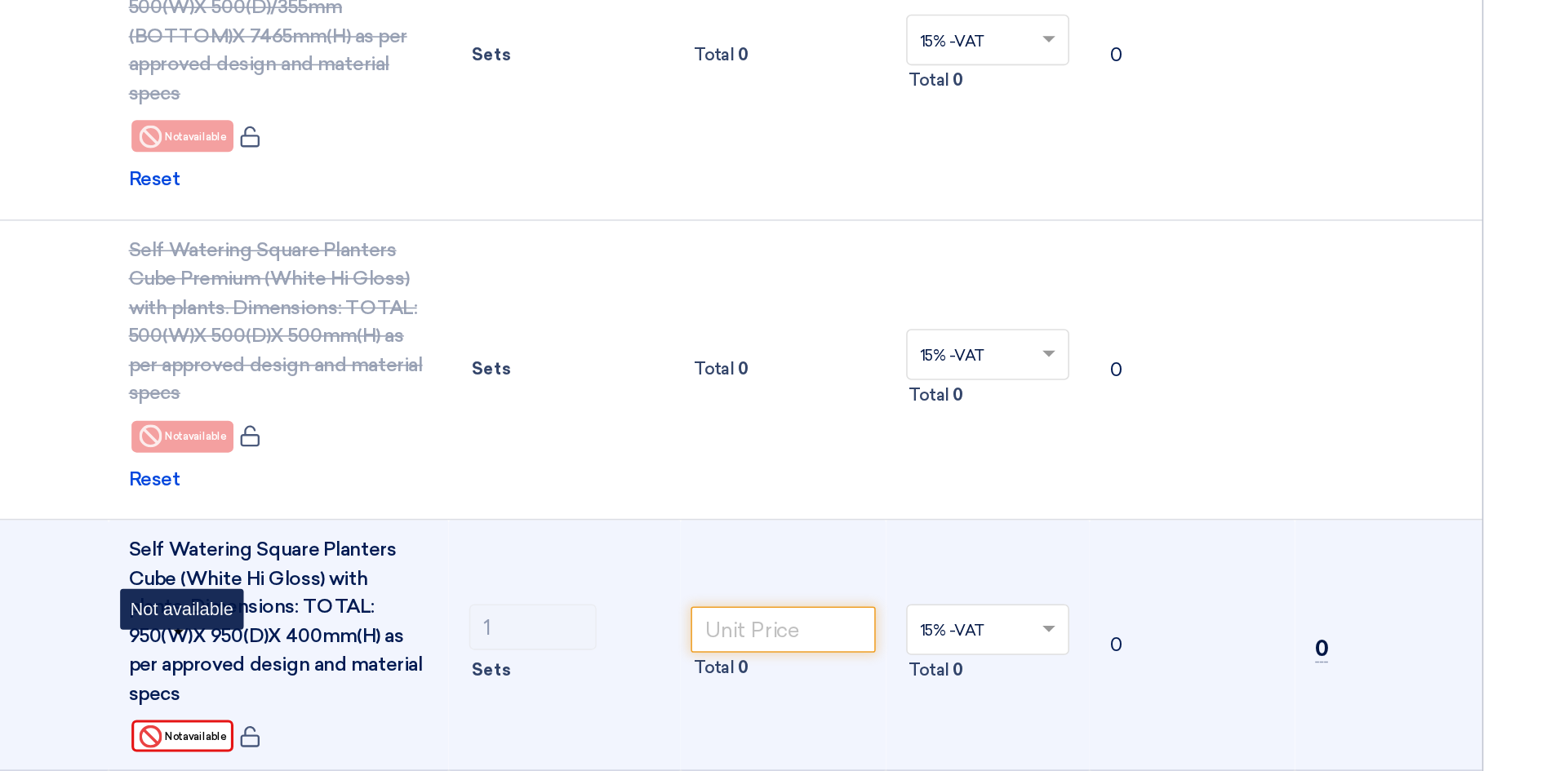
click at [478, 739] on div "Reject Not available" at bounding box center [476, 749] width 65 height 20
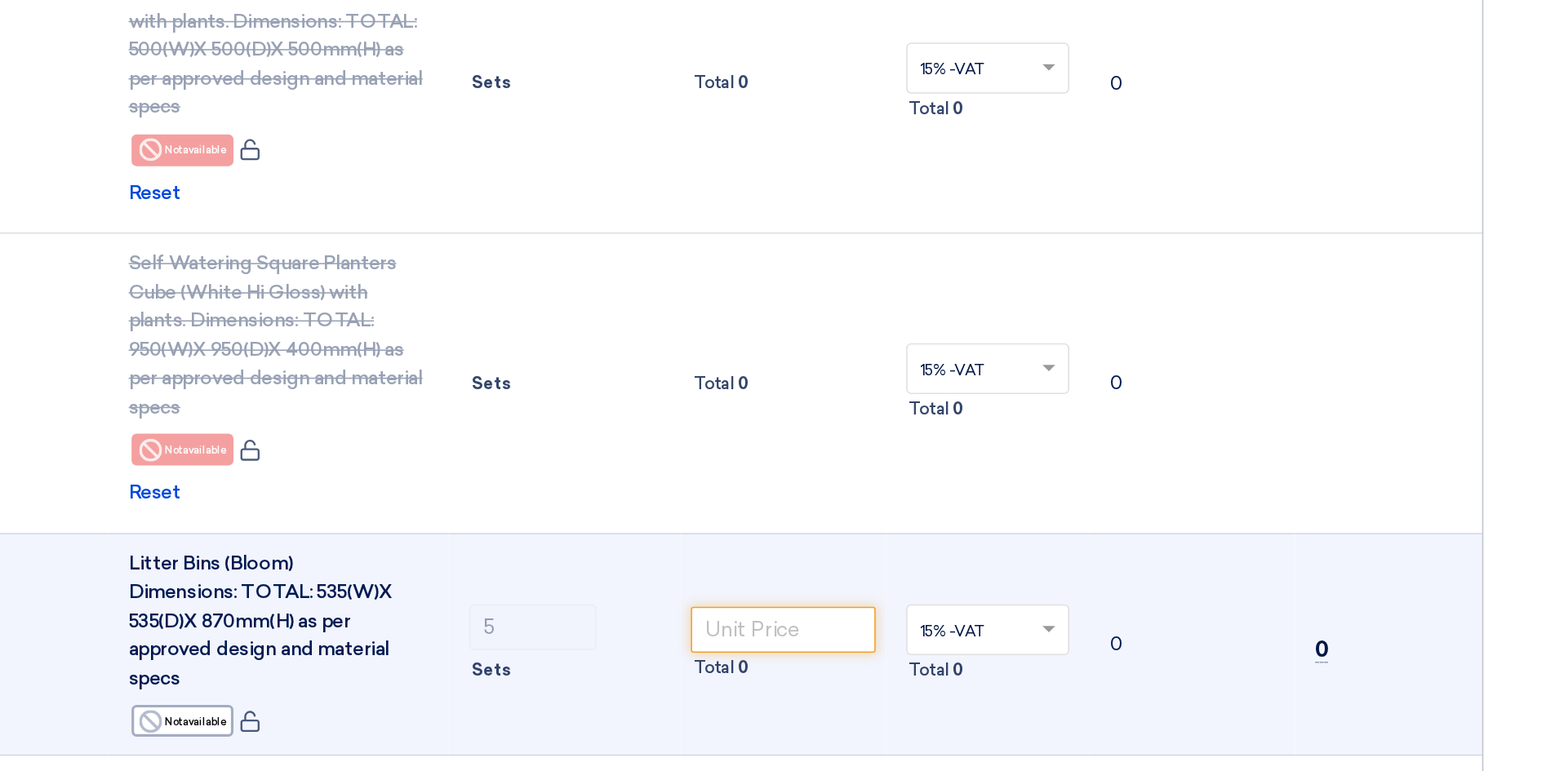
scroll to position [2794, 0]
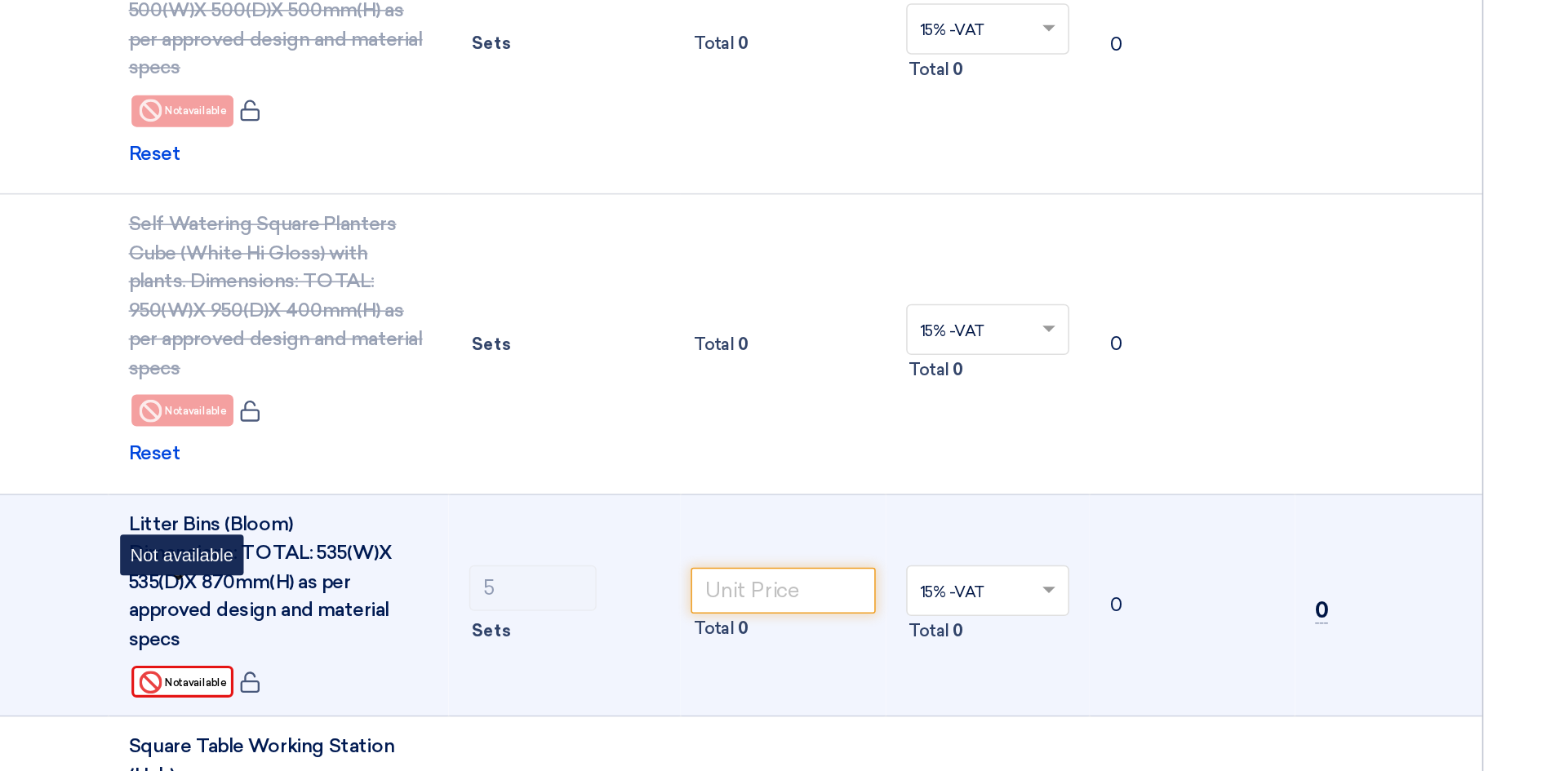
click at [494, 704] on div "Reject Not available" at bounding box center [476, 714] width 65 height 20
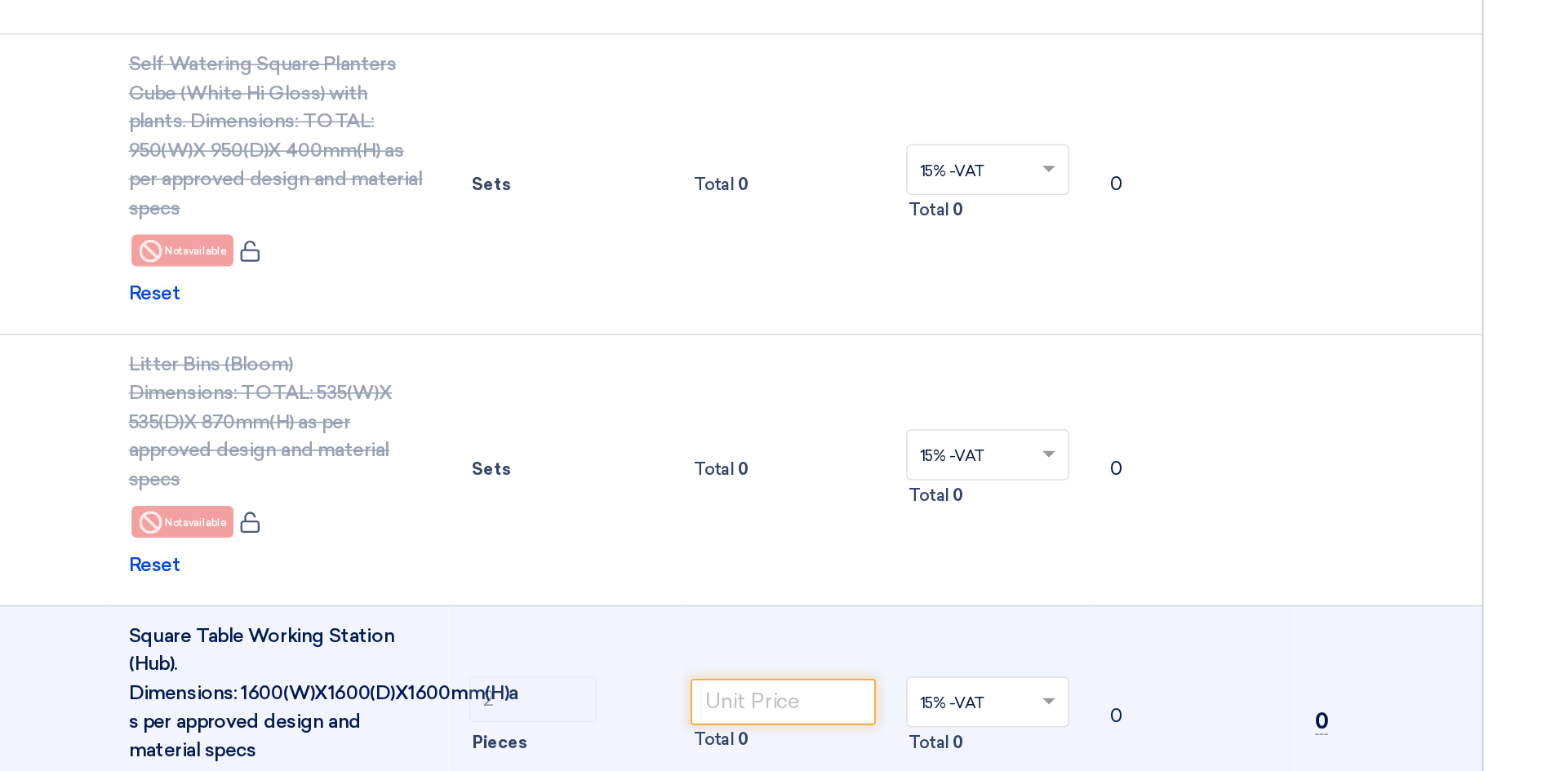
scroll to position [2898, 0]
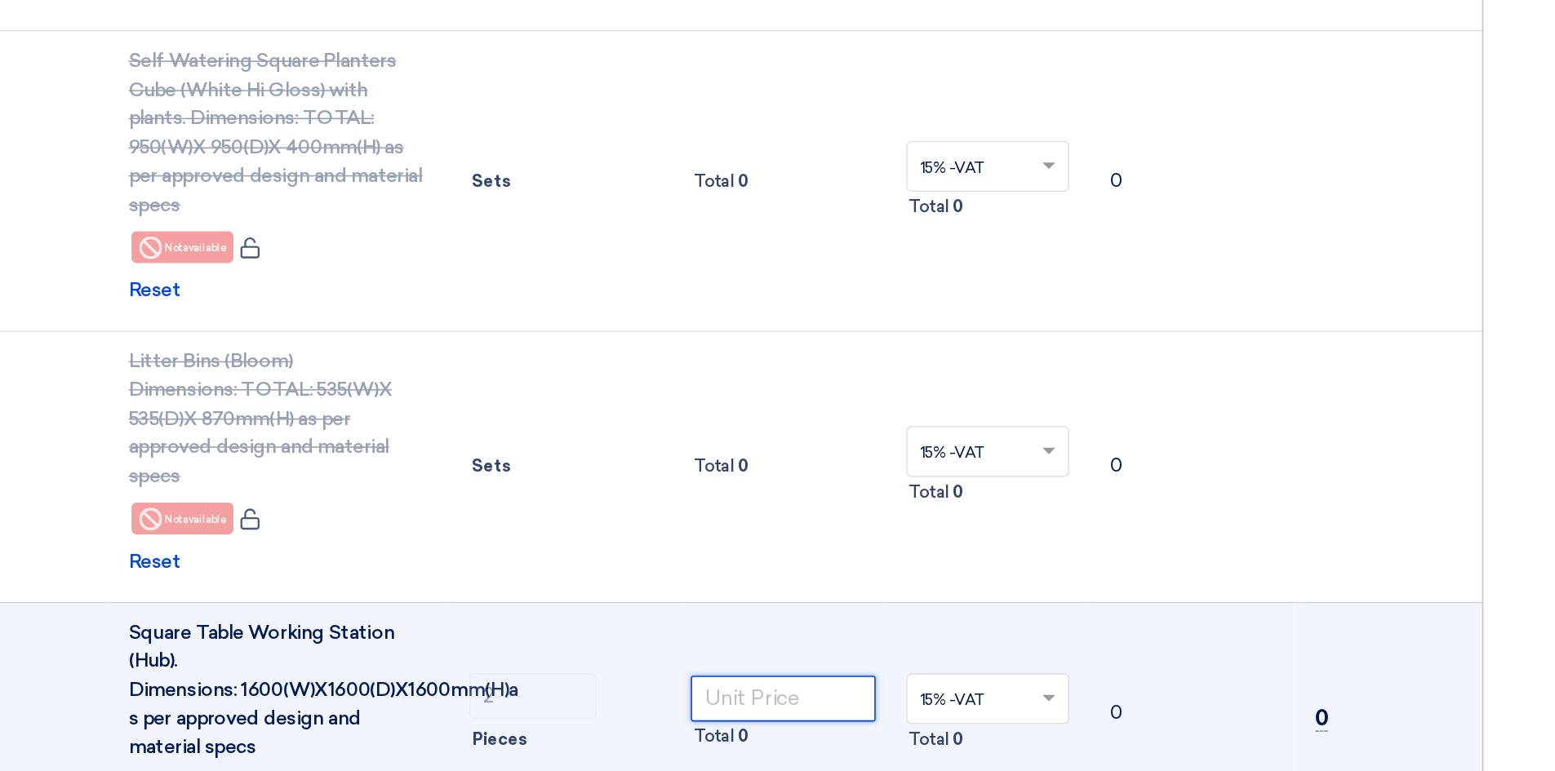
click at [858, 710] on input "number" at bounding box center [862, 724] width 118 height 29
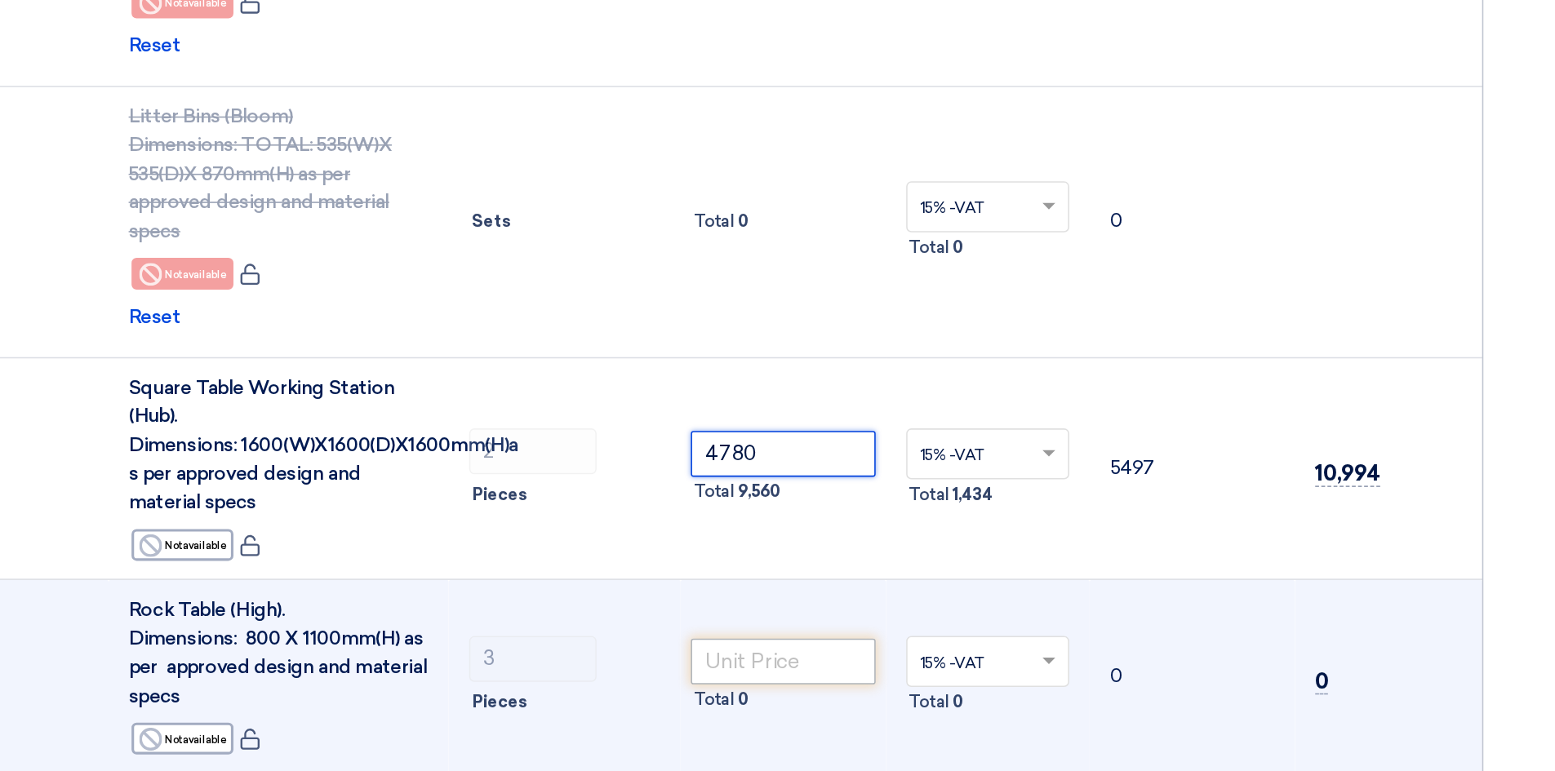
scroll to position [3107, 0]
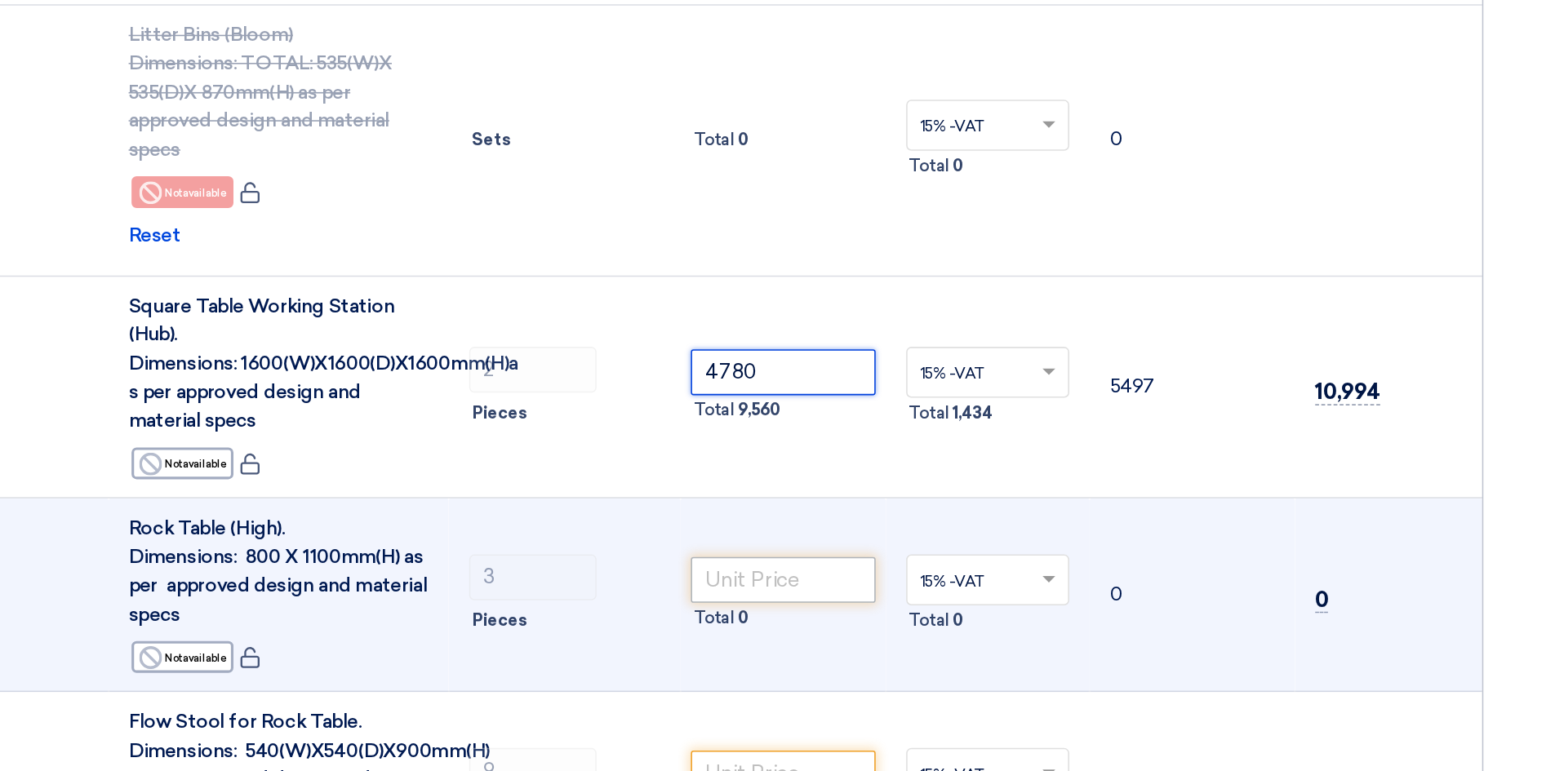
type input "4780"
click at [862, 634] on input "number" at bounding box center [862, 648] width 118 height 29
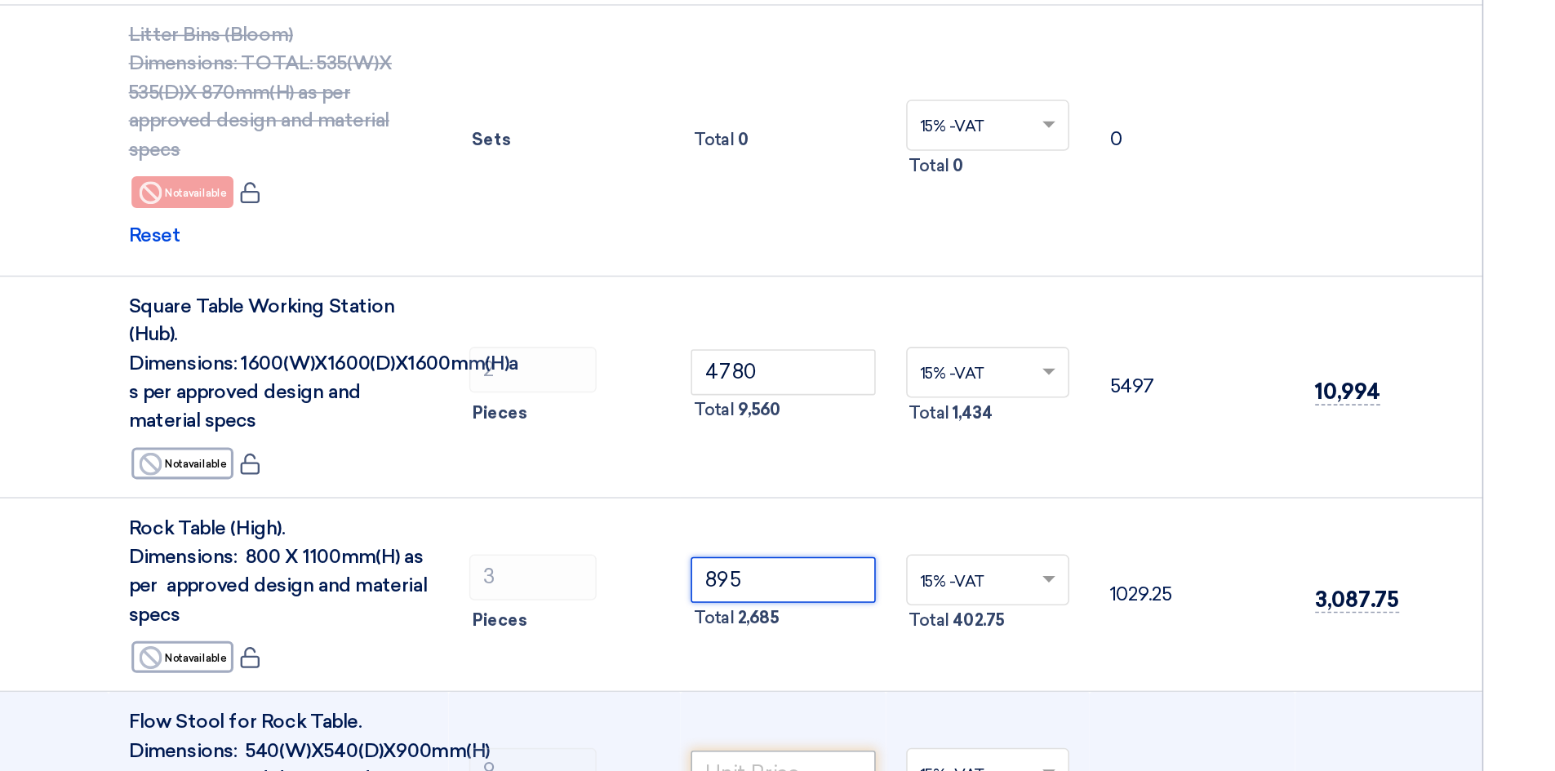
type input "895"
click at [835, 758] on input "number" at bounding box center [862, 772] width 118 height 29
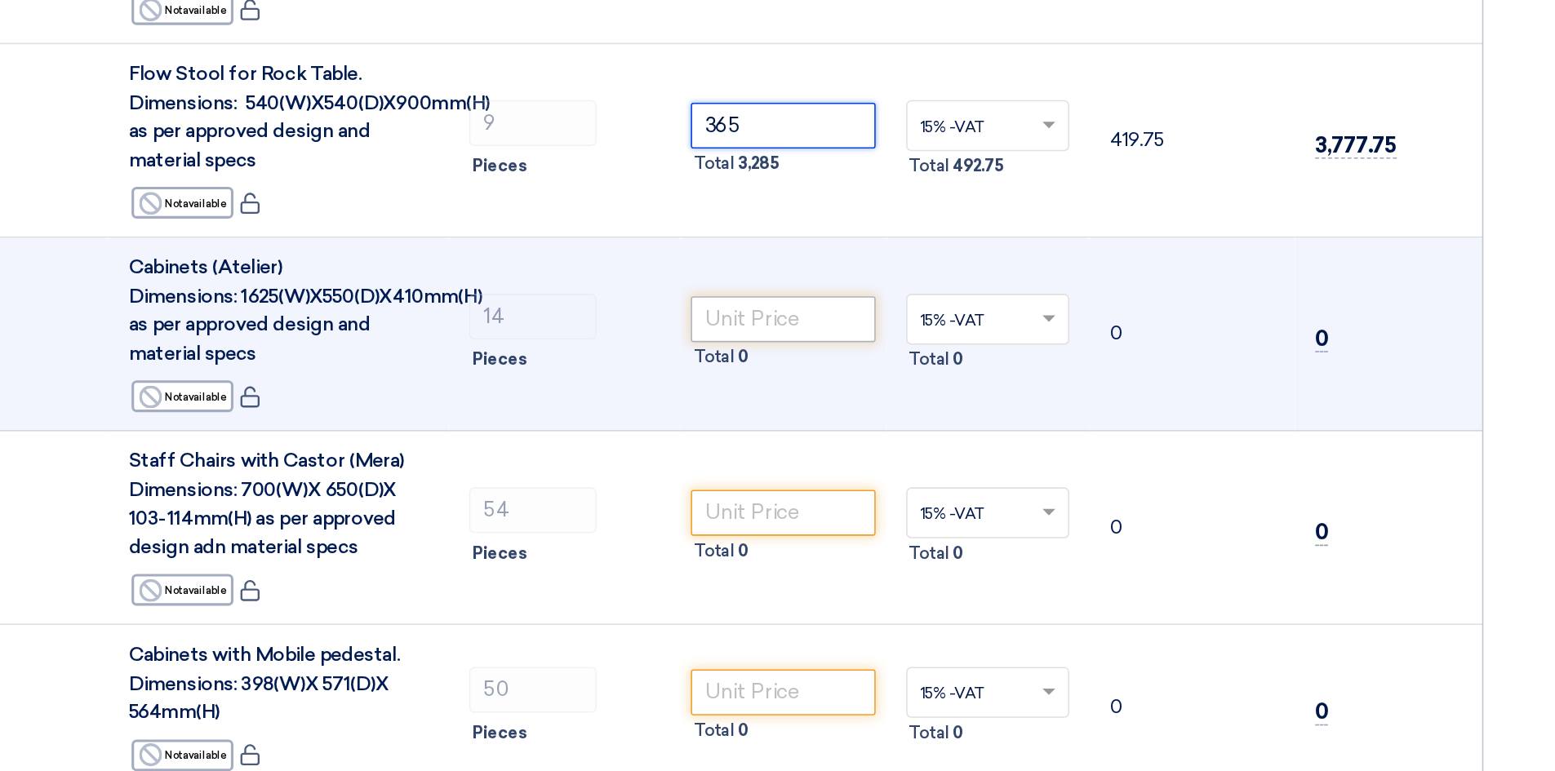
scroll to position [3526, 0]
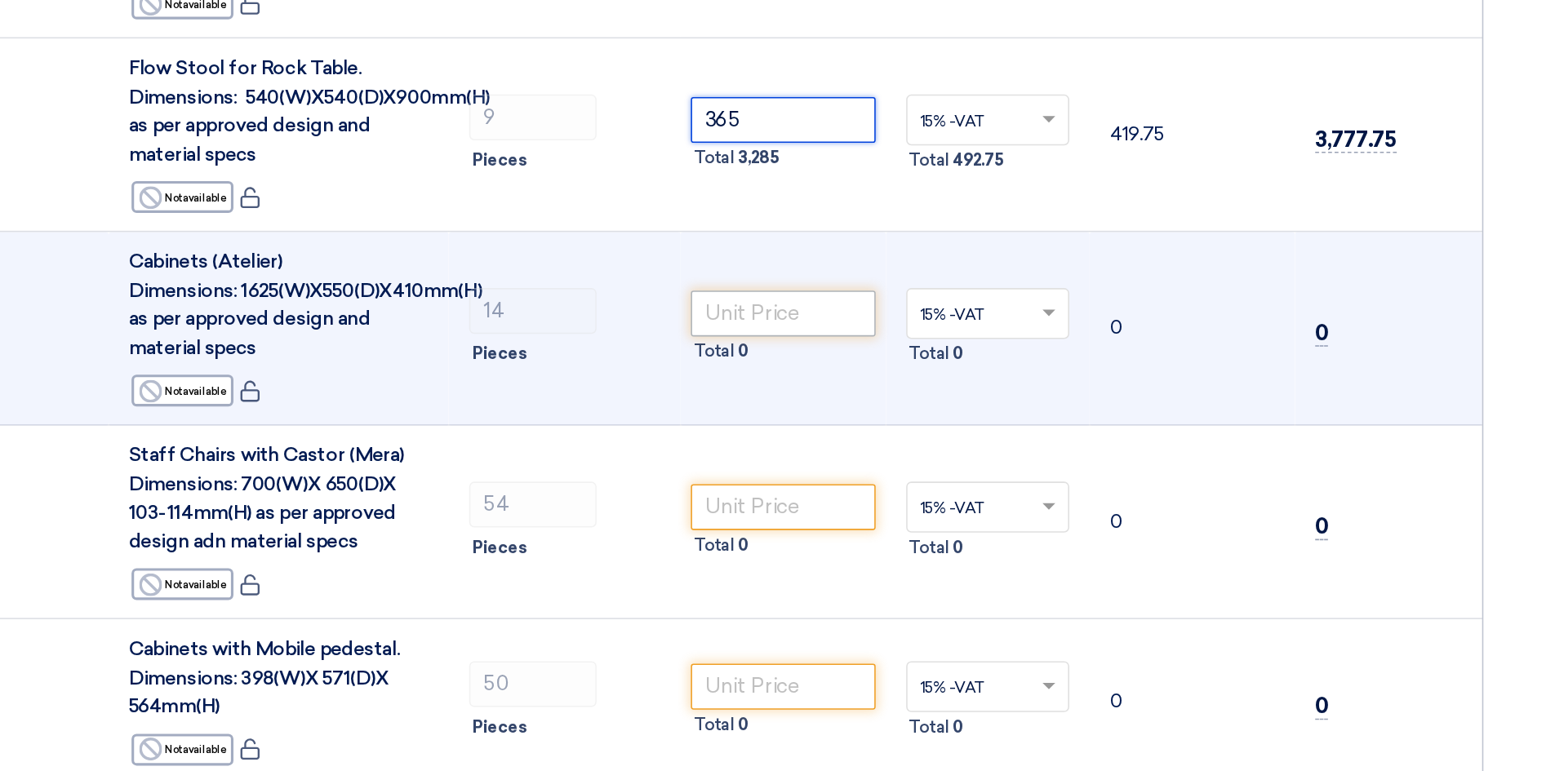
type input "365"
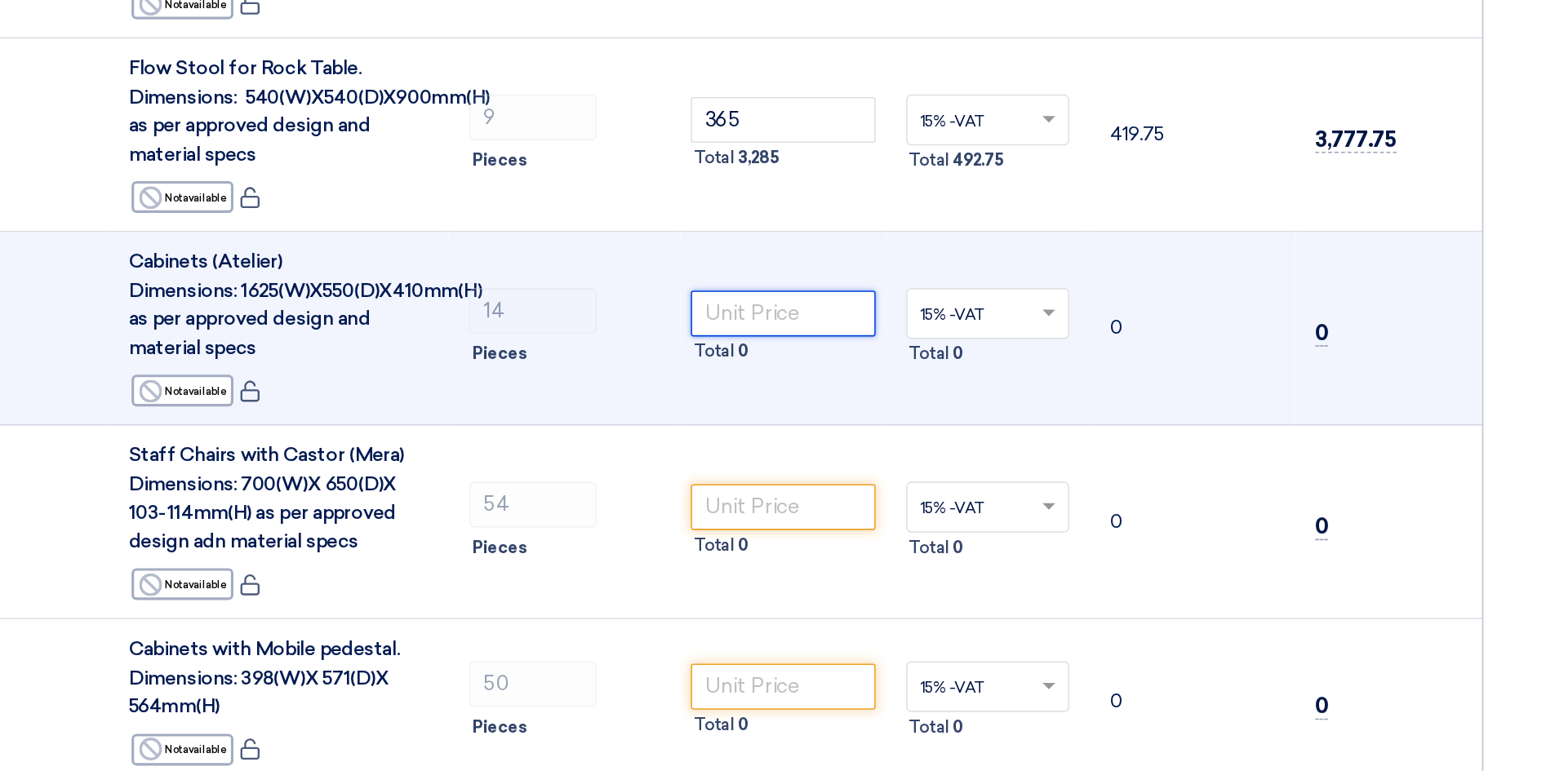
click at [843, 464] on input "number" at bounding box center [862, 478] width 118 height 29
click at [812, 464] on input "number" at bounding box center [862, 478] width 118 height 29
drag, startPoint x: 736, startPoint y: 448, endPoint x: 838, endPoint y: 424, distance: 105.7
click at [838, 464] on input "number" at bounding box center [862, 478] width 118 height 29
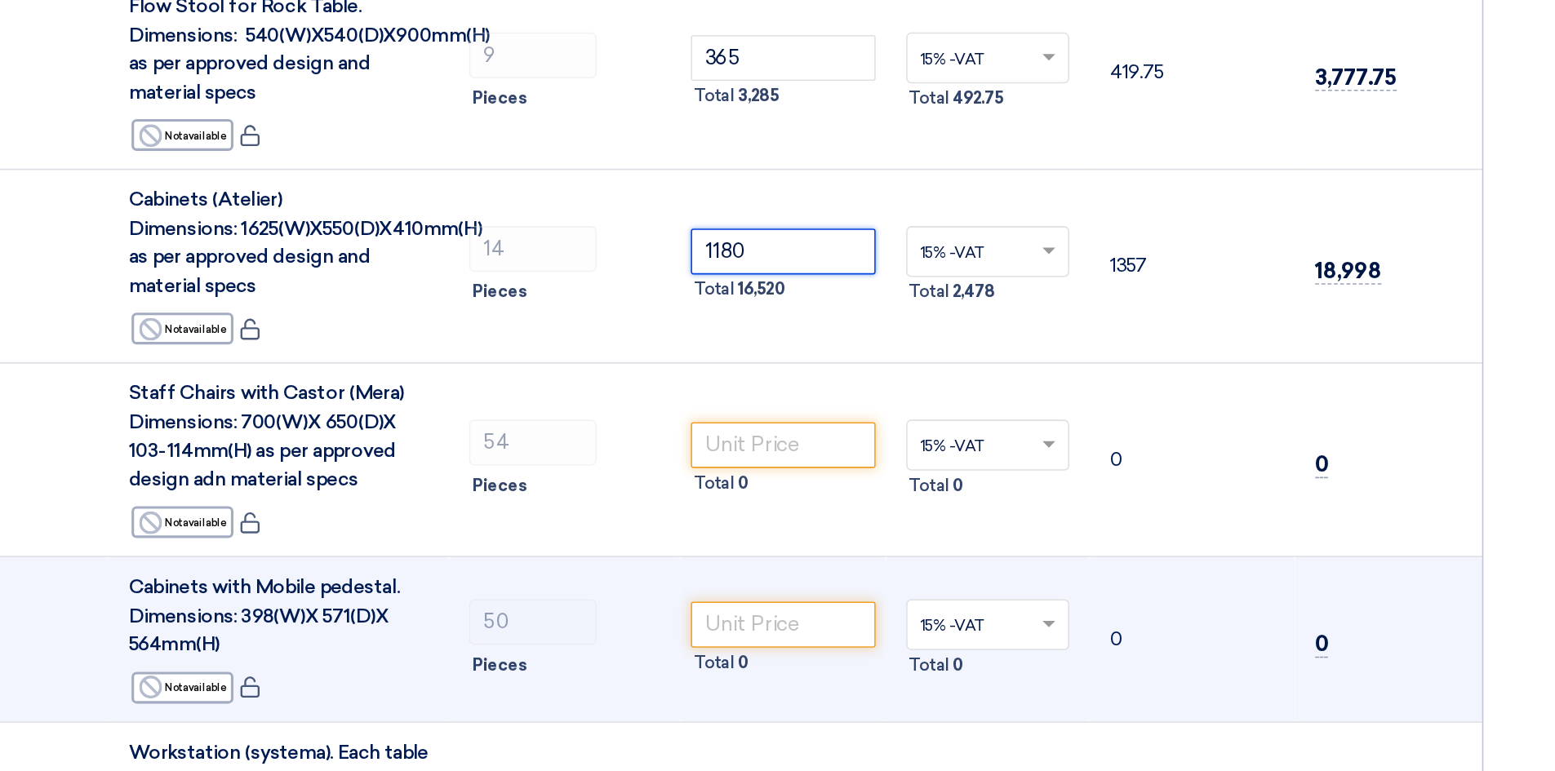
scroll to position [3578, 0]
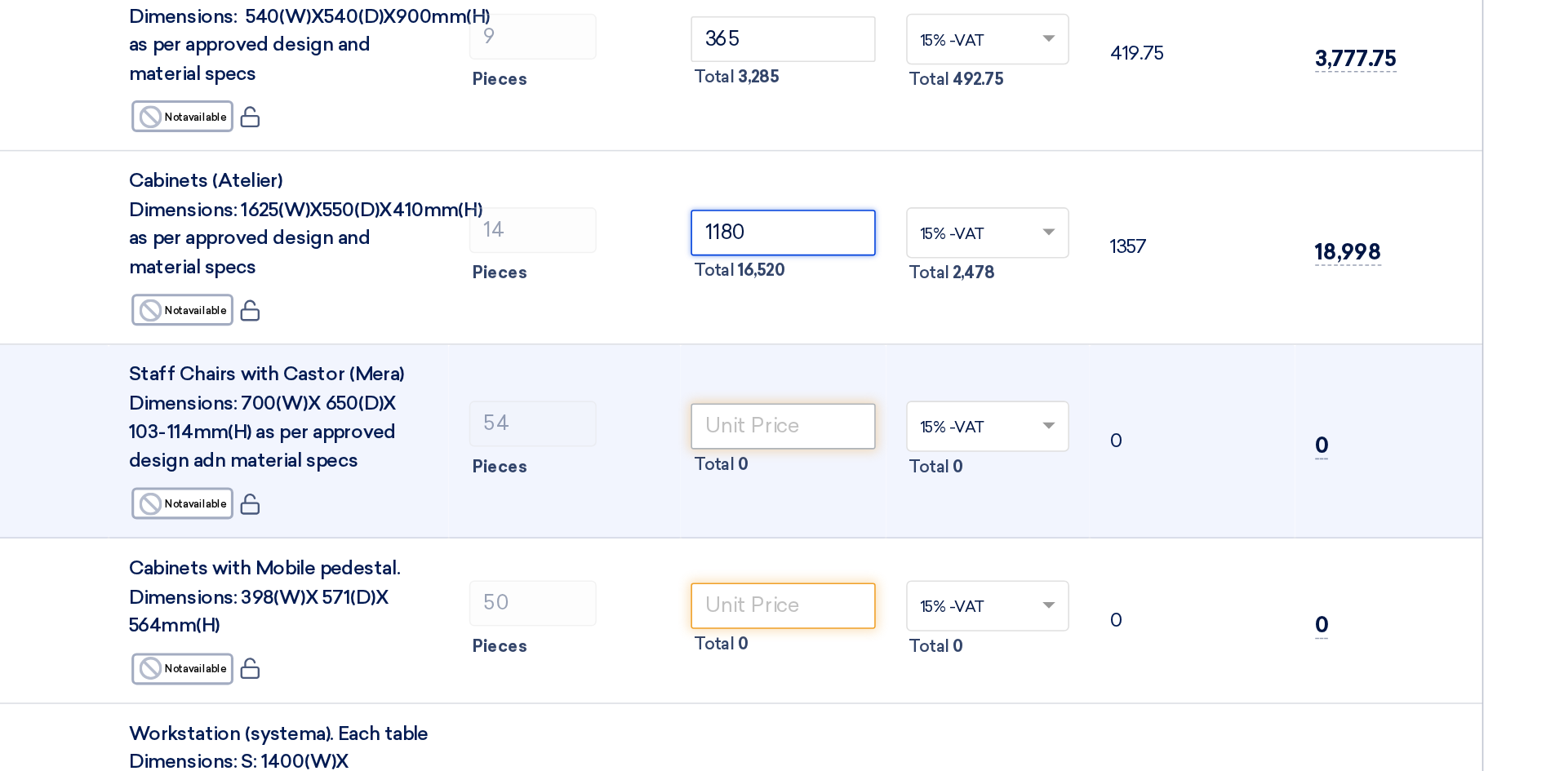
type input "1180"
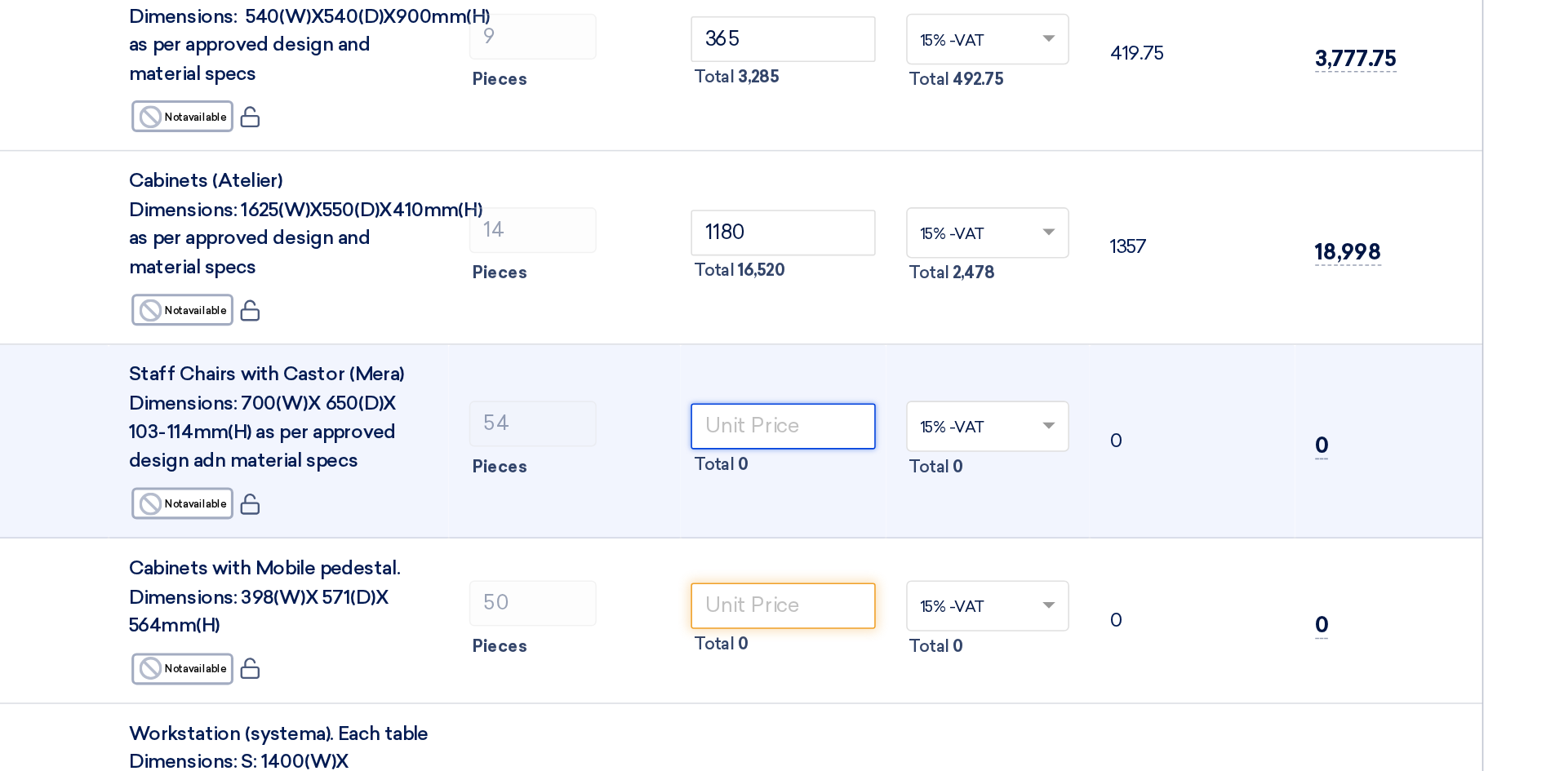
click at [885, 536] on input "number" at bounding box center [862, 550] width 118 height 29
type input "6"
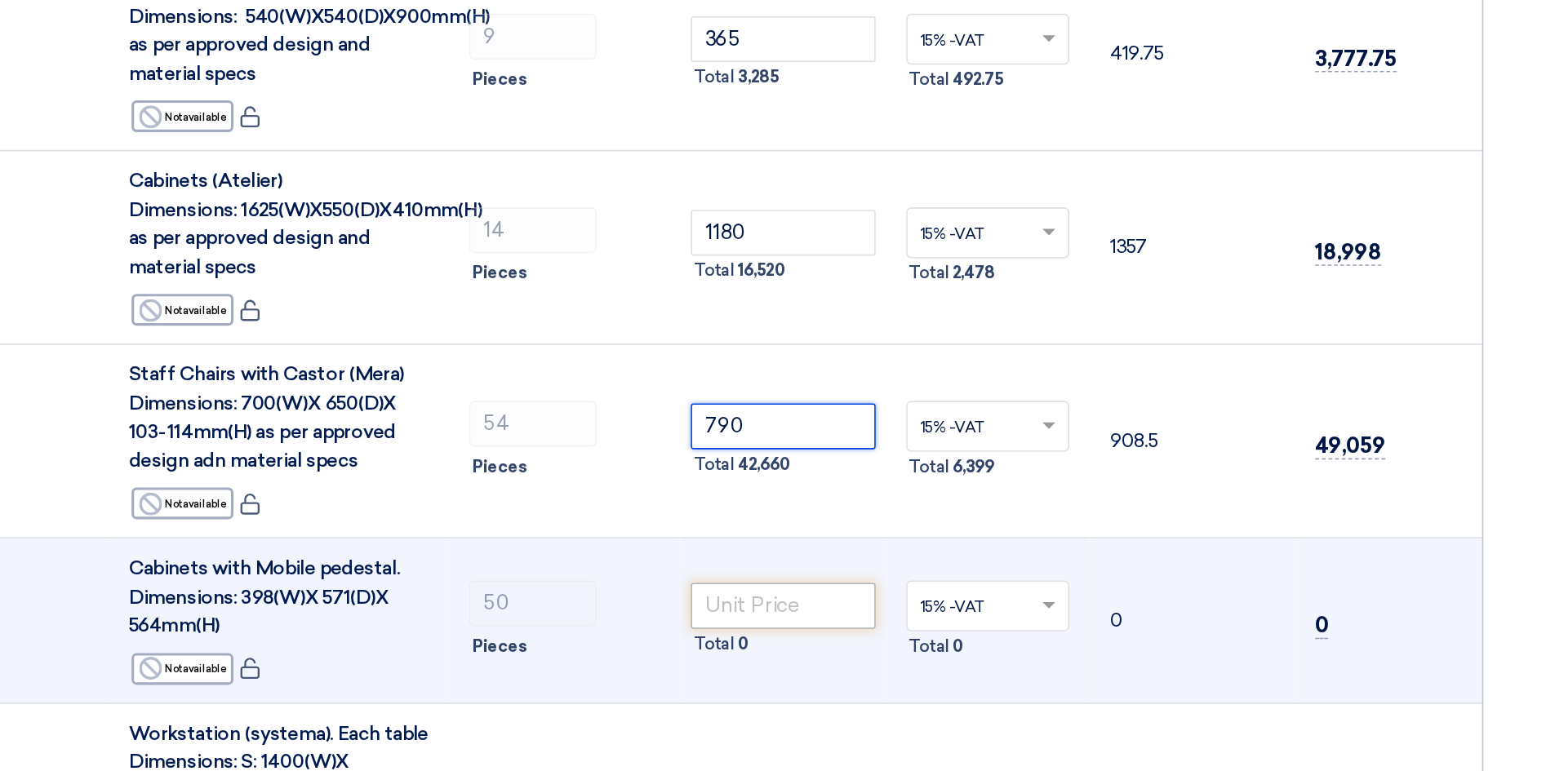
type input "790"
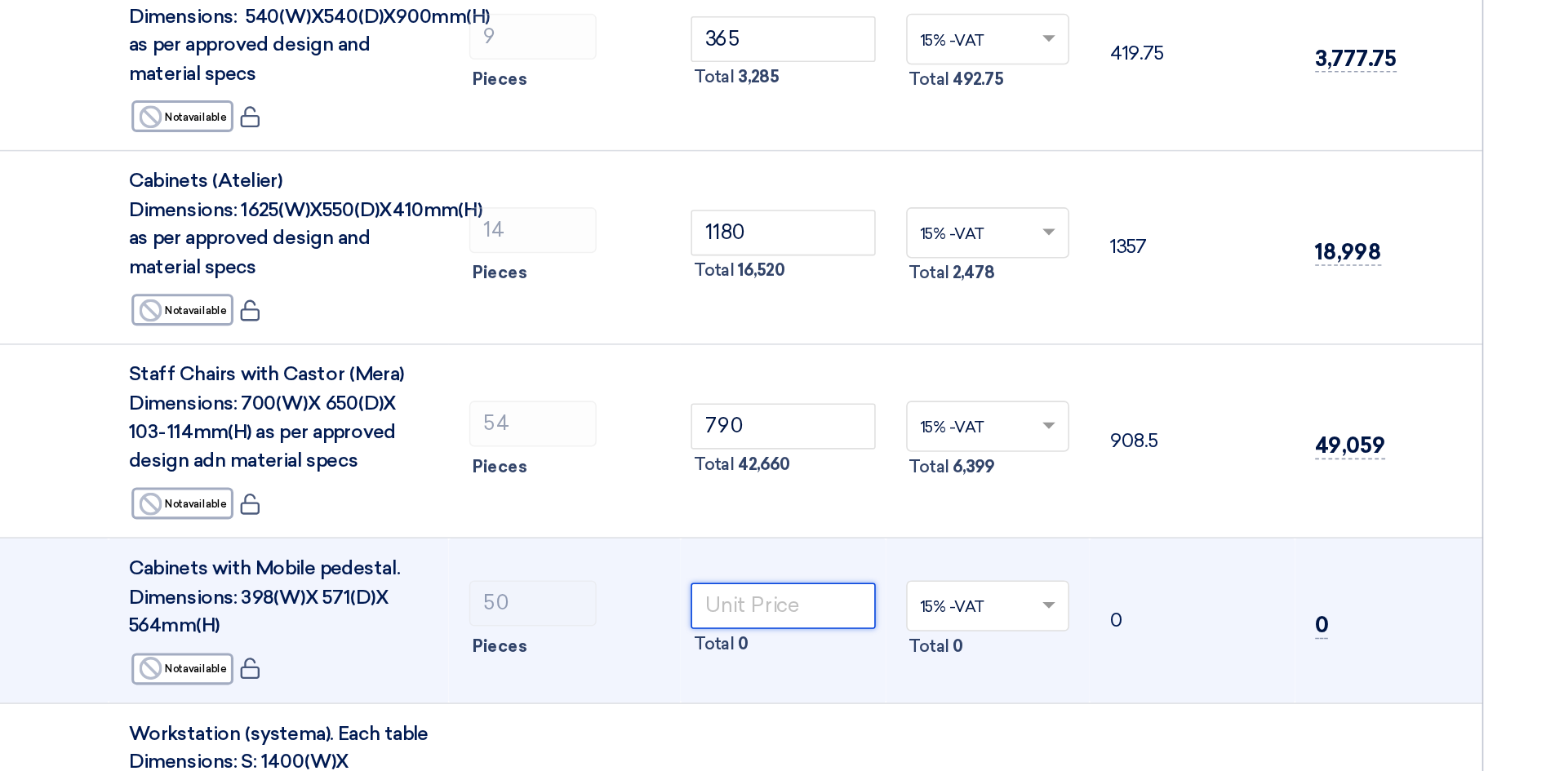
click at [868, 651] on input "number" at bounding box center [862, 665] width 118 height 29
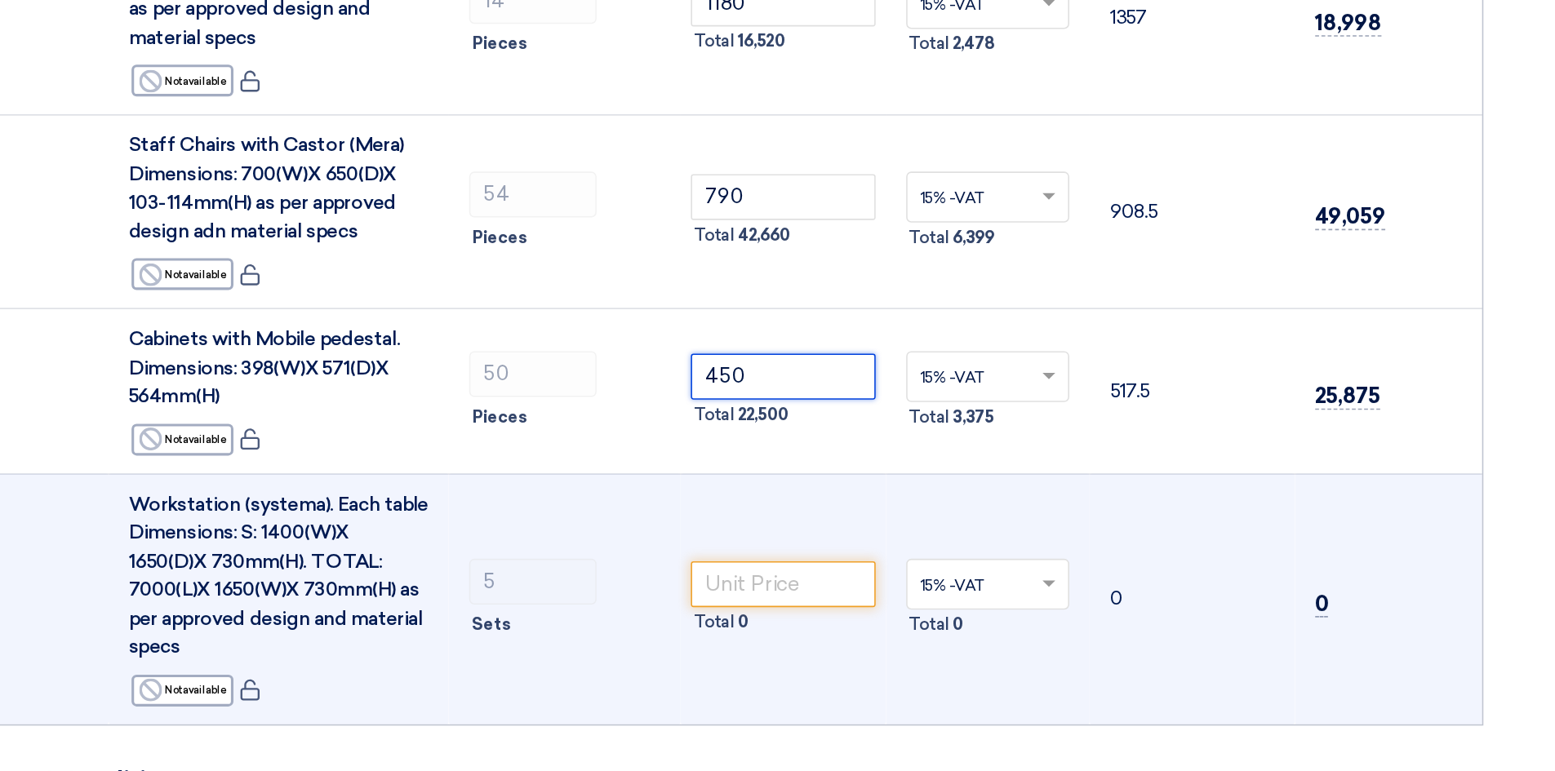
scroll to position [3735, 0]
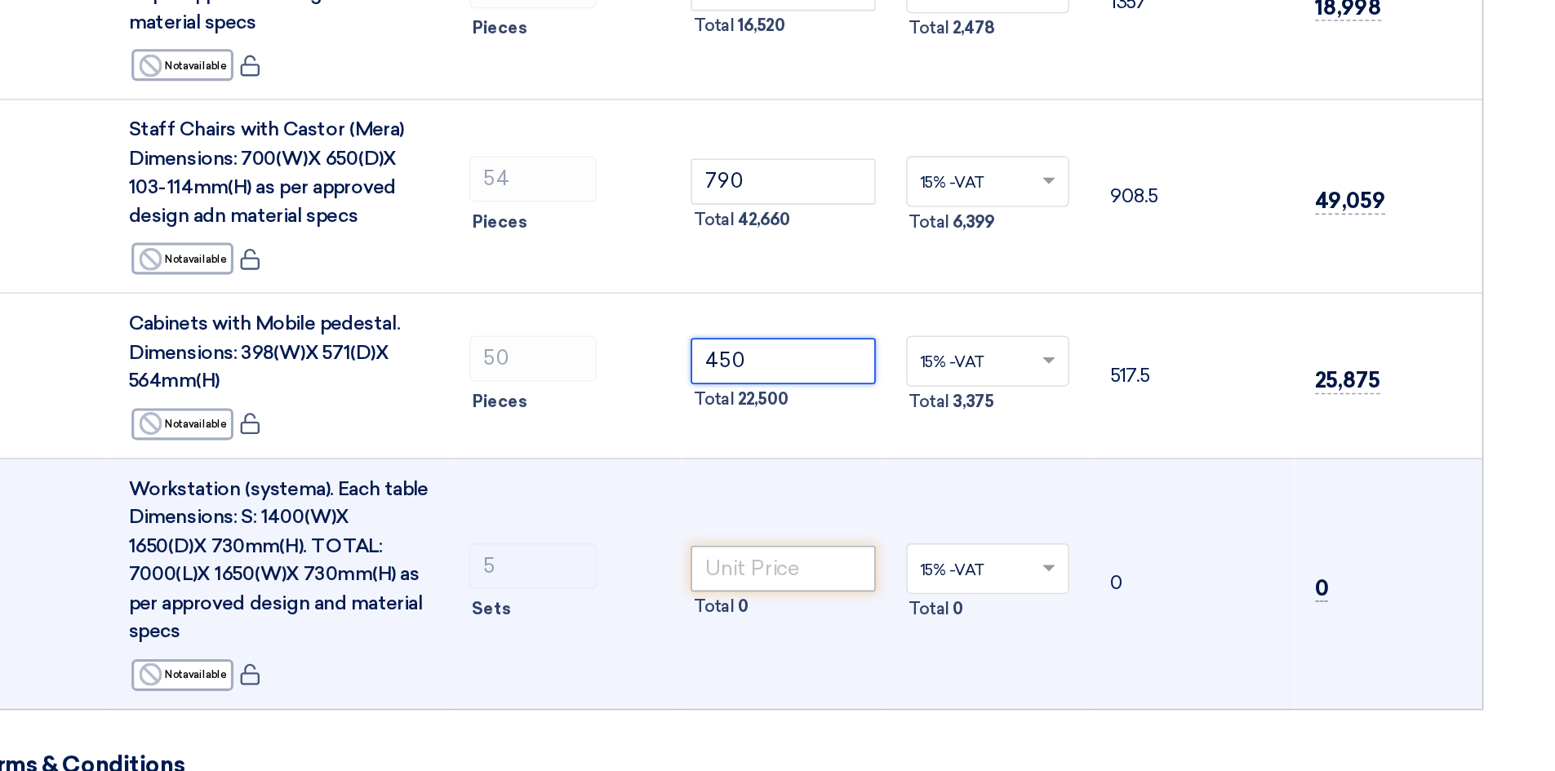
type input "450"
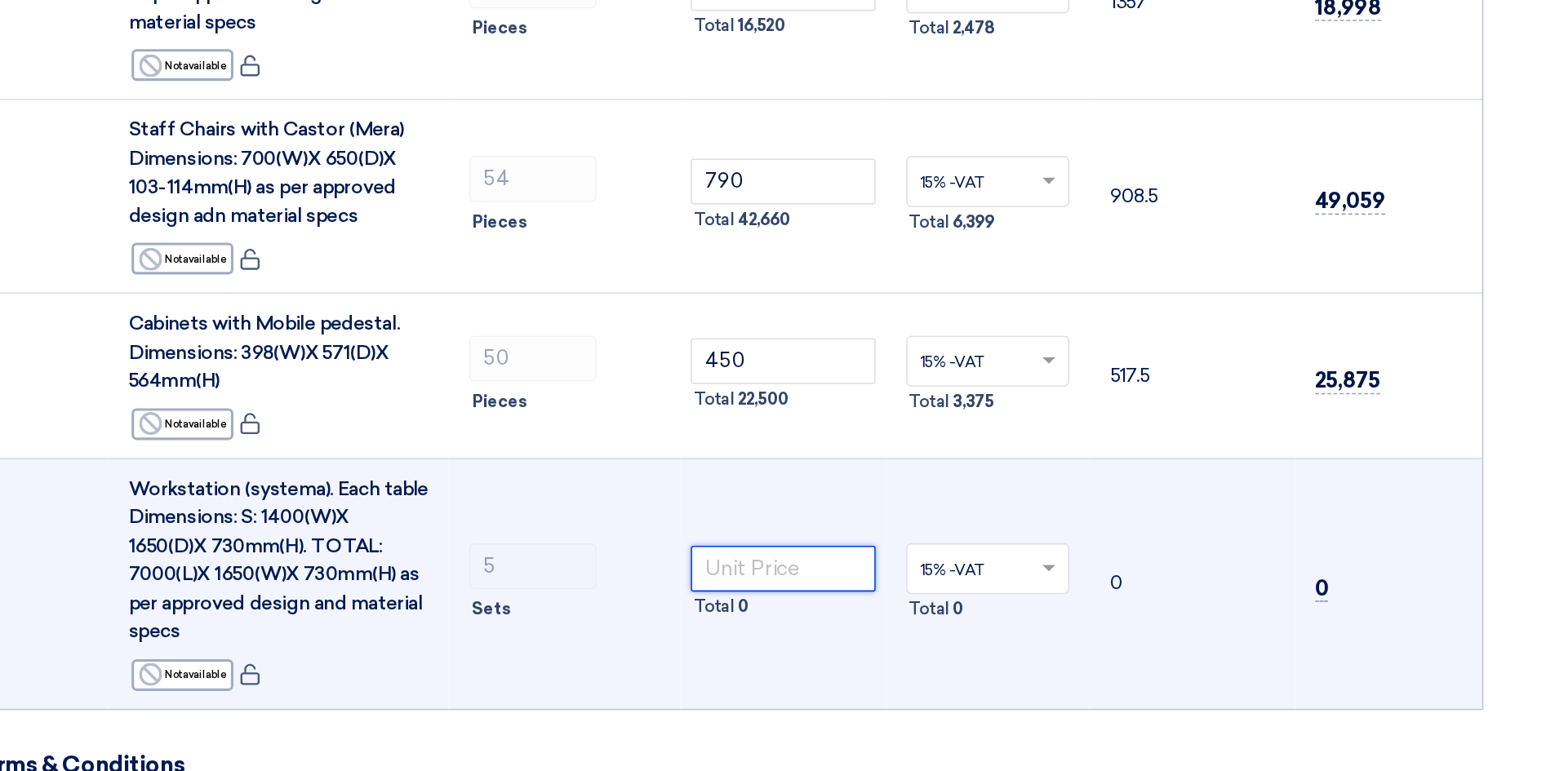
click at [845, 627] on input "number" at bounding box center [862, 641] width 118 height 29
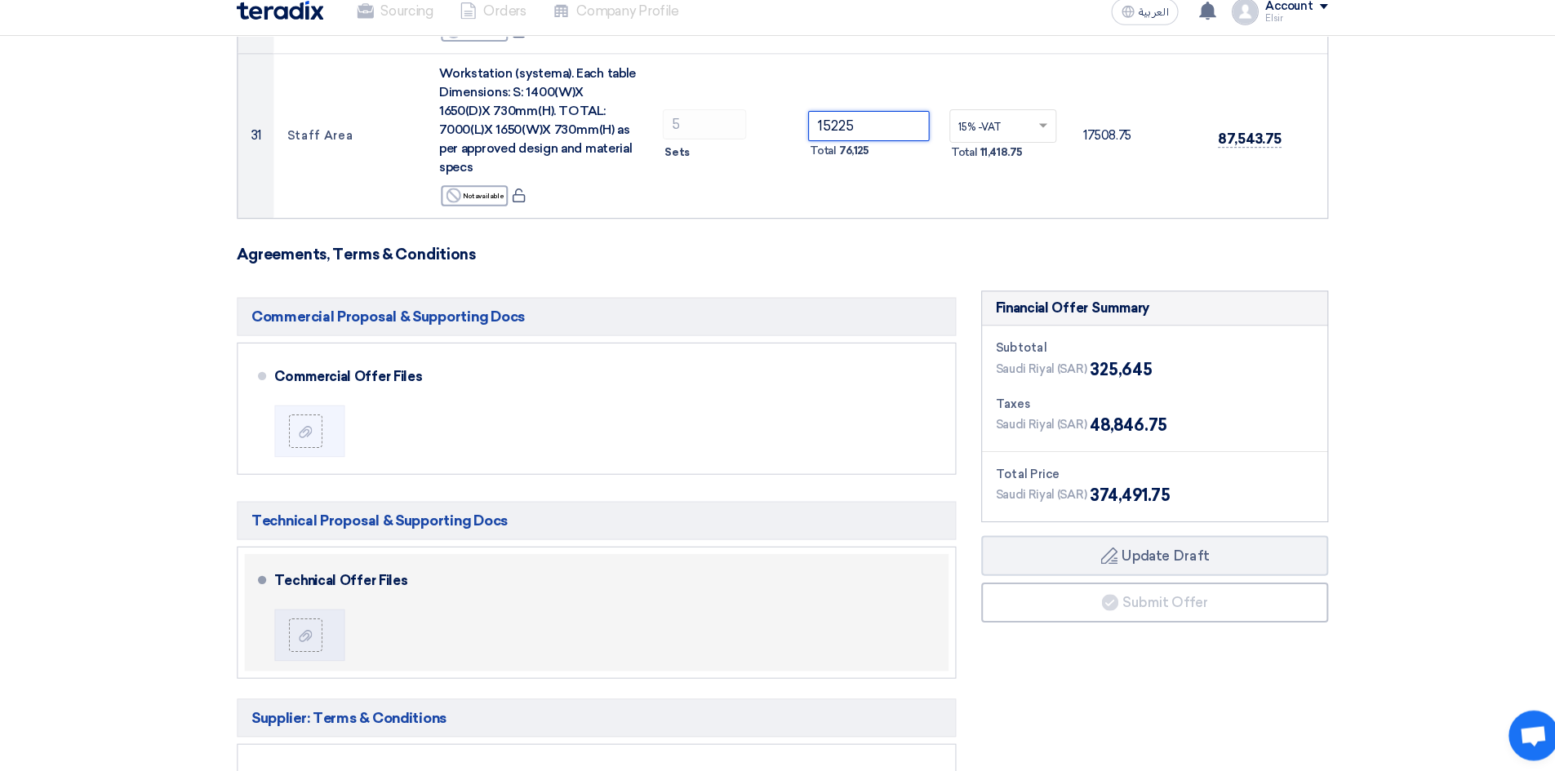
scroll to position [4243, 0]
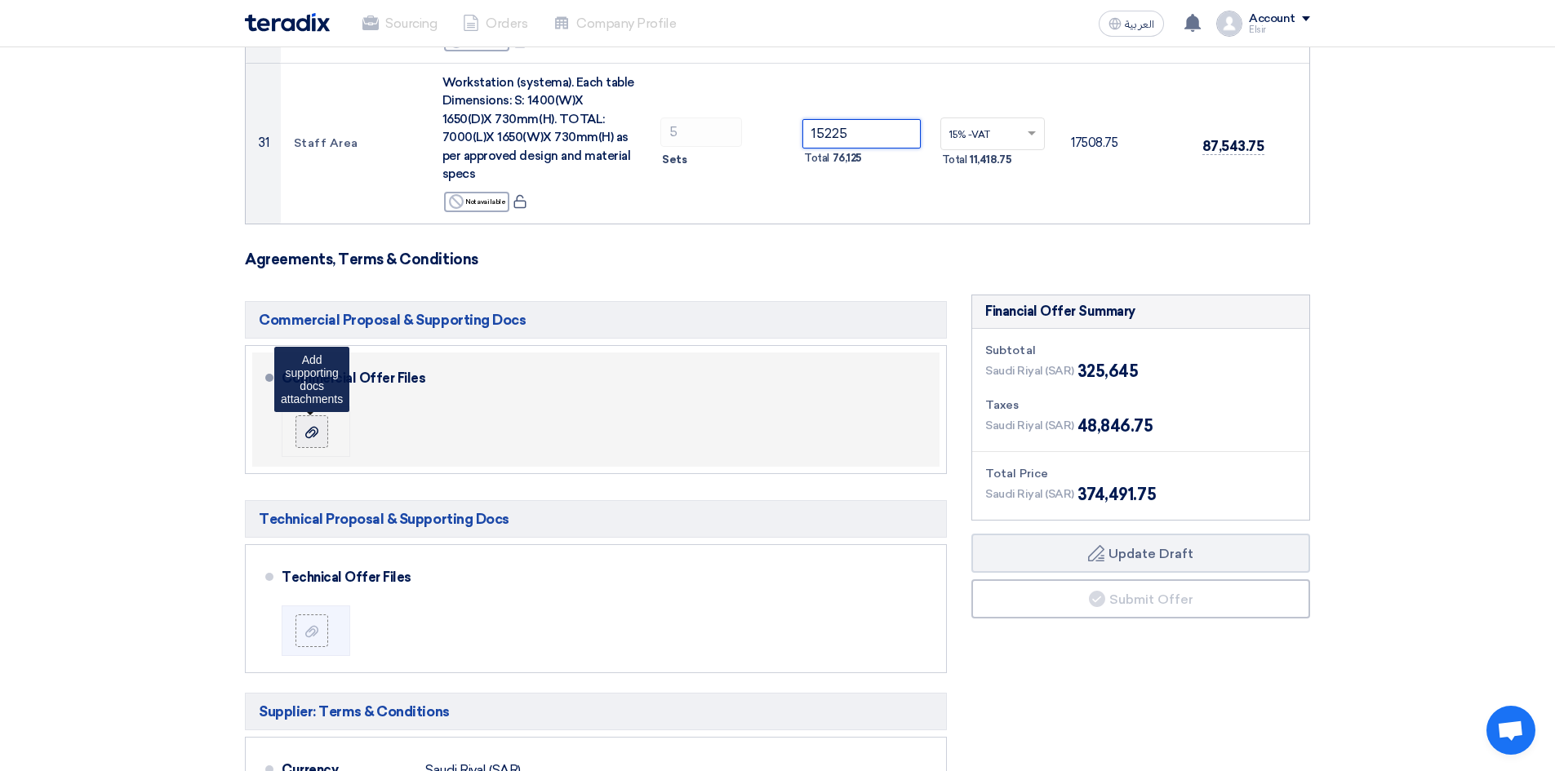
type input "15225"
click at [314, 426] on use at bounding box center [311, 431] width 13 height 11
click at [0, 0] on input "file" at bounding box center [0, 0] width 0 height 0
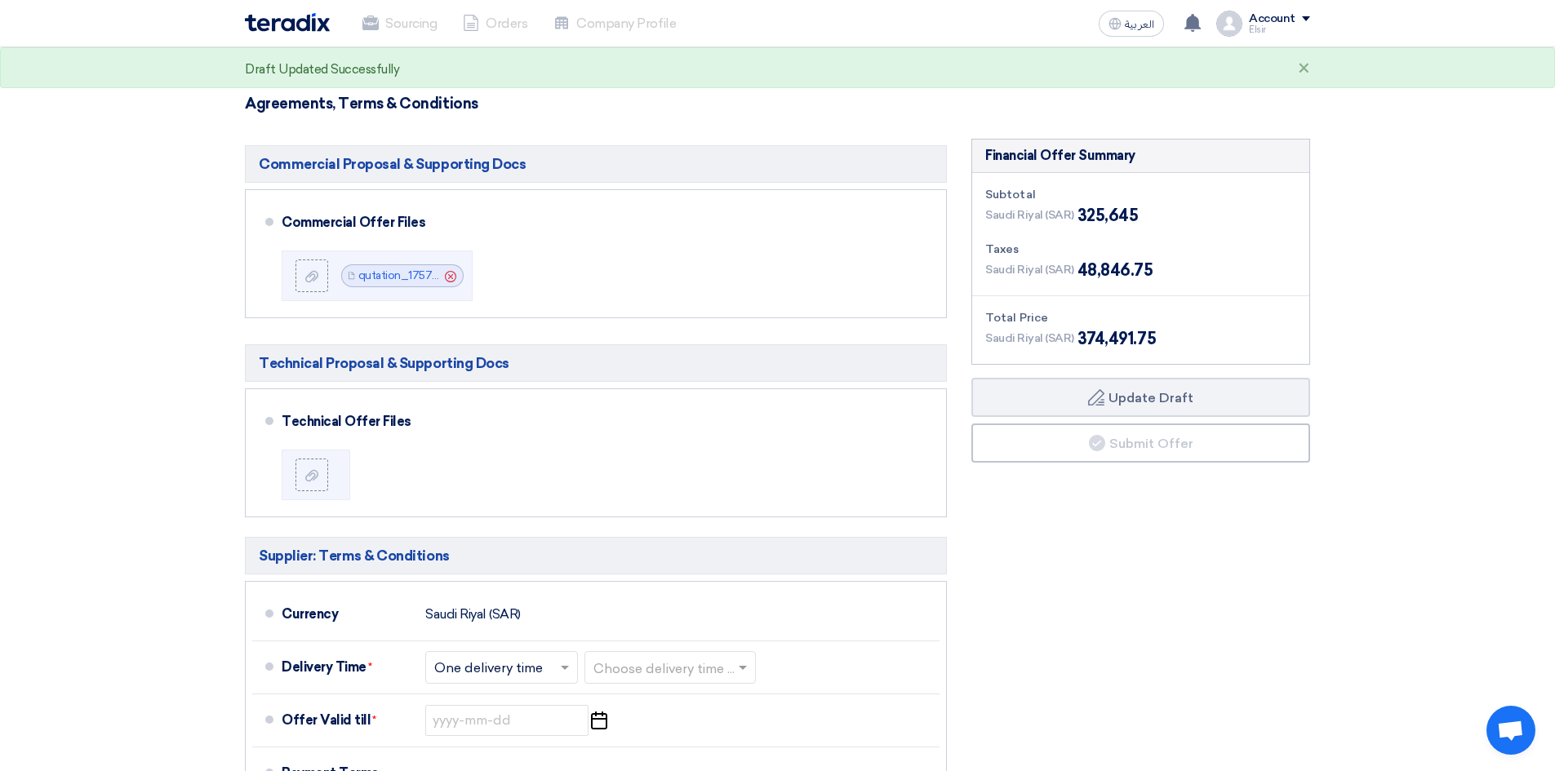
scroll to position [4406, 0]
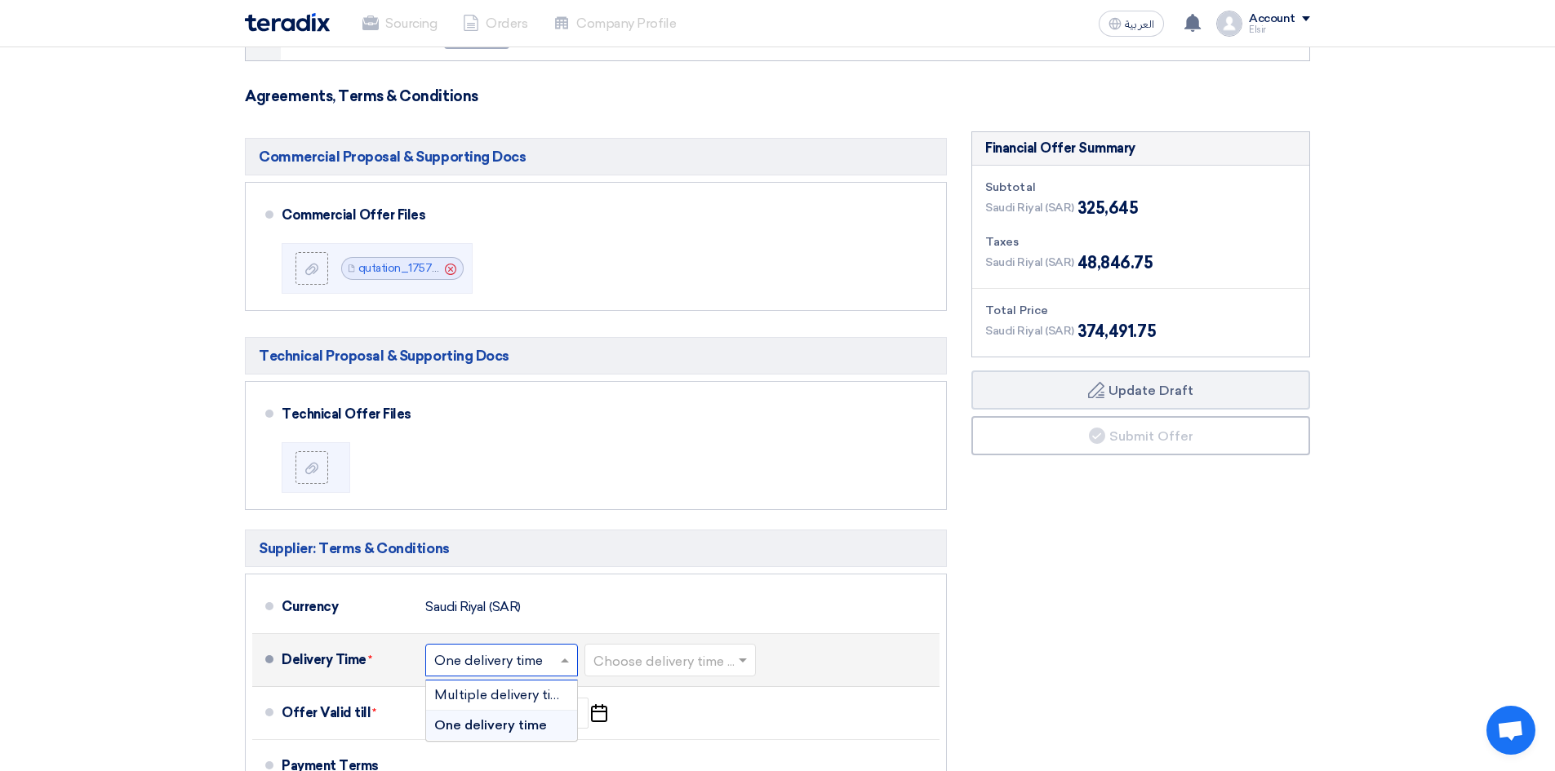
click at [567, 652] on span at bounding box center [567, 660] width 20 height 16
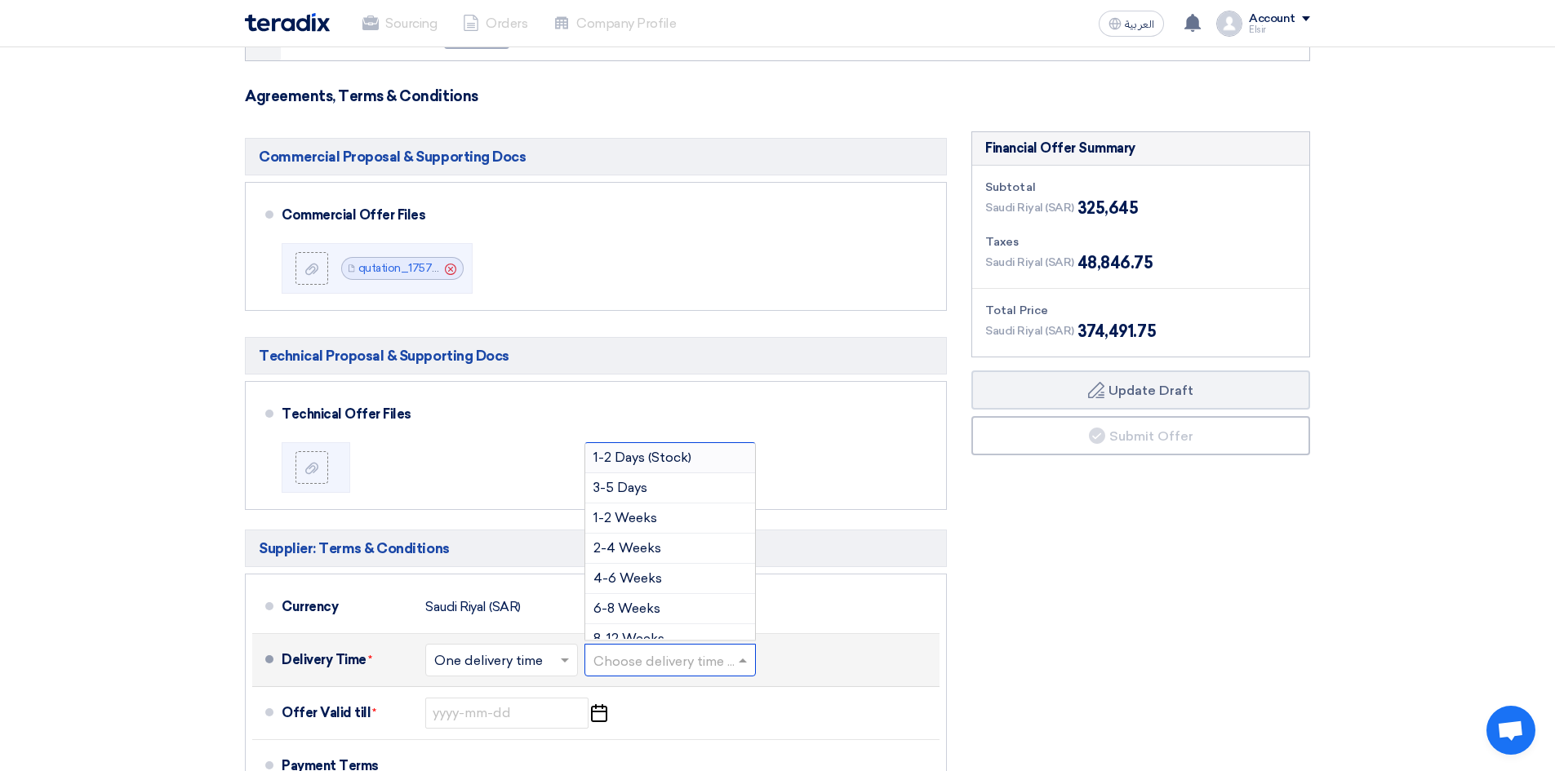
click at [715, 650] on input "text" at bounding box center [671, 662] width 155 height 24
click at [623, 540] on span "2-4 Weeks" at bounding box center [628, 548] width 68 height 16
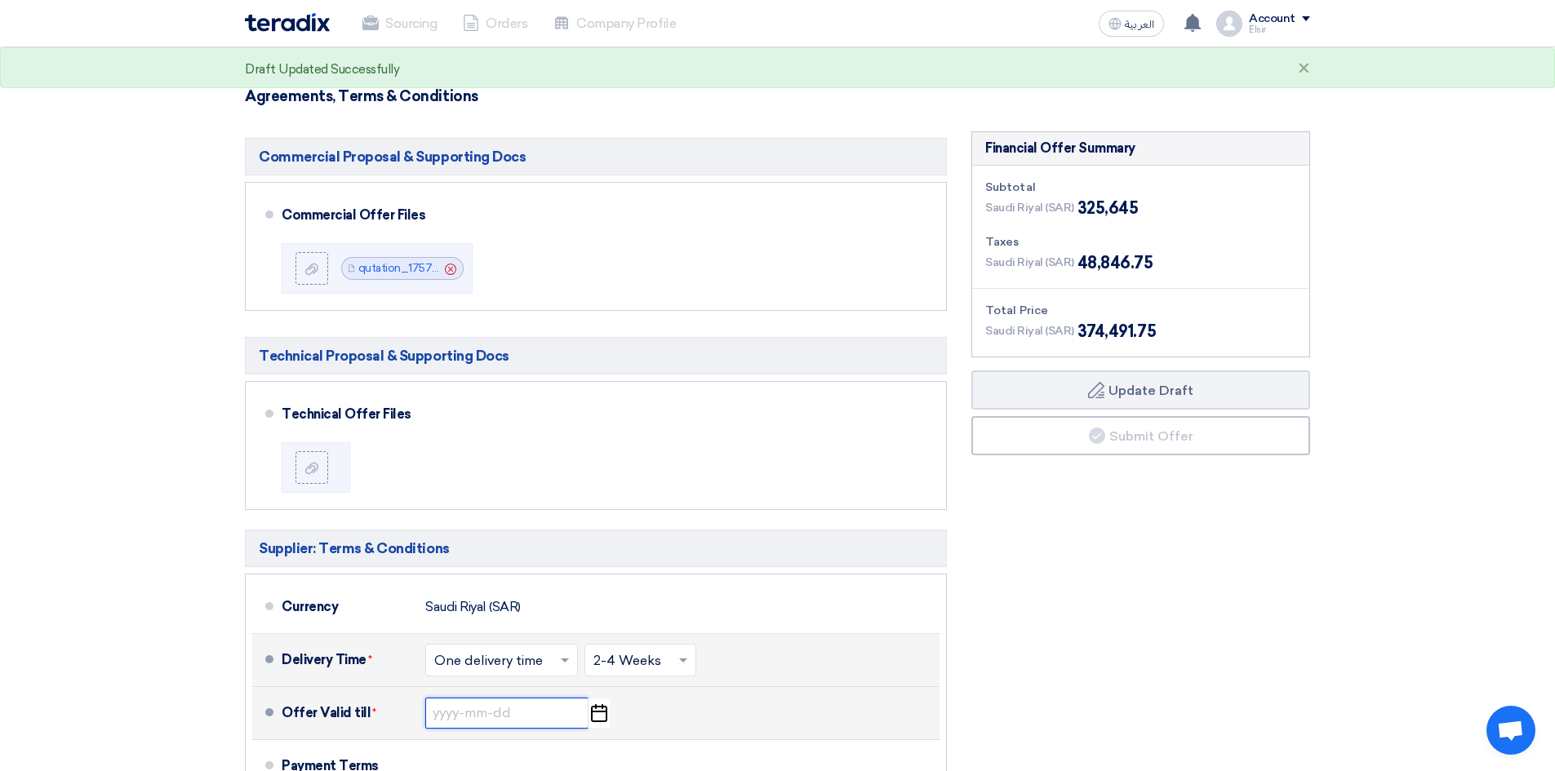
click at [483, 698] on input at bounding box center [506, 713] width 163 height 31
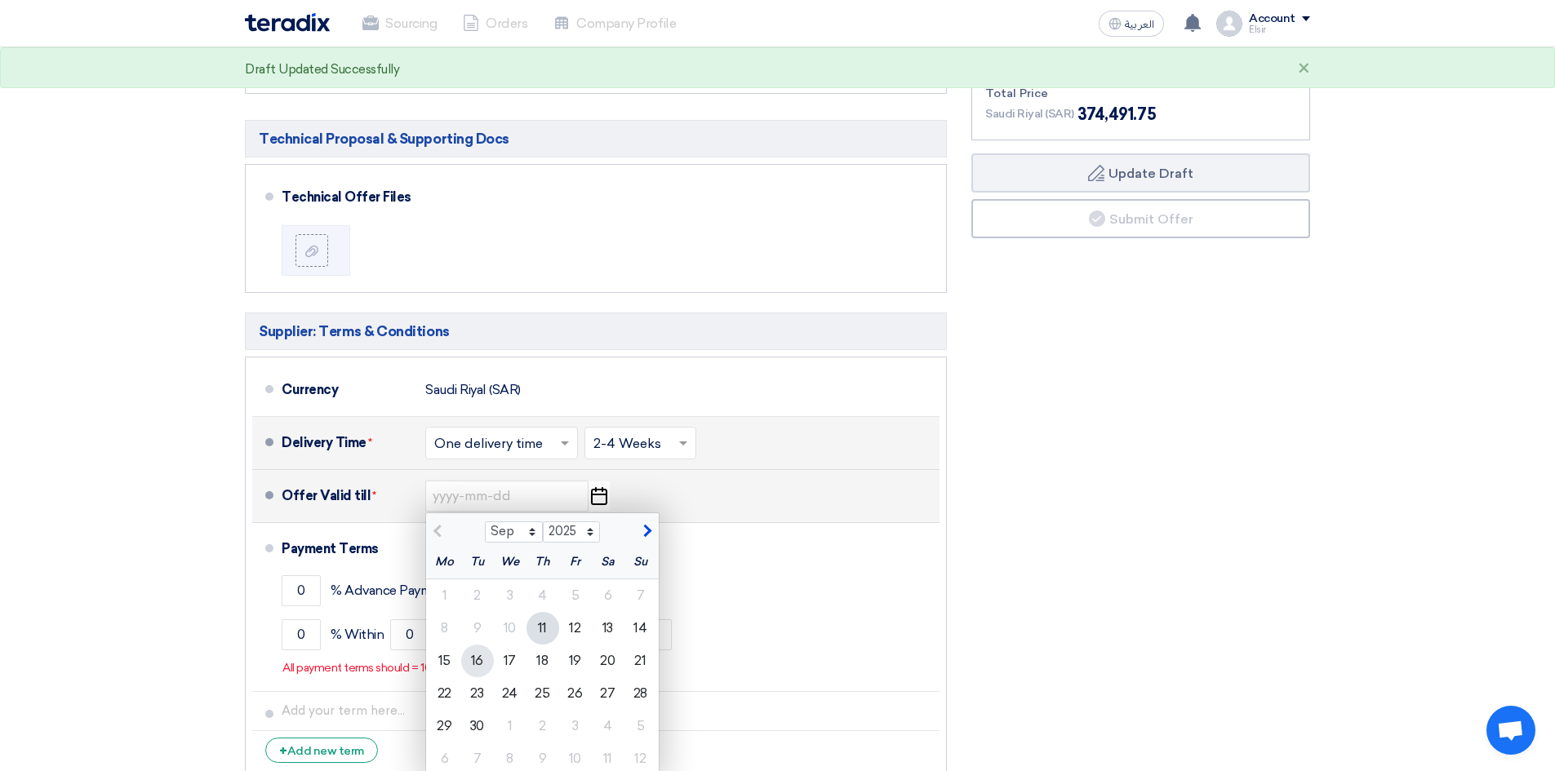
scroll to position [4651, 0]
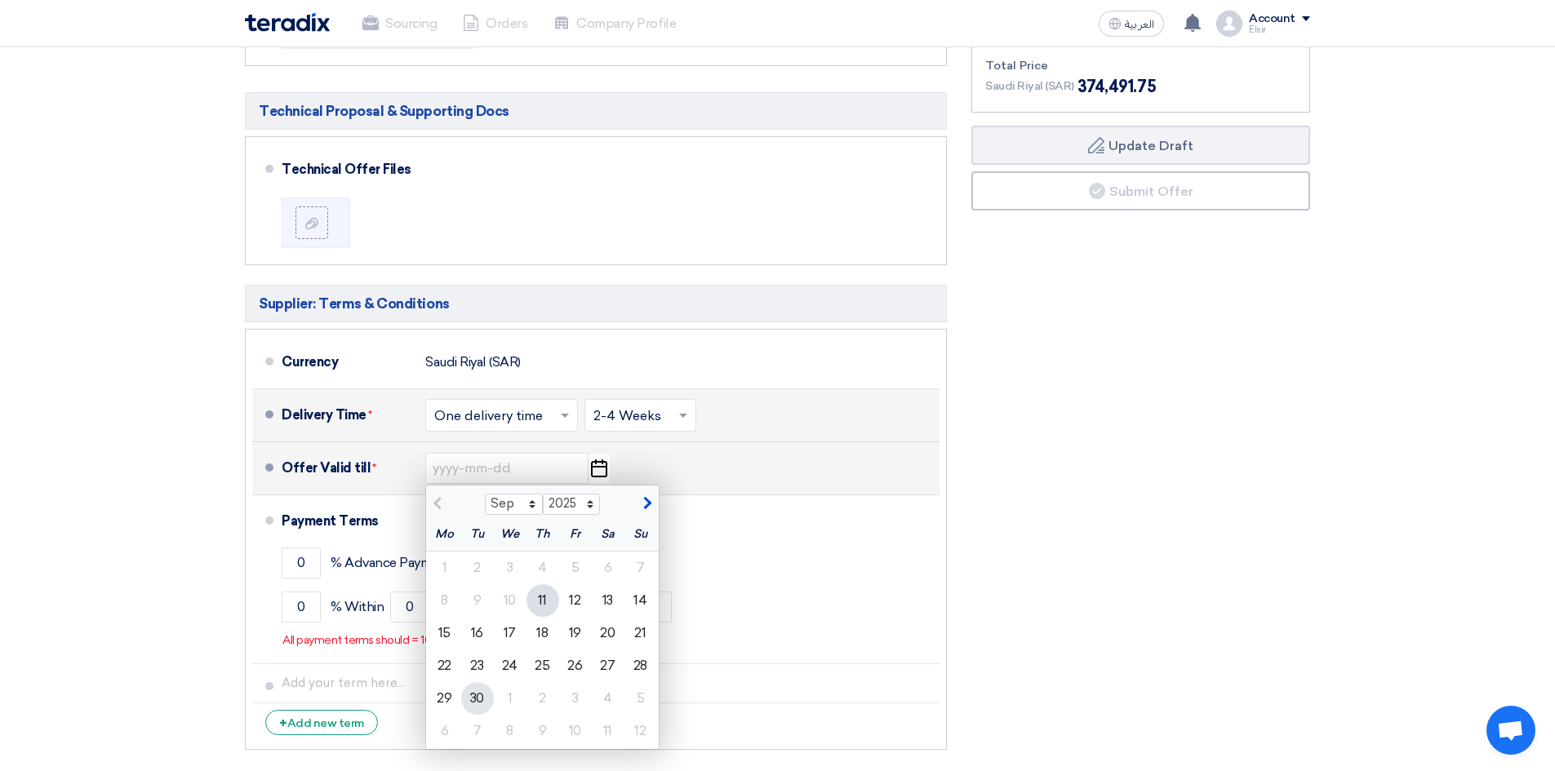
click at [482, 683] on div "30" at bounding box center [477, 699] width 33 height 33
type input "9/30/2025"
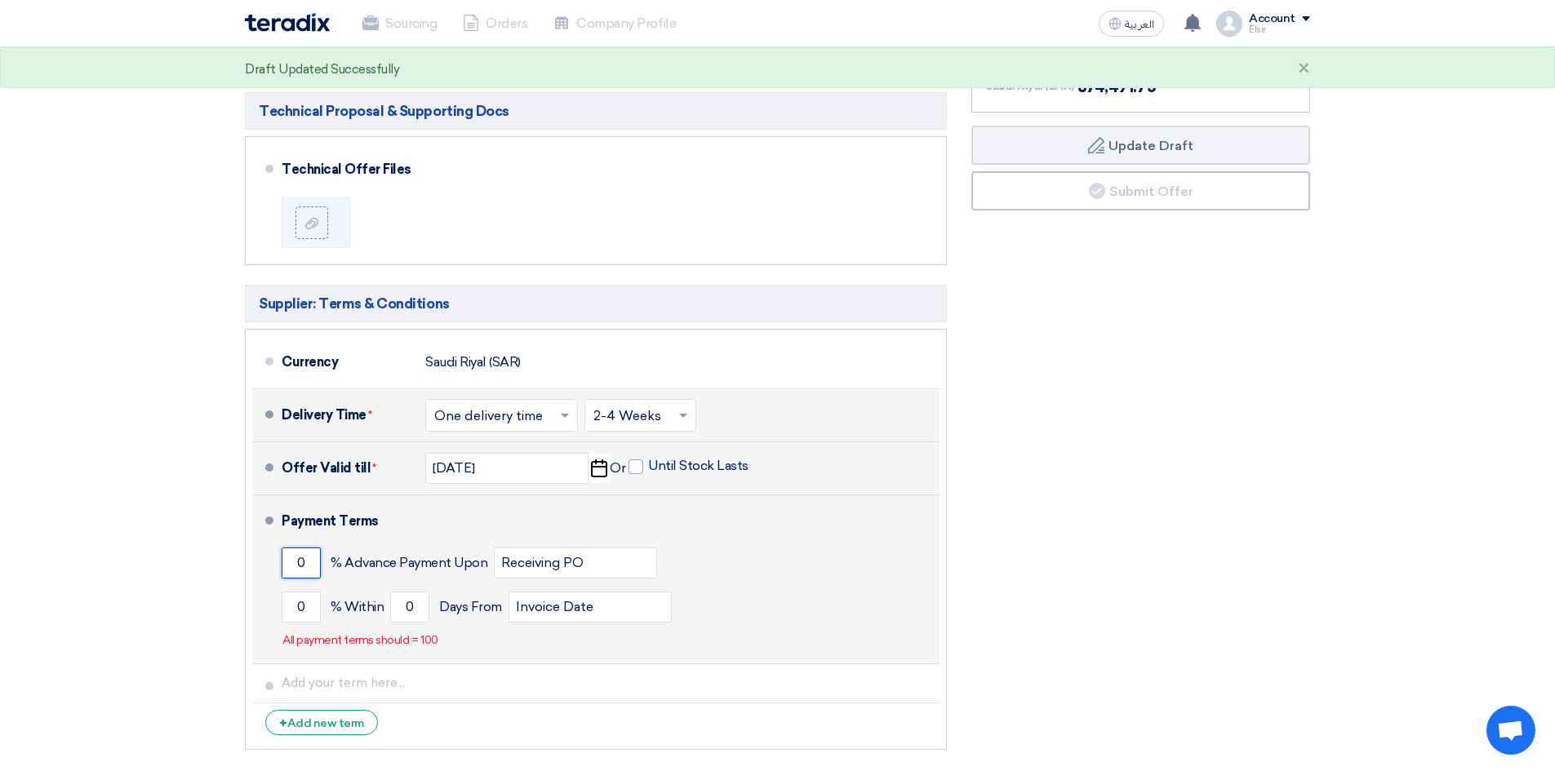
drag, startPoint x: 313, startPoint y: 505, endPoint x: 291, endPoint y: 506, distance: 22.1
click at [291, 548] on input "0" at bounding box center [301, 563] width 39 height 31
type input "50"
click at [306, 592] on input "0" at bounding box center [301, 607] width 39 height 31
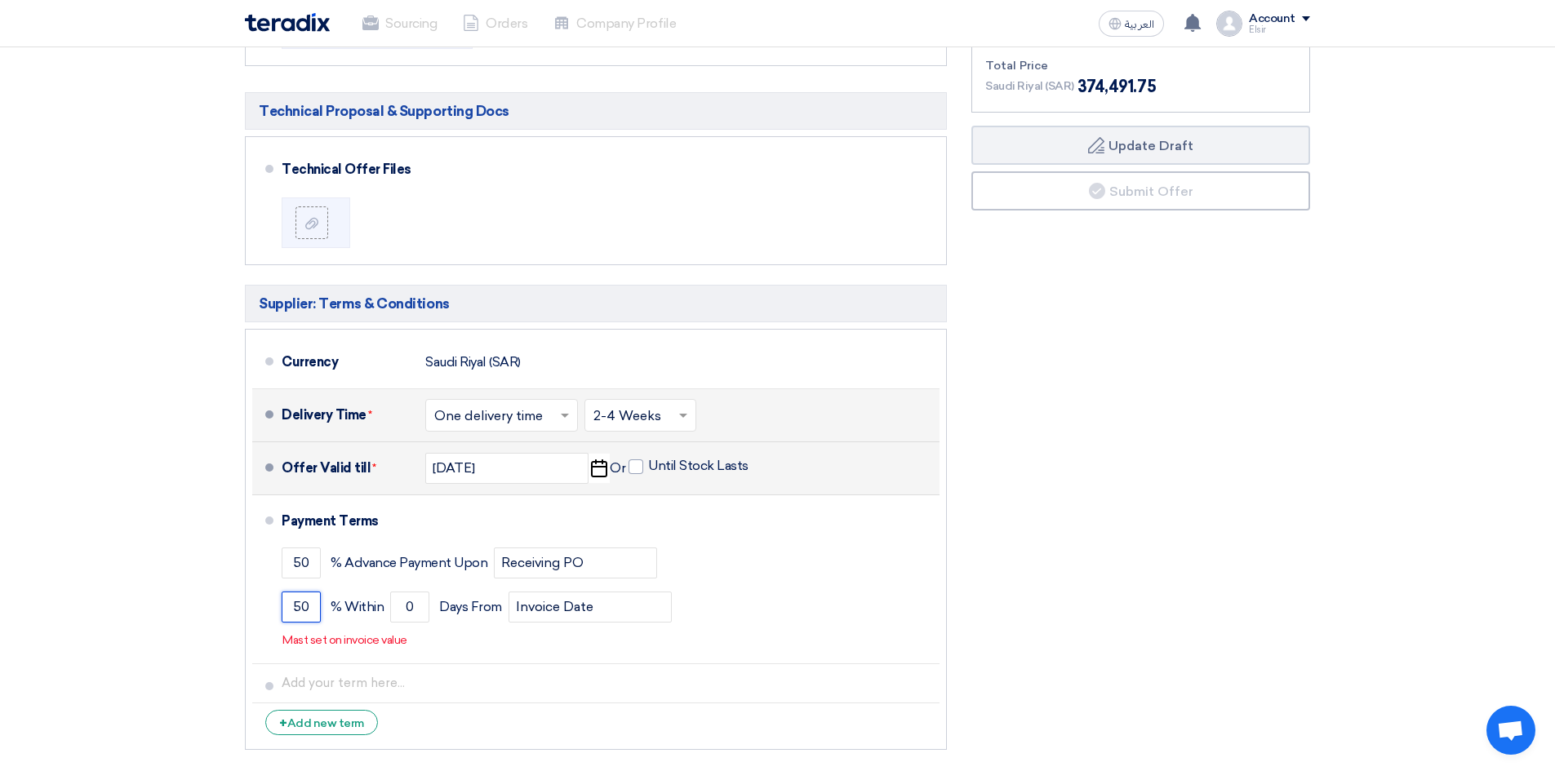
type input "50"
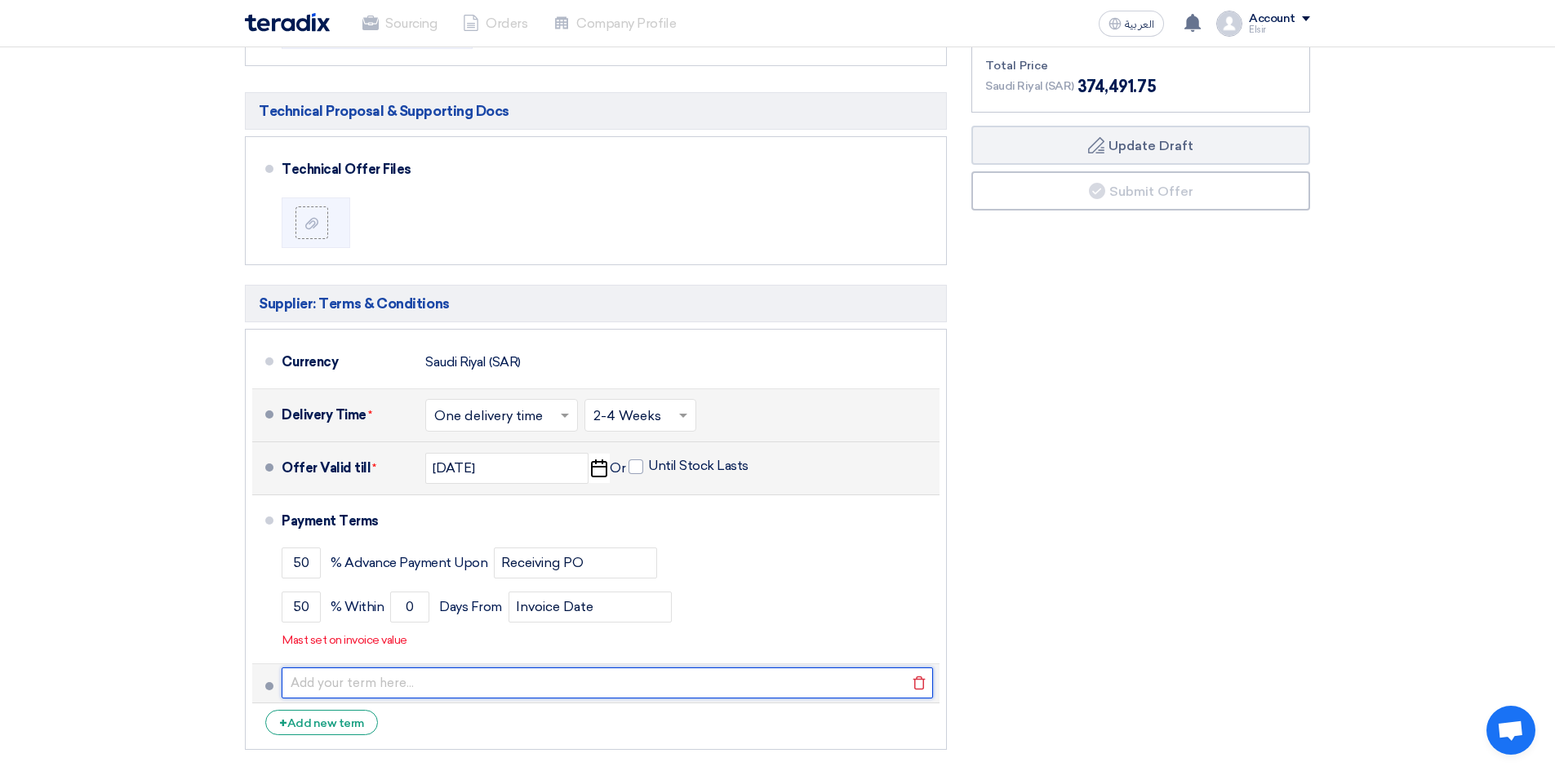
click at [323, 668] on input "text" at bounding box center [607, 683] width 651 height 31
click at [312, 668] on input "text" at bounding box center [607, 683] width 651 height 31
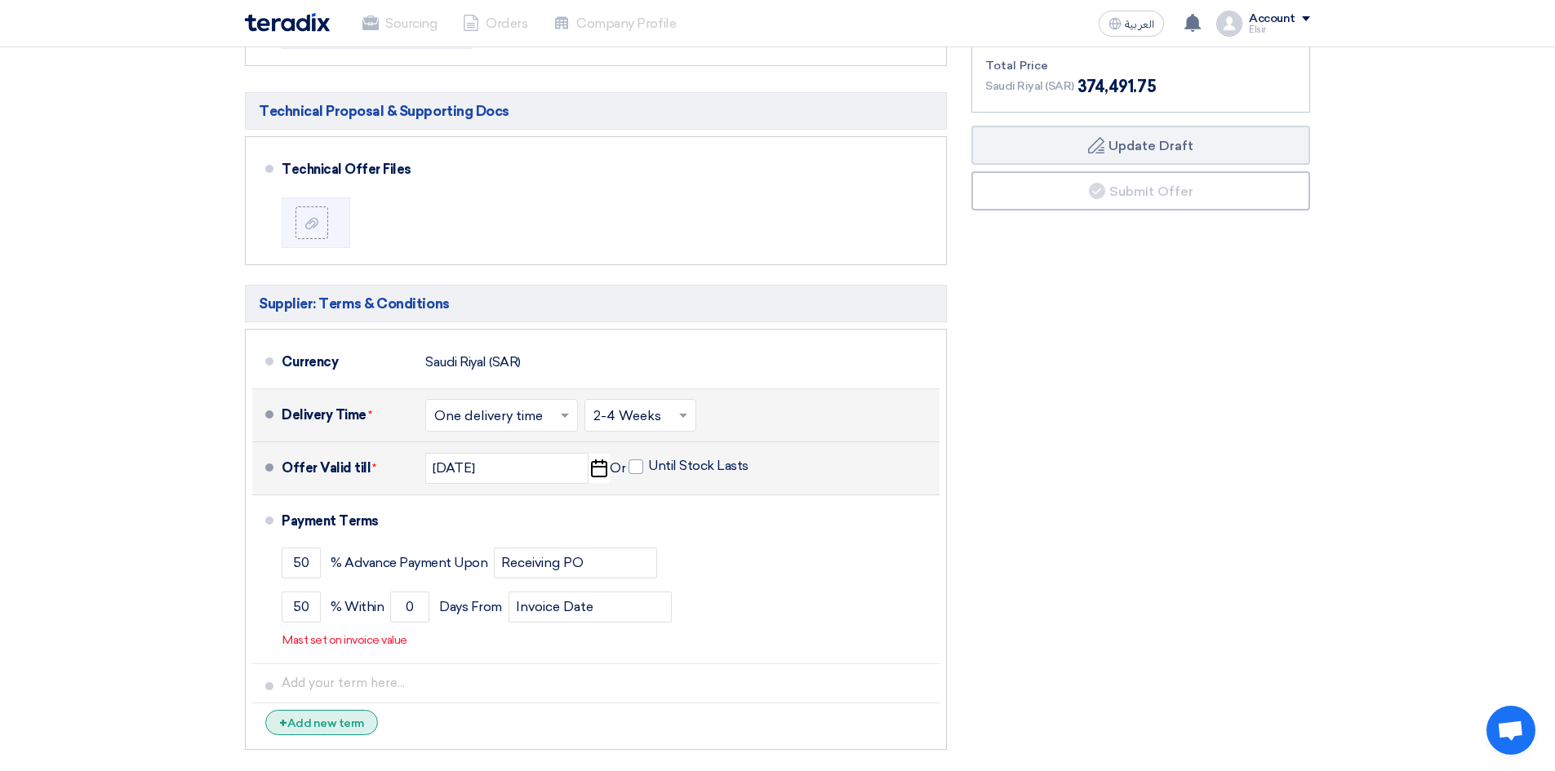
click at [354, 710] on div "+ Add new term" at bounding box center [321, 722] width 113 height 25
click at [308, 743] on li "+ Add new term" at bounding box center [595, 762] width 687 height 39
click at [296, 749] on div "+ Add new term" at bounding box center [321, 761] width 113 height 25
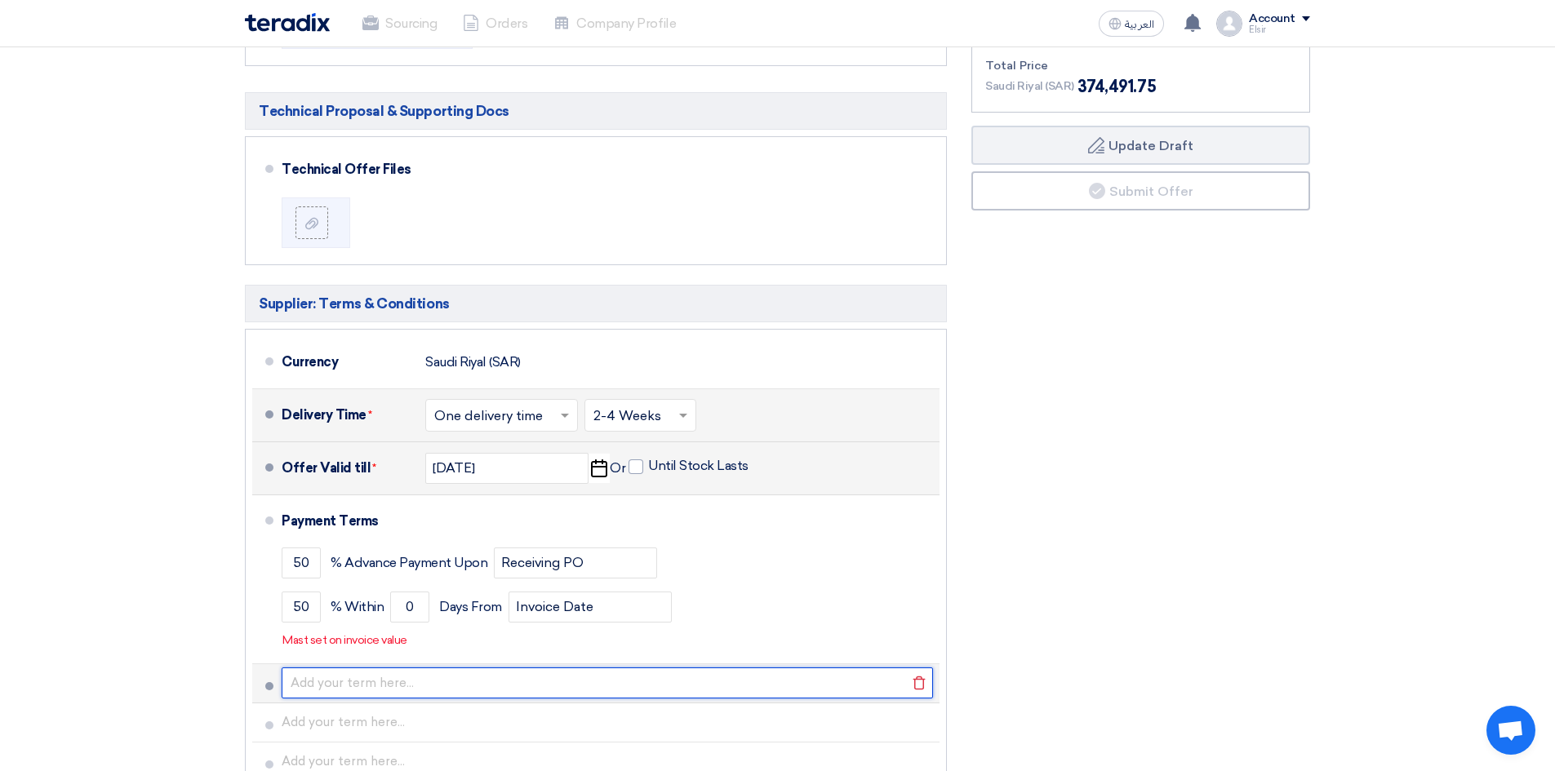
click at [326, 668] on input "text" at bounding box center [607, 683] width 651 height 31
click at [321, 668] on input "text" at bounding box center [607, 683] width 651 height 31
paste input "Terms &T ecromnsd i&ti ocnosn d: itions :"
type input "Terms &T ecromnsd i&ti ocnosn d: itions :"
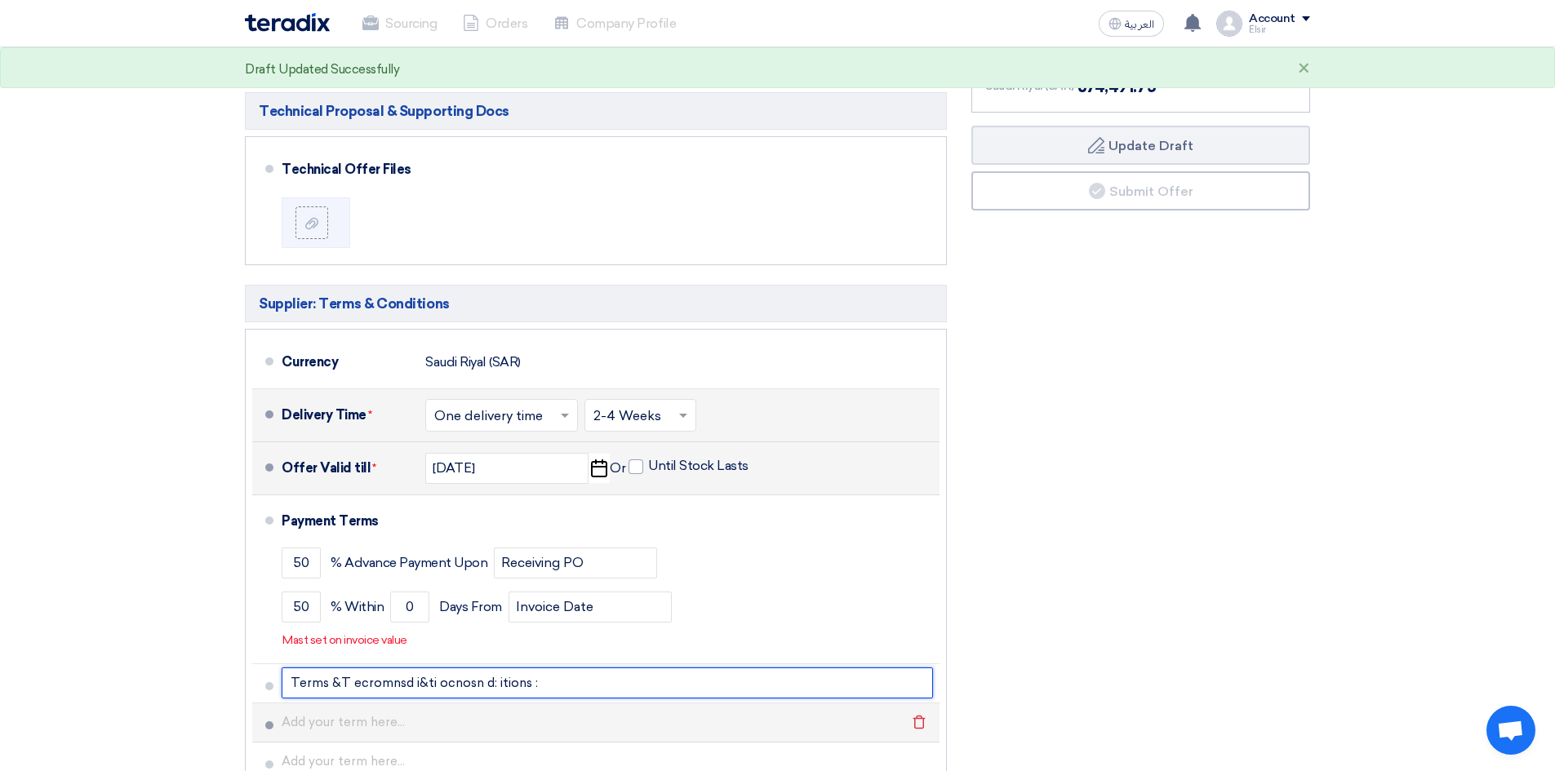
drag, startPoint x: 590, startPoint y: 627, endPoint x: 413, endPoint y: 650, distance: 178.6
click at [233, 616] on div "Commercial Proposal & Supporting Docs Commercial Offer Files File Cancel" at bounding box center [596, 362] width 727 height 950
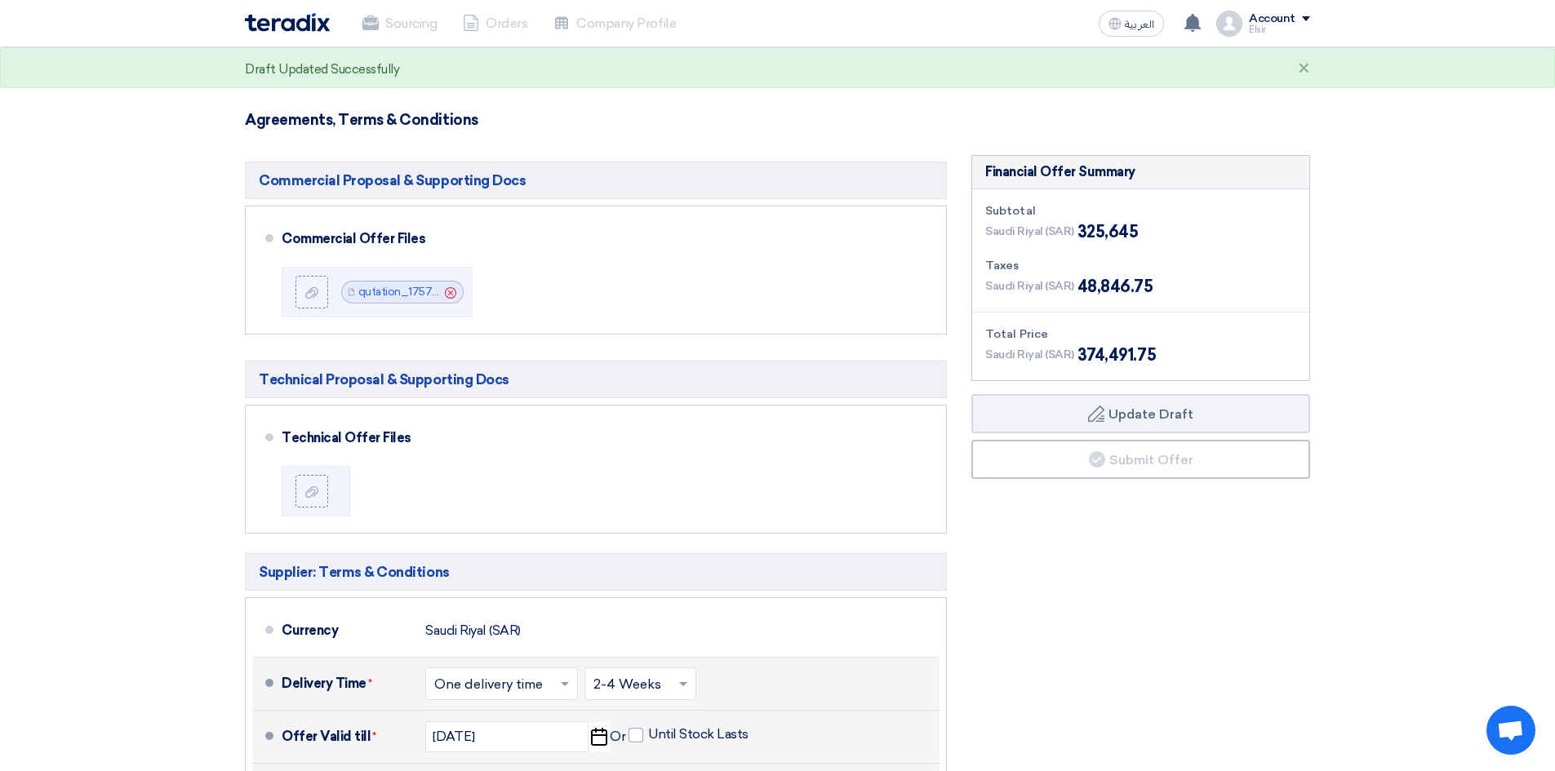
scroll to position [4569, 0]
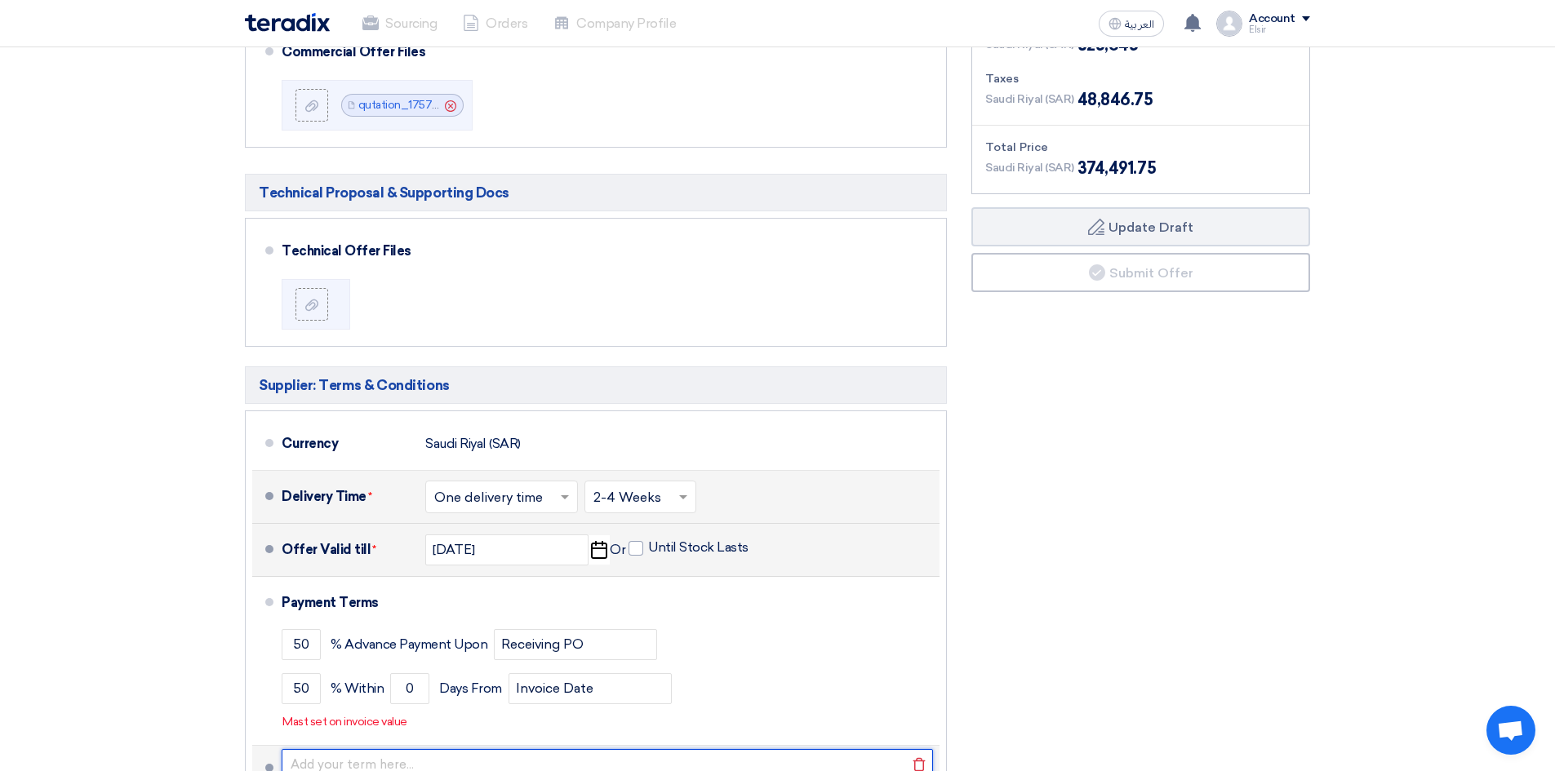
paste input "50% advance payment with the PO & 50 % Before Delivery."
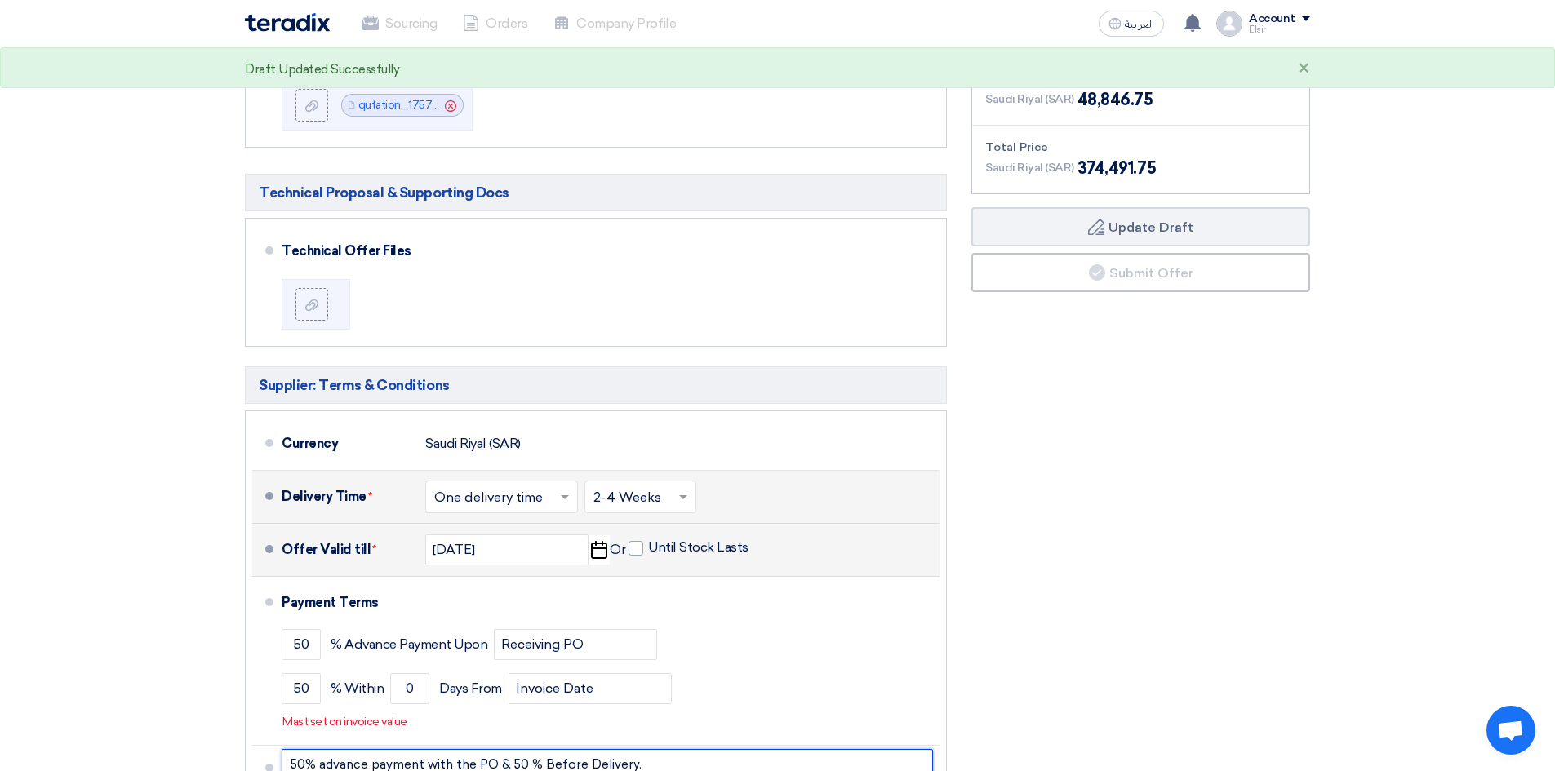
type input "50% advance payment with the PO & 50 % Before Delivery."
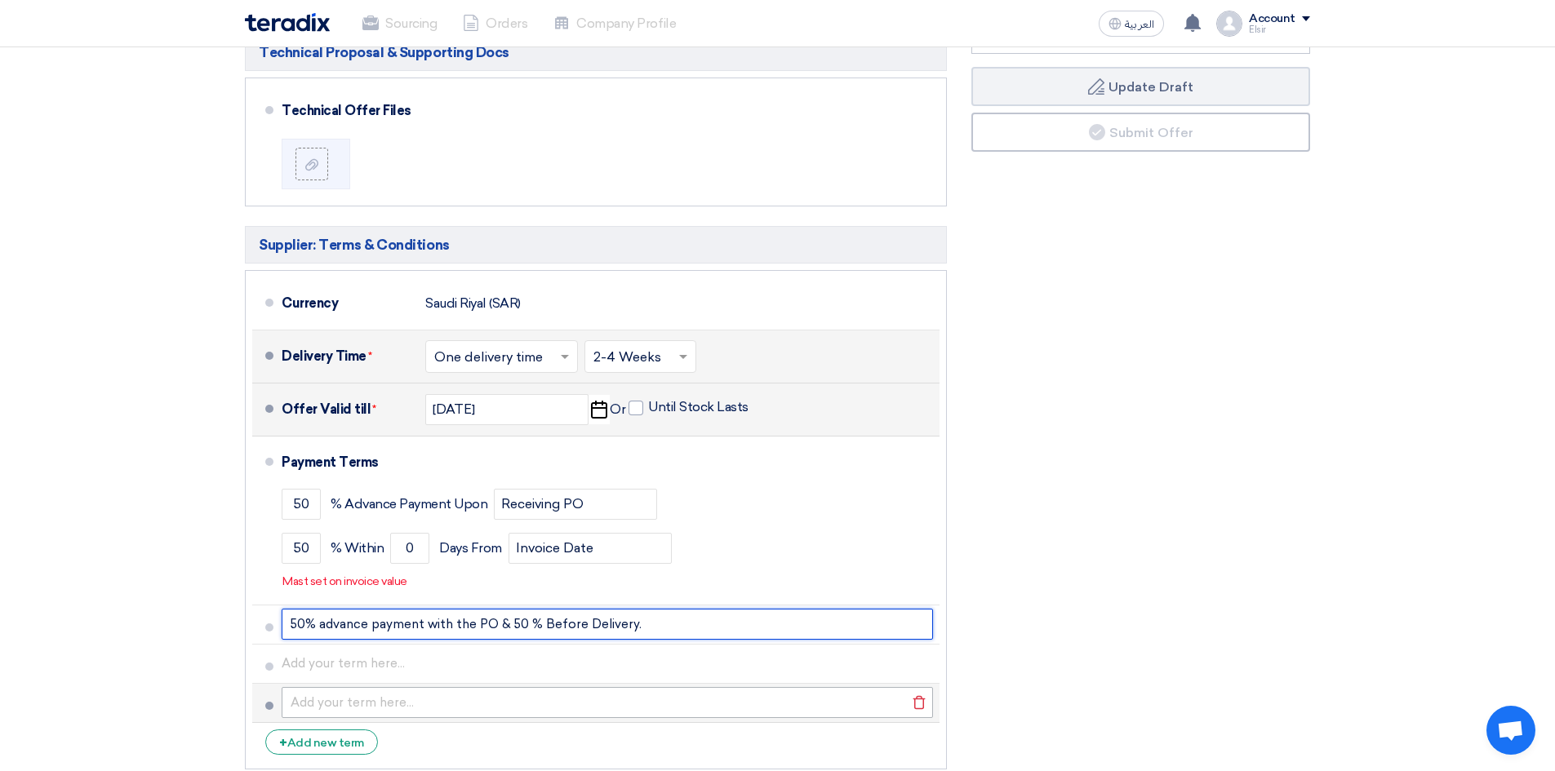
scroll to position [4733, 0]
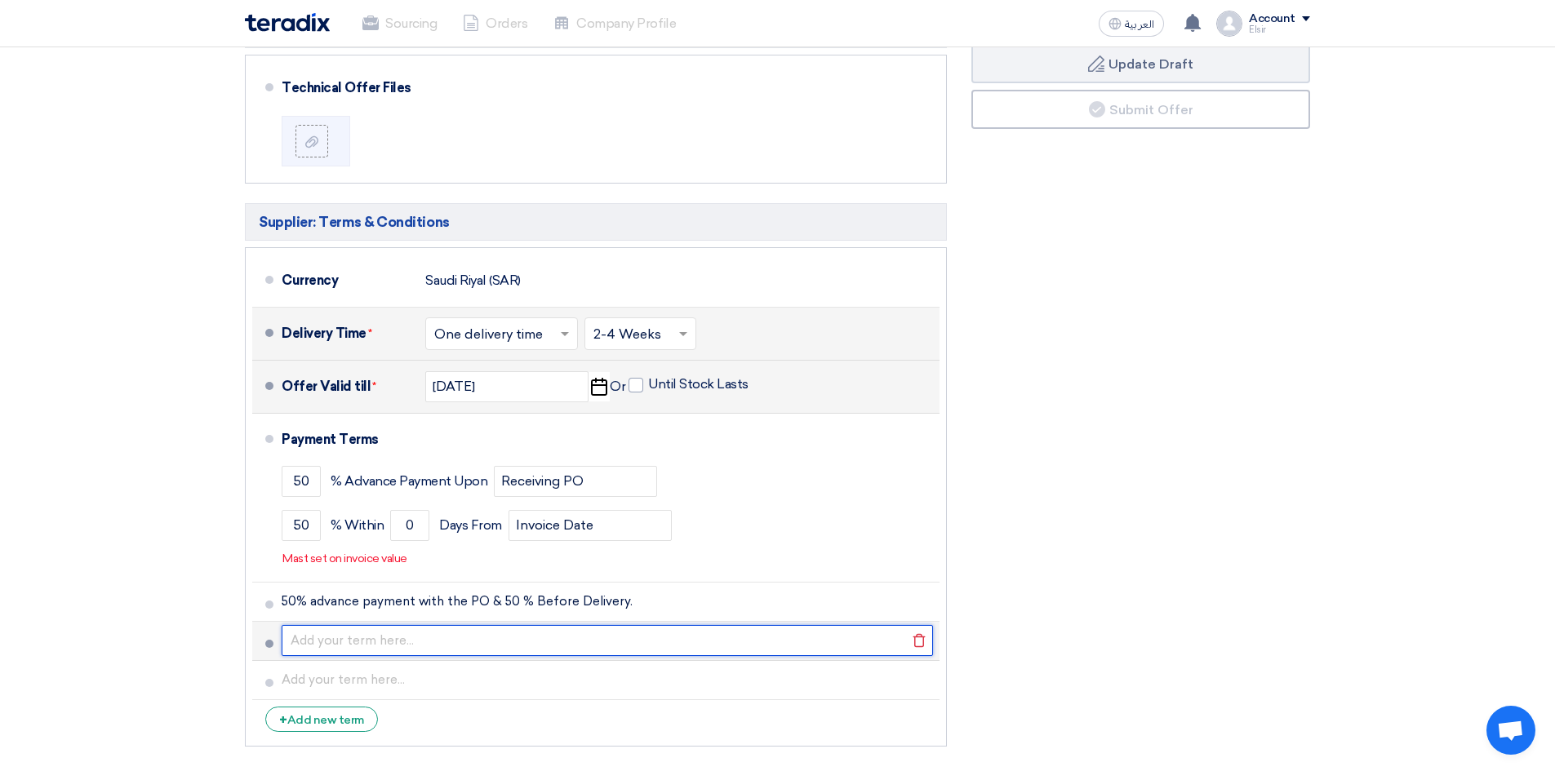
click at [328, 625] on input "text" at bounding box center [607, 640] width 651 height 31
paste input "All Aflak Factory Items with in 3 -4 weeks after payment and design approval."
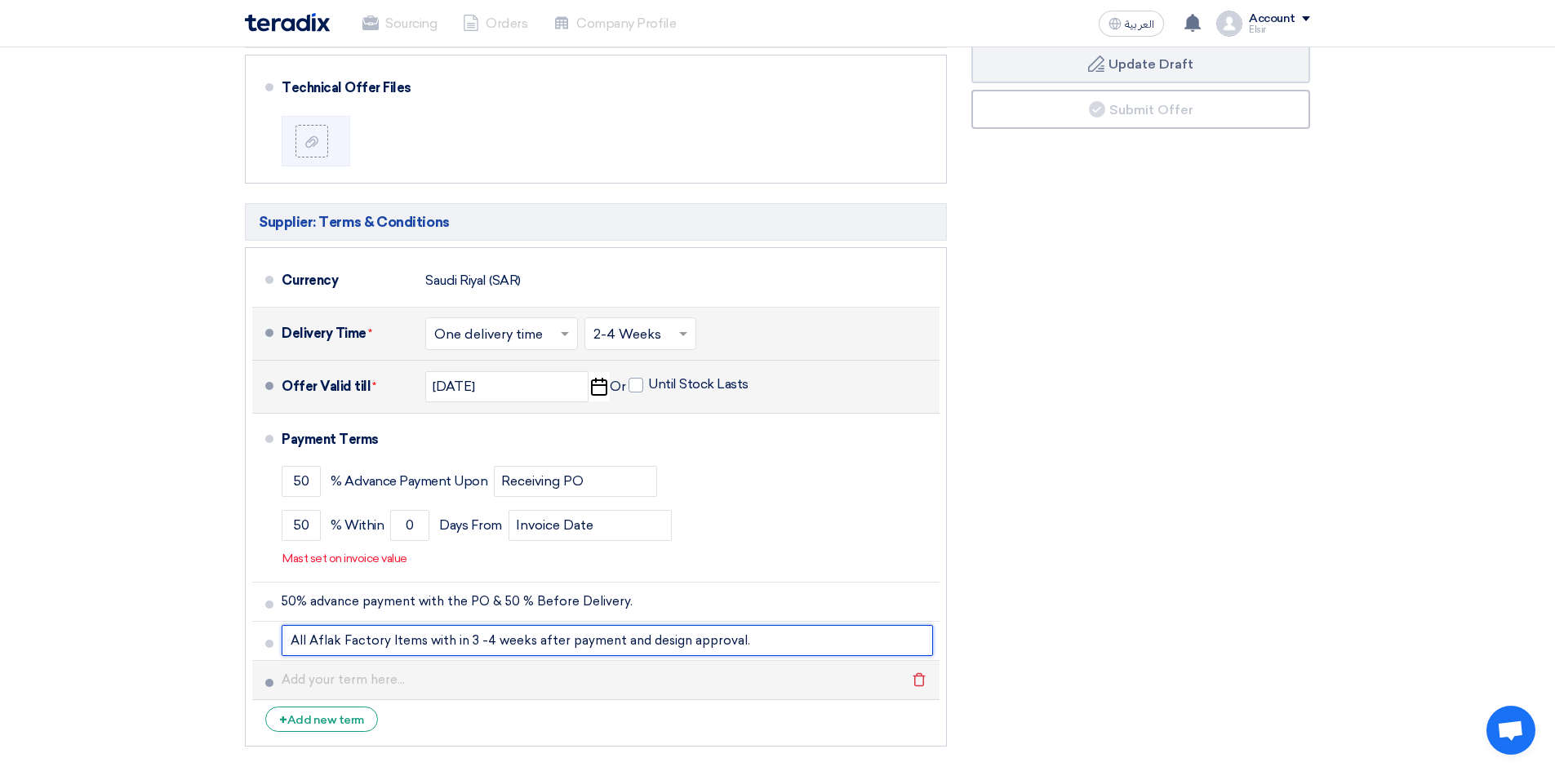
type input "All Aflak Factory Items with in 3 -4 weeks after payment and design approval."
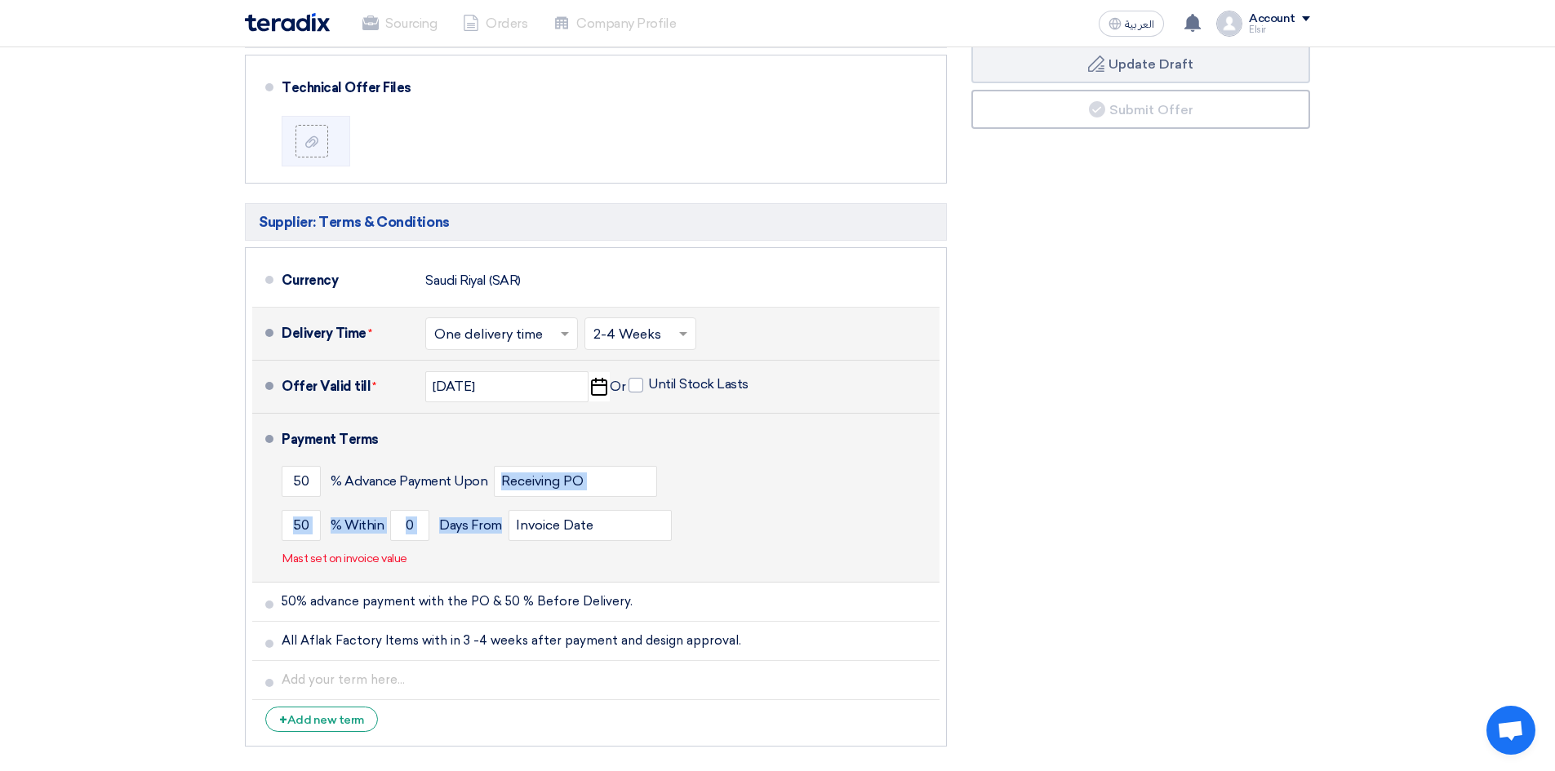
drag, startPoint x: 948, startPoint y: 441, endPoint x: 900, endPoint y: 464, distance: 52.6
click at [900, 464] on div "Commercial Proposal & Supporting Docs Commercial Offer Files File Cancel" at bounding box center [596, 280] width 727 height 950
click at [900, 504] on div "50 % Within 0 Days From Invoice Date" at bounding box center [607, 526] width 651 height 44
click at [415, 510] on input "0" at bounding box center [409, 525] width 39 height 31
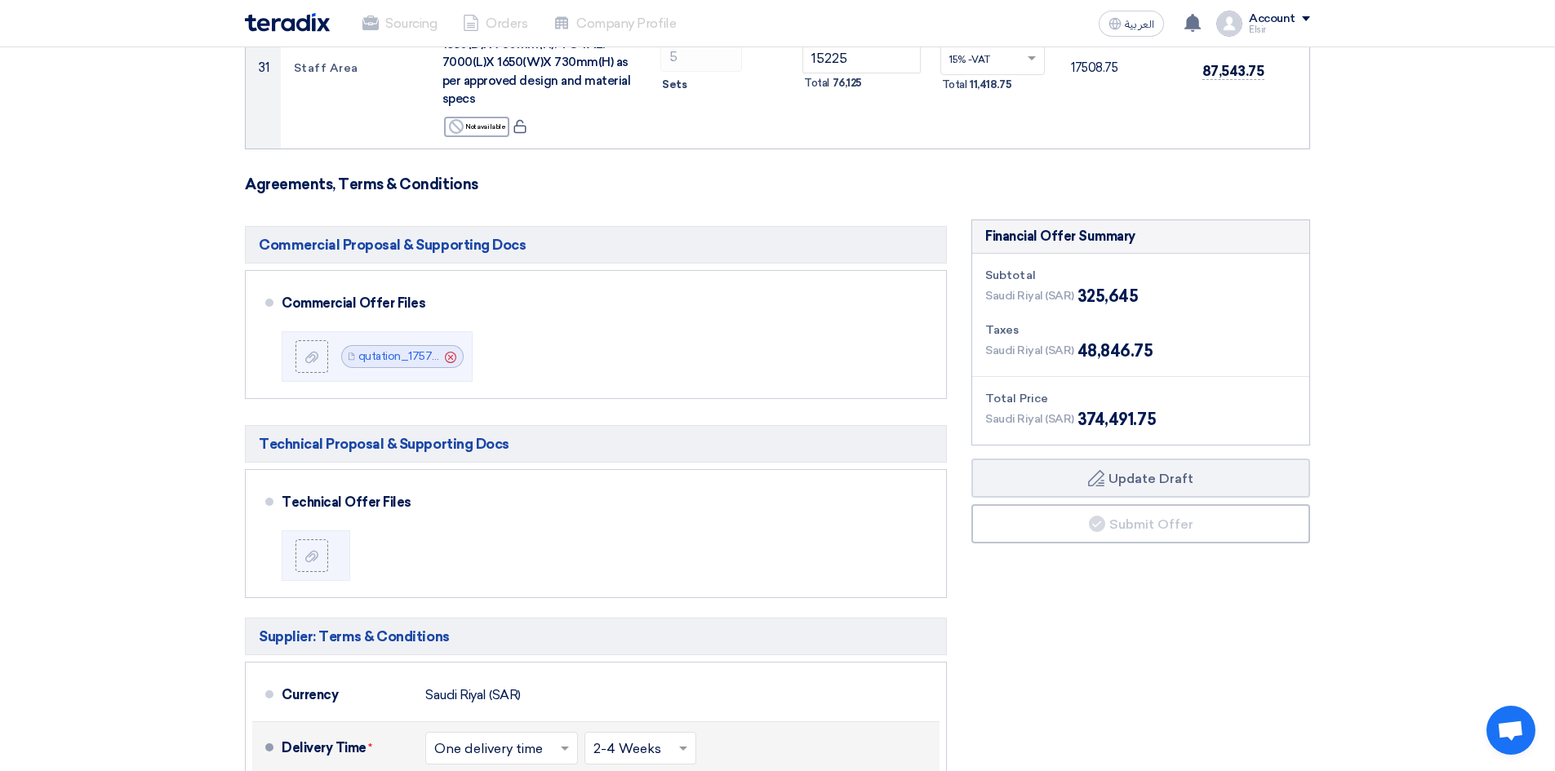
scroll to position [4266, 0]
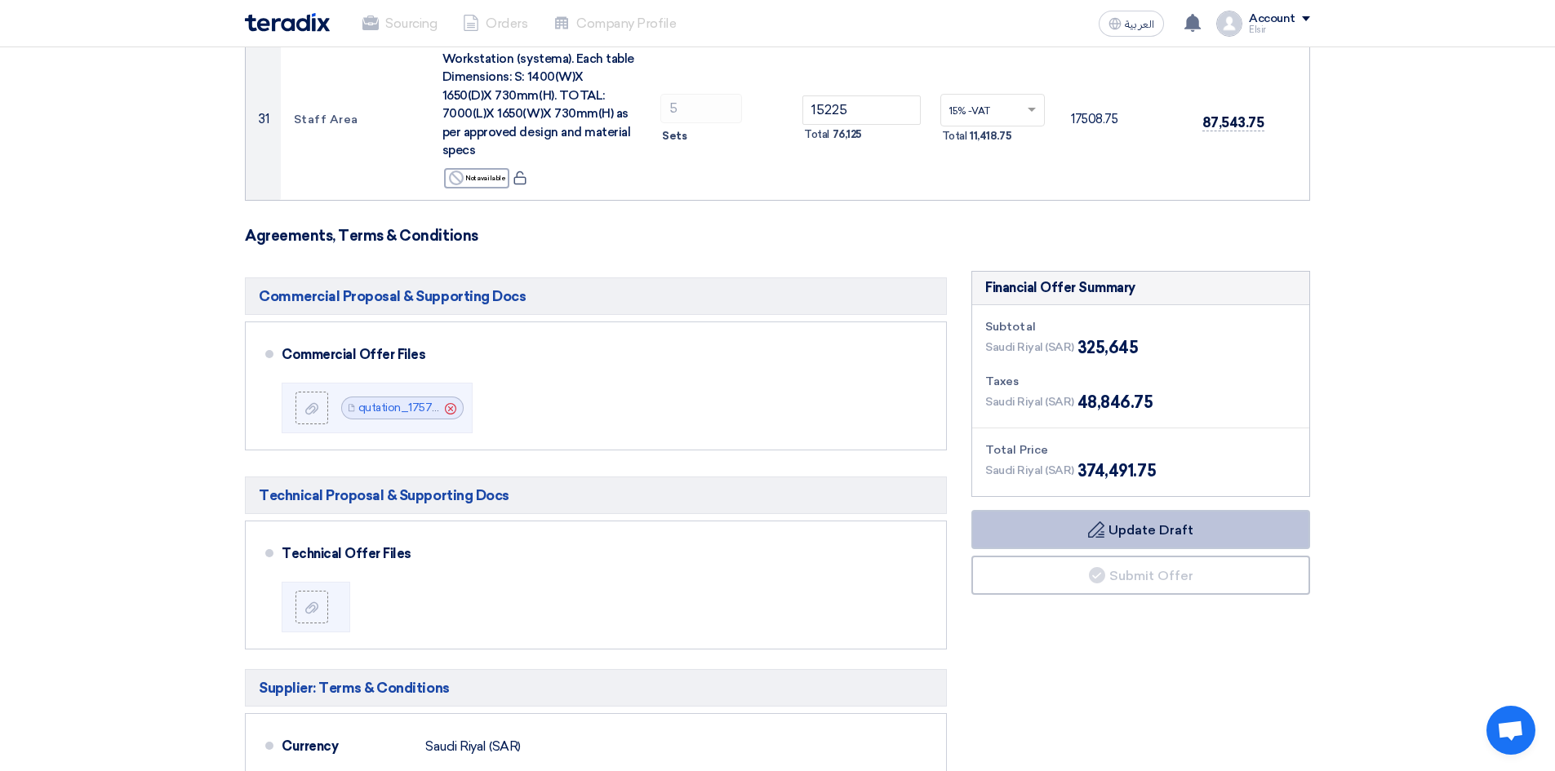
click at [1095, 522] on icon "Draft" at bounding box center [1096, 530] width 16 height 16
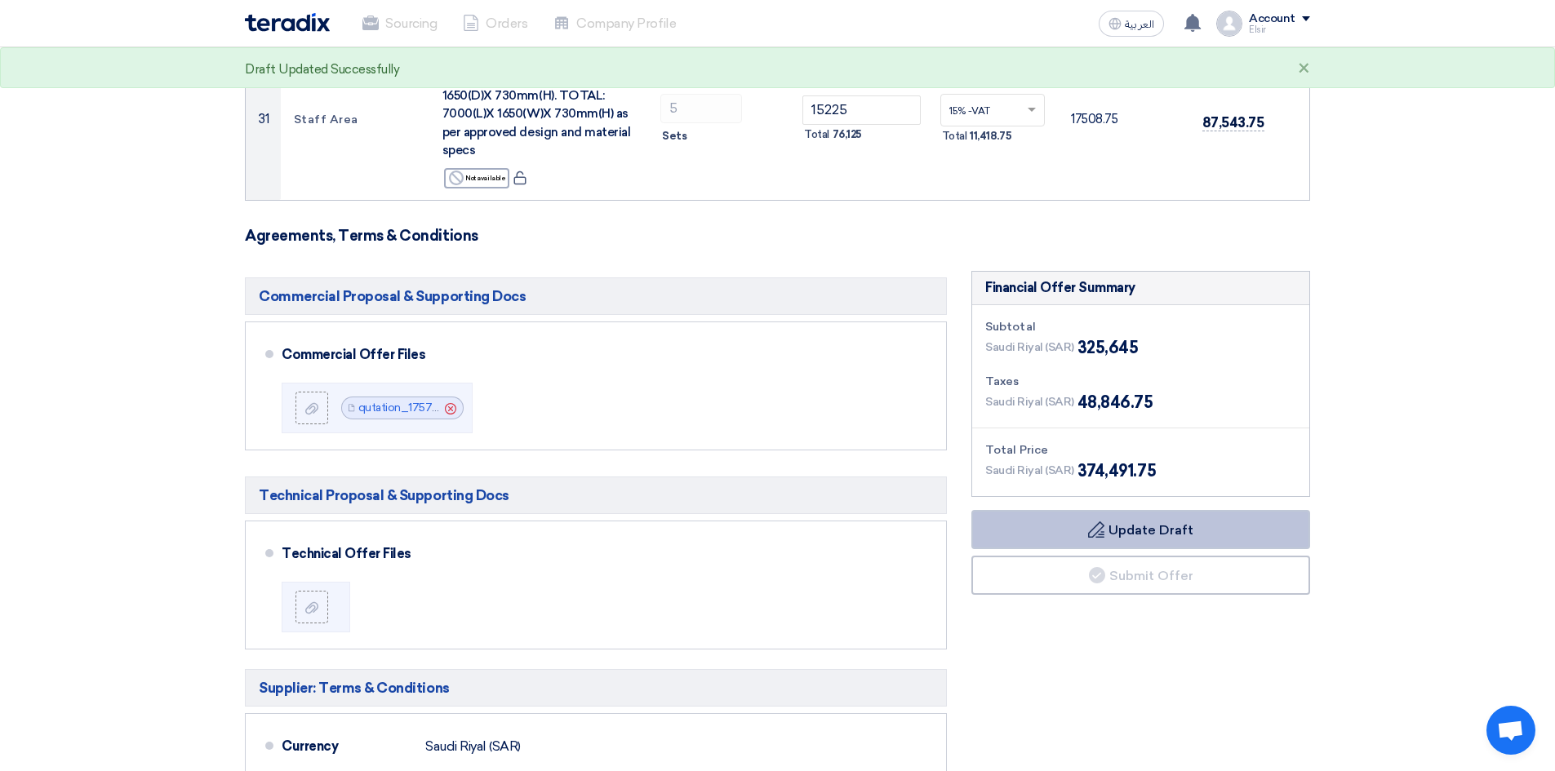
click at [1107, 510] on button "Draft Update Draft" at bounding box center [1141, 529] width 339 height 39
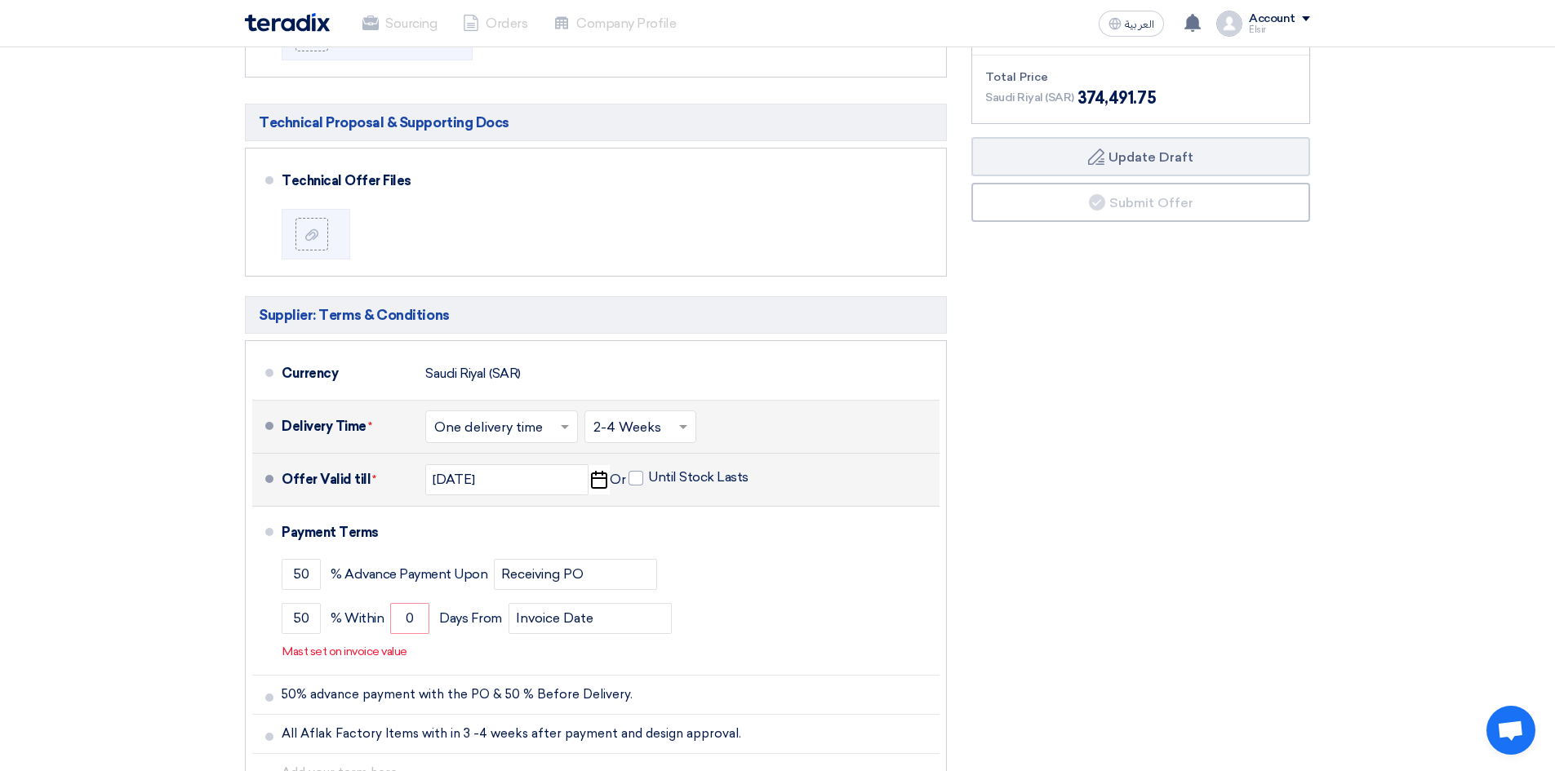
scroll to position [4724, 0]
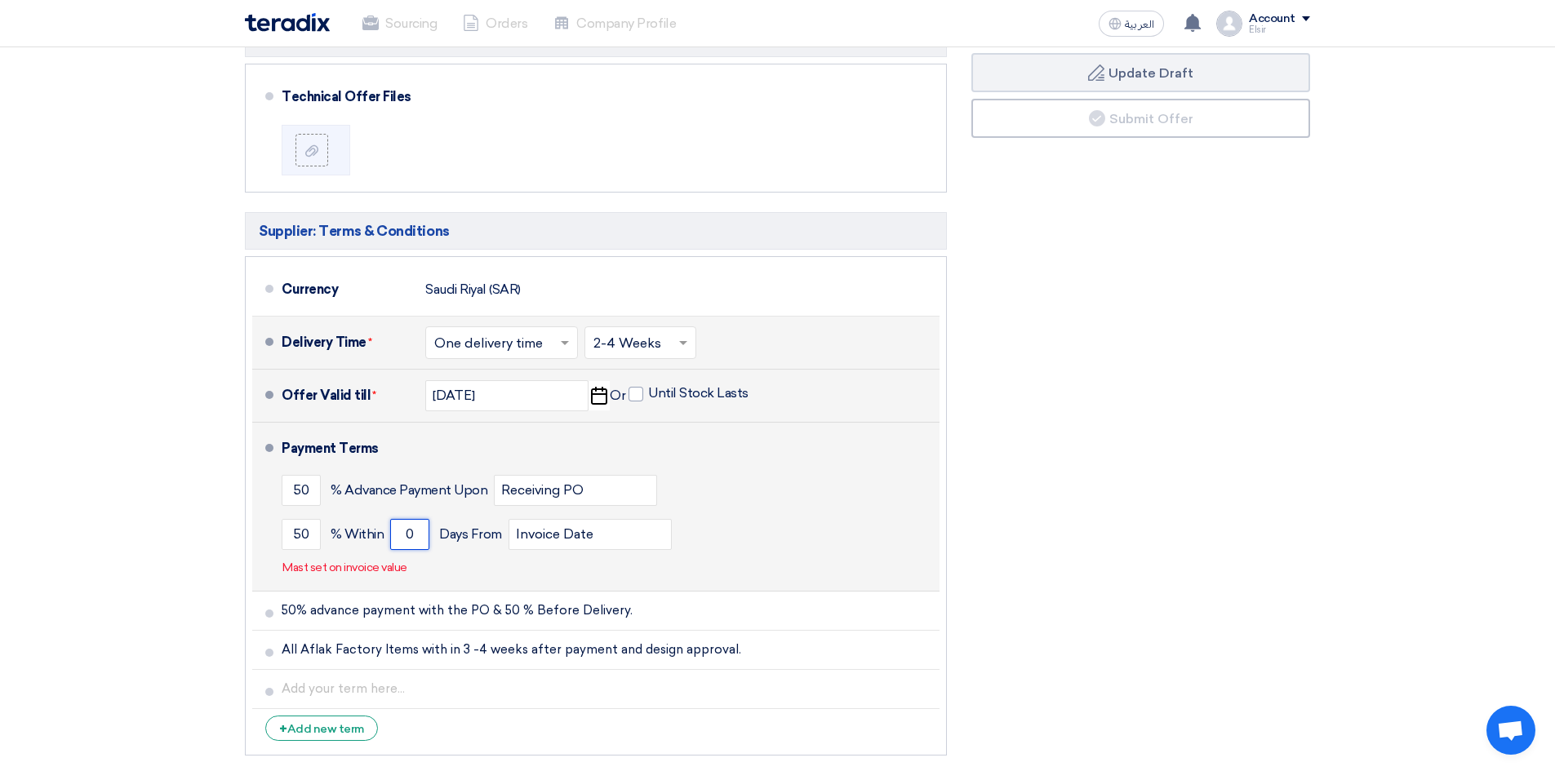
click at [422, 519] on input "0" at bounding box center [409, 534] width 39 height 31
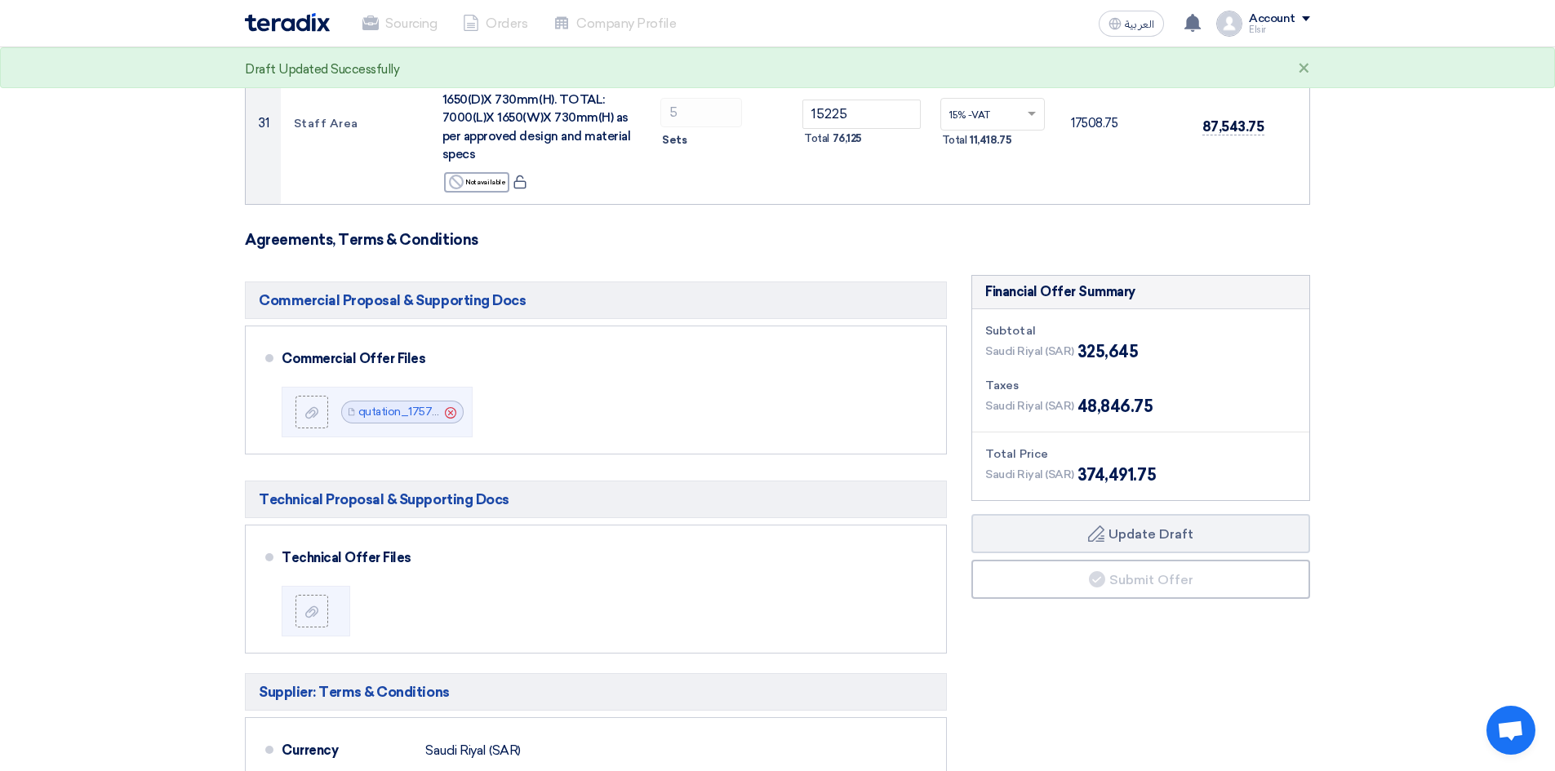
scroll to position [4201, 0]
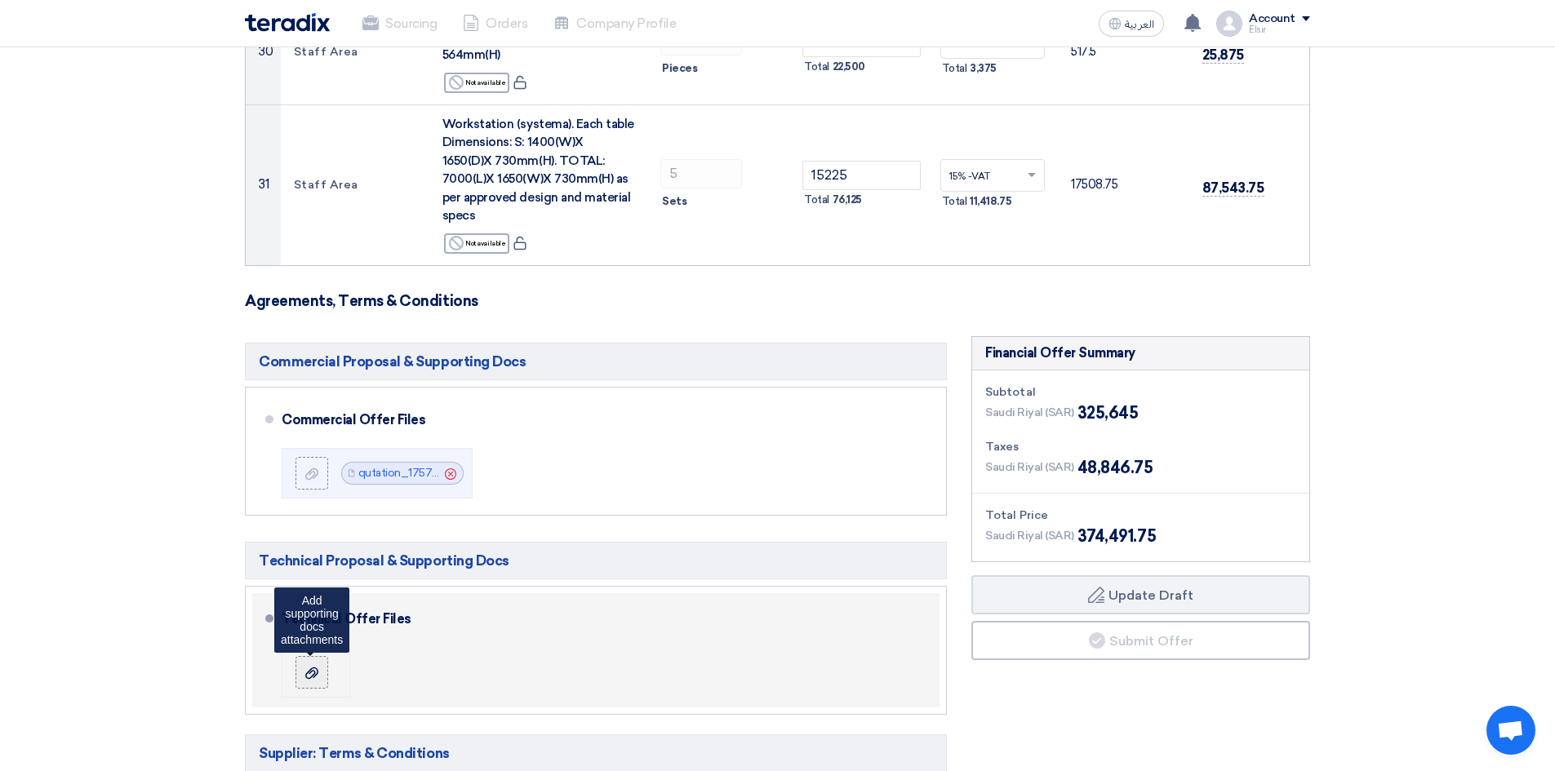
click at [327, 656] on label at bounding box center [312, 672] width 33 height 33
click at [0, 0] on input "file" at bounding box center [0, 0] width 0 height 0
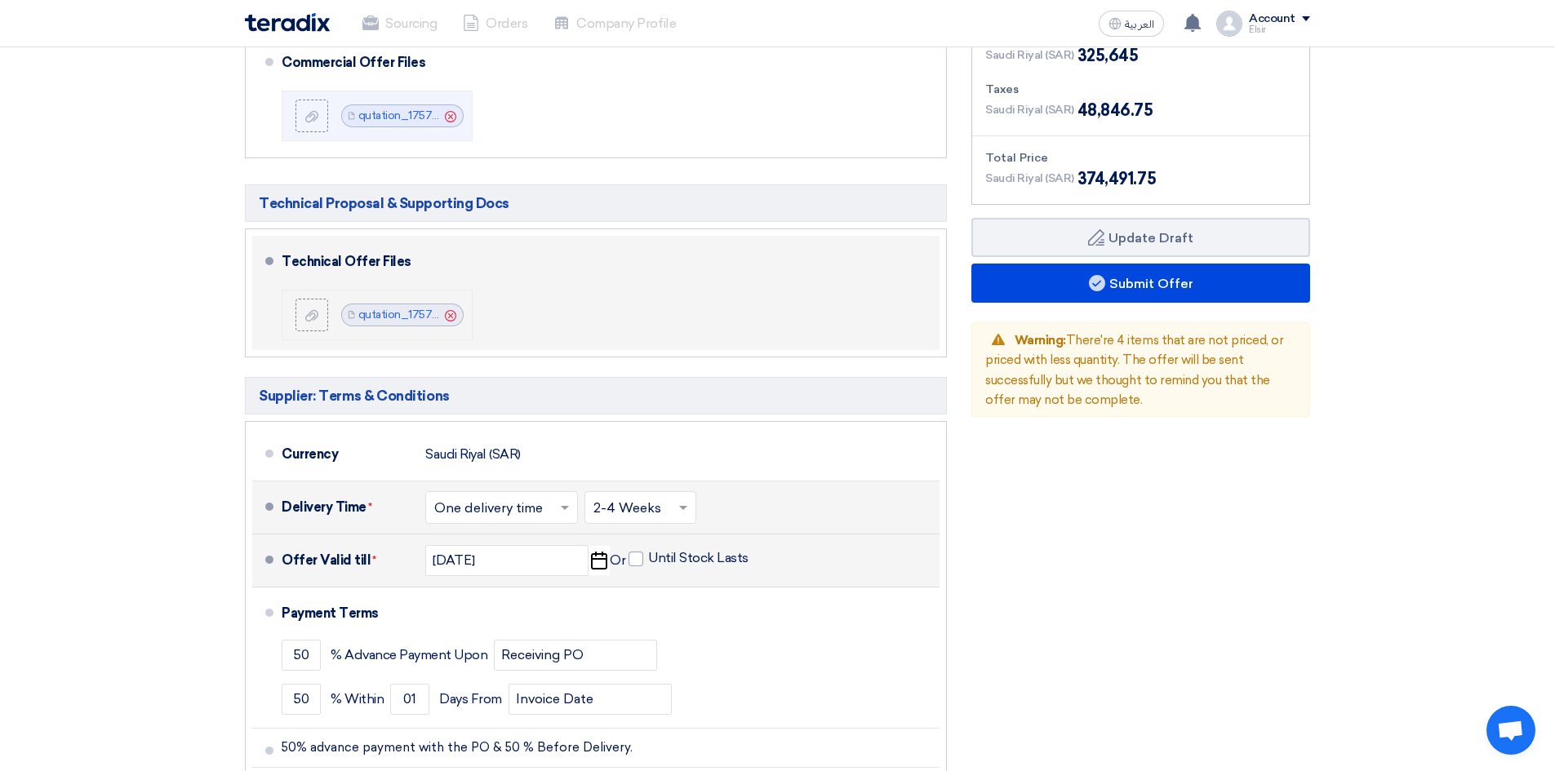
scroll to position [4560, 0]
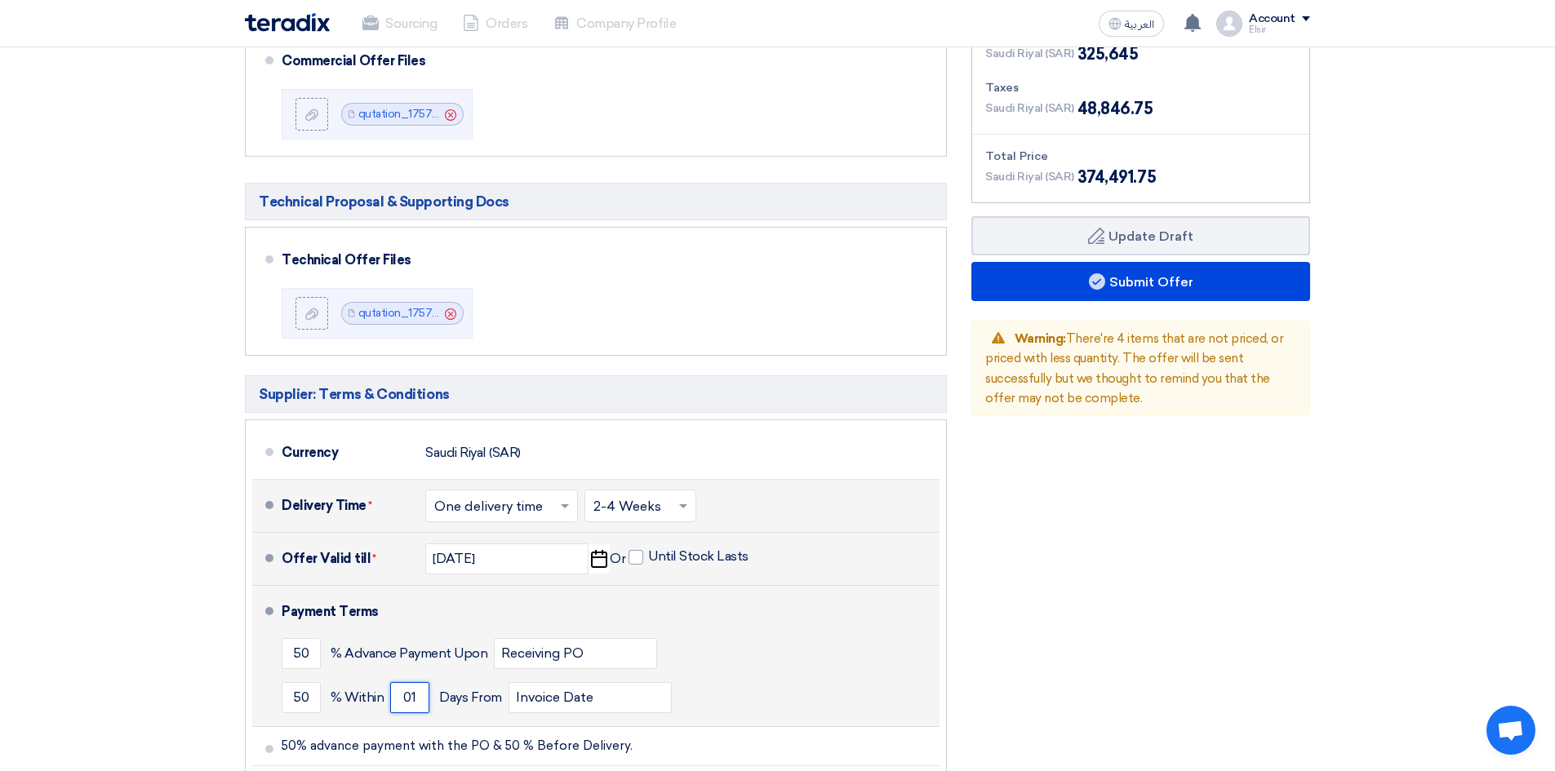
click at [407, 683] on input "01" at bounding box center [409, 698] width 39 height 31
type input "1"
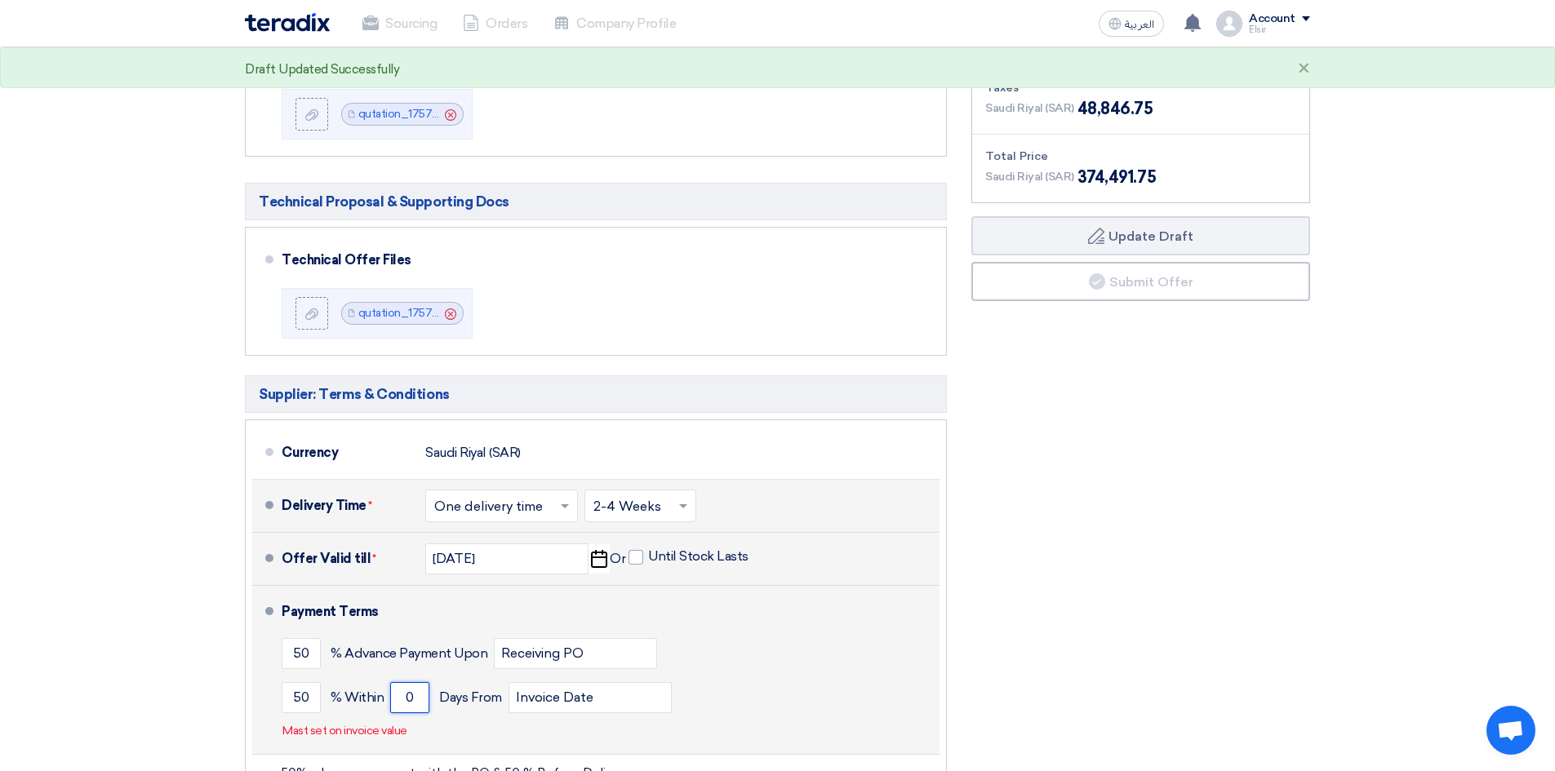
type input "01"
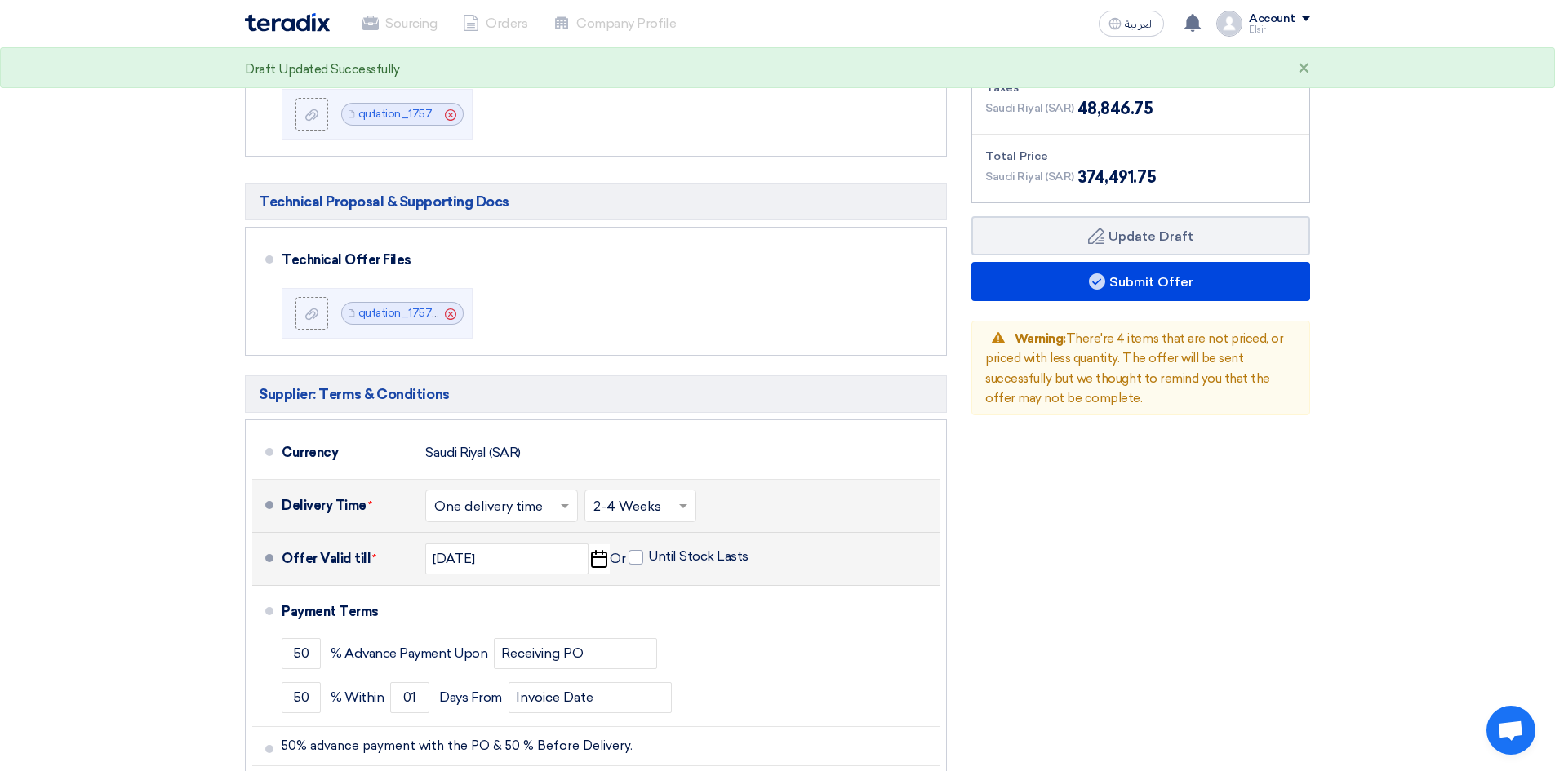
click at [1194, 429] on div "Financial Offer Summary Subtotal Saudi Riyal (SAR) 325,645 Taxes Draft Back" at bounding box center [1140, 438] width 363 height 923
